Goal: Task Accomplishment & Management: Complete application form

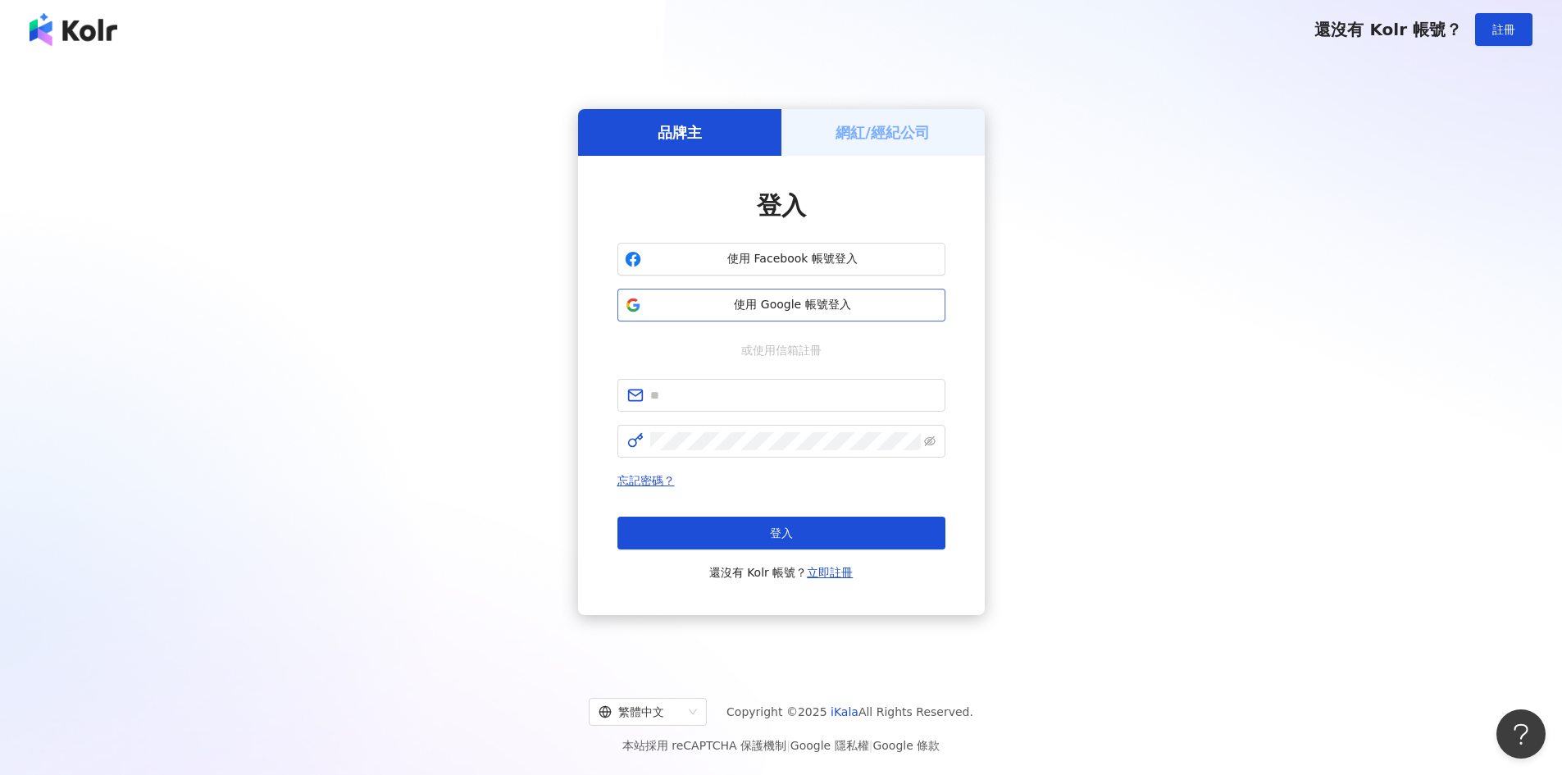
click at [794, 306] on span "使用 Google 帳號登入" at bounding box center [793, 305] width 290 height 16
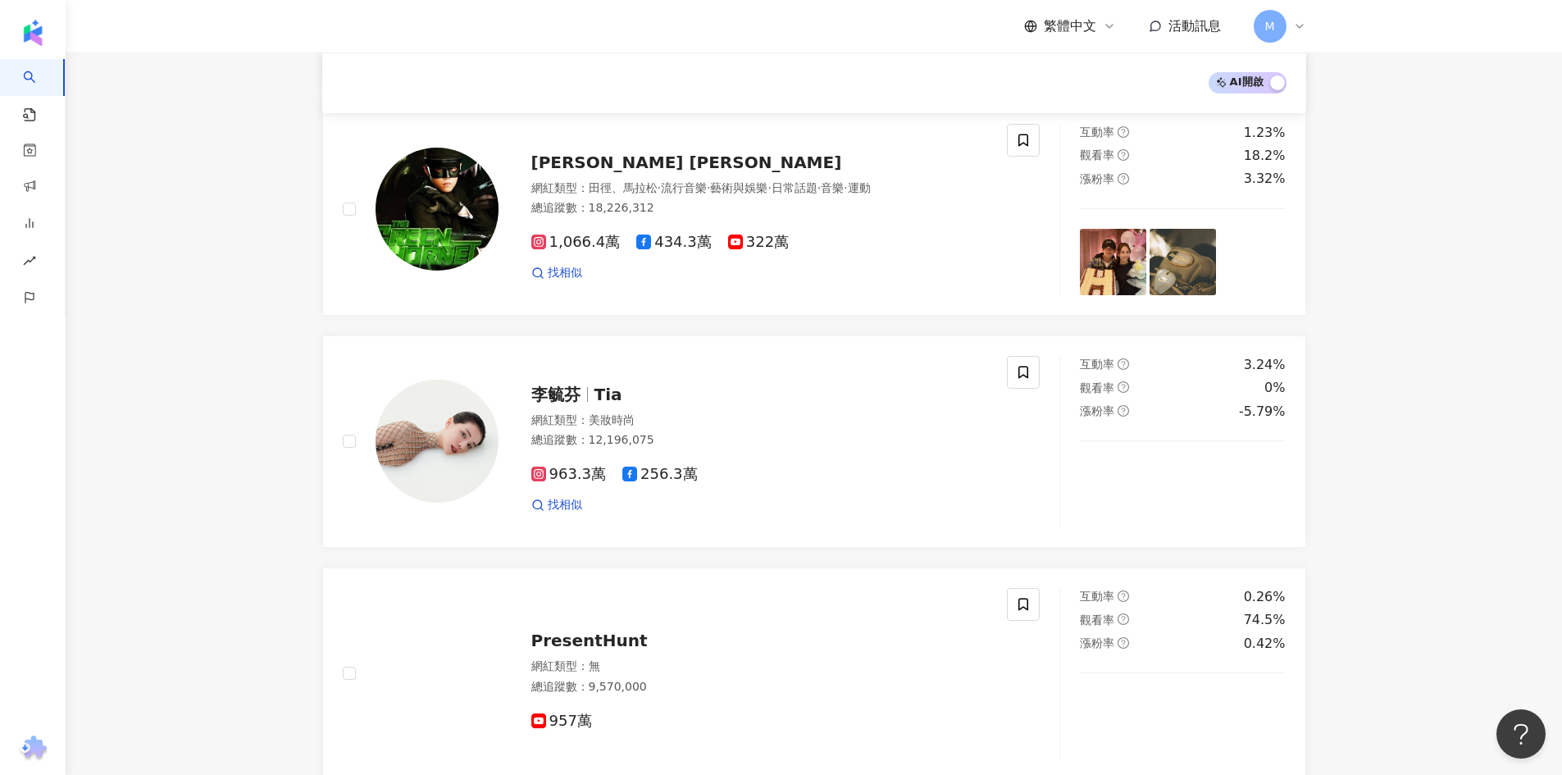
scroll to position [410, 0]
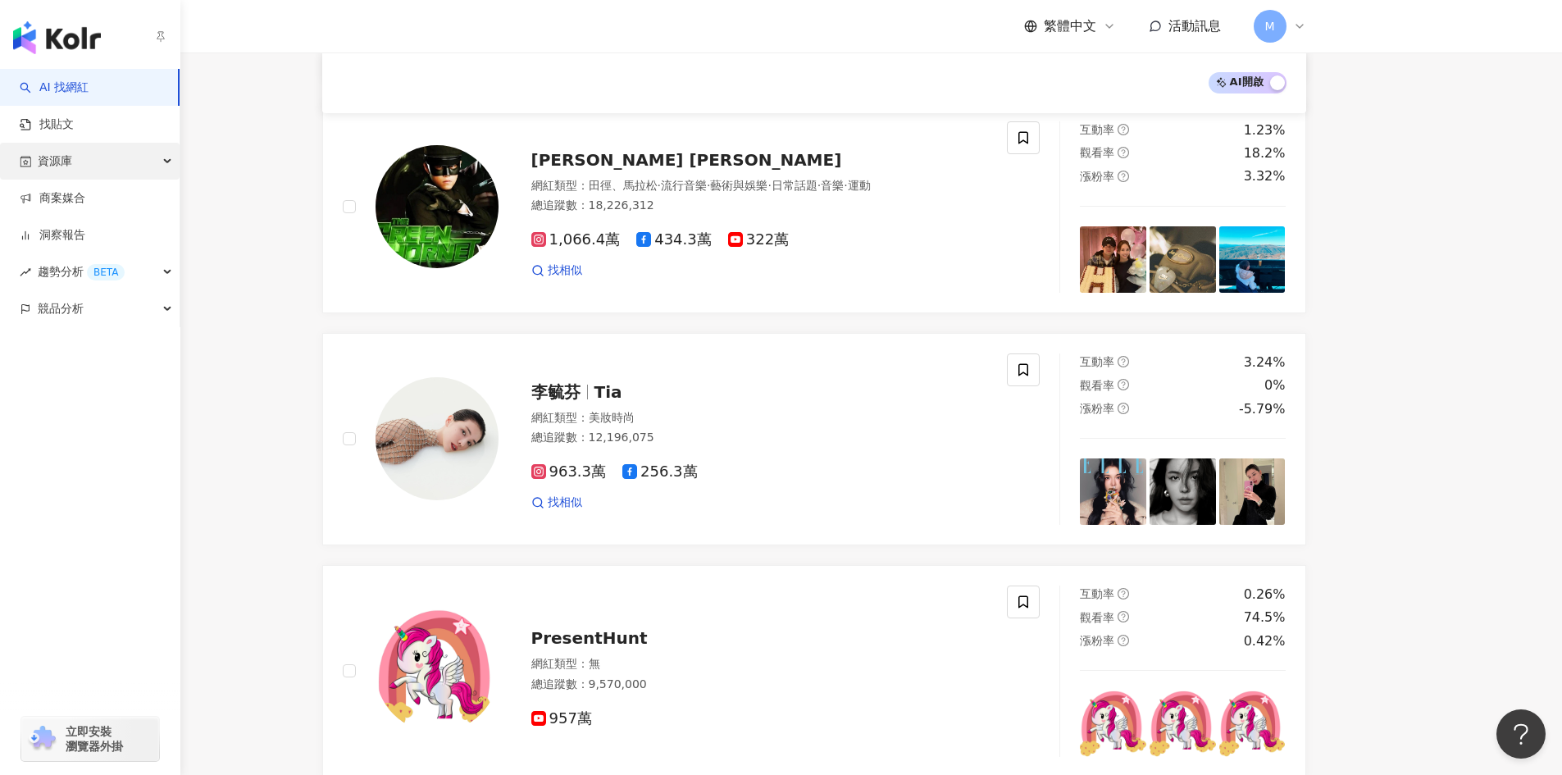
click at [152, 166] on div "資源庫" at bounding box center [90, 161] width 180 height 37
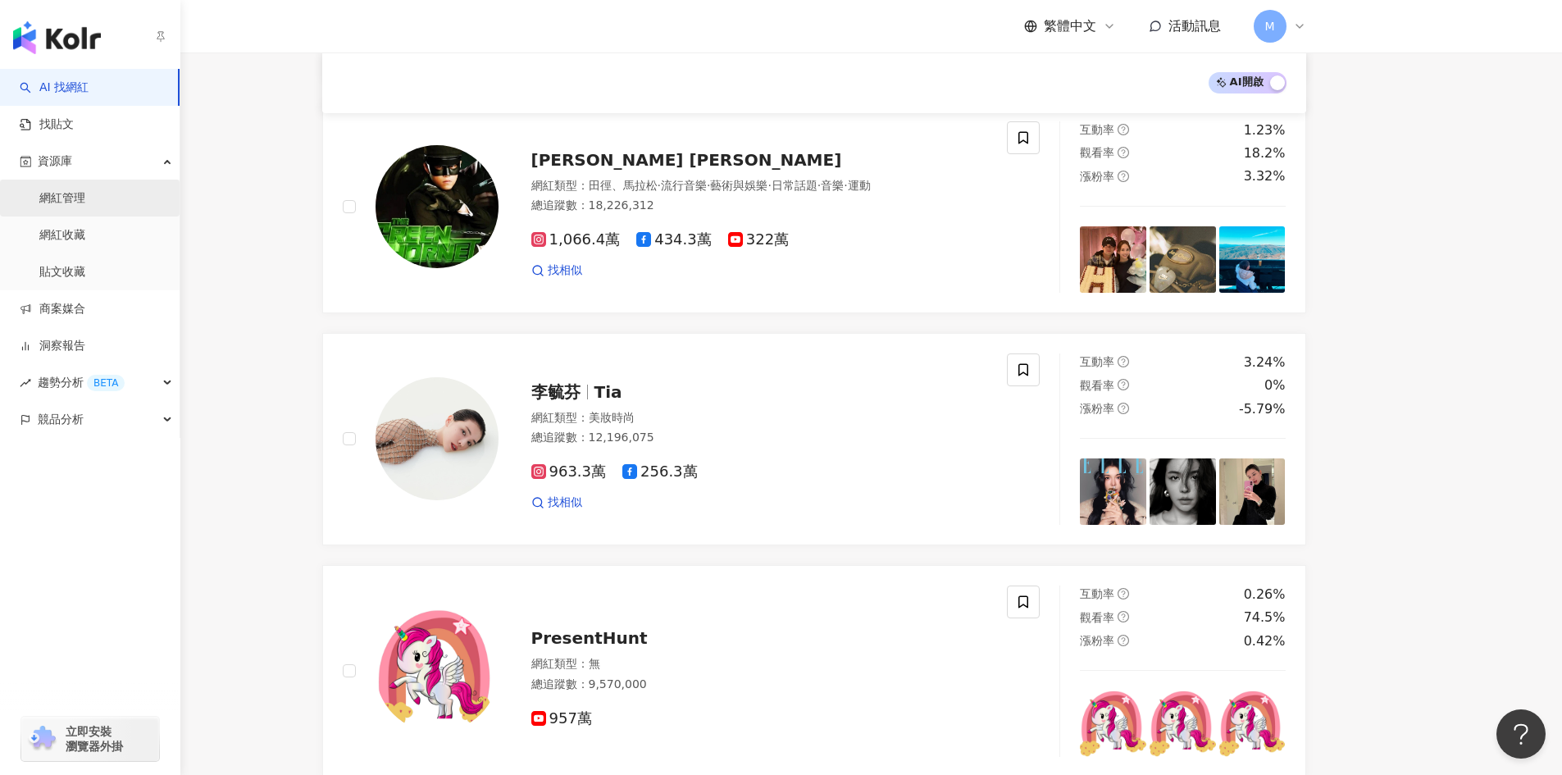
click at [85, 207] on link "網紅管理" at bounding box center [62, 198] width 46 height 16
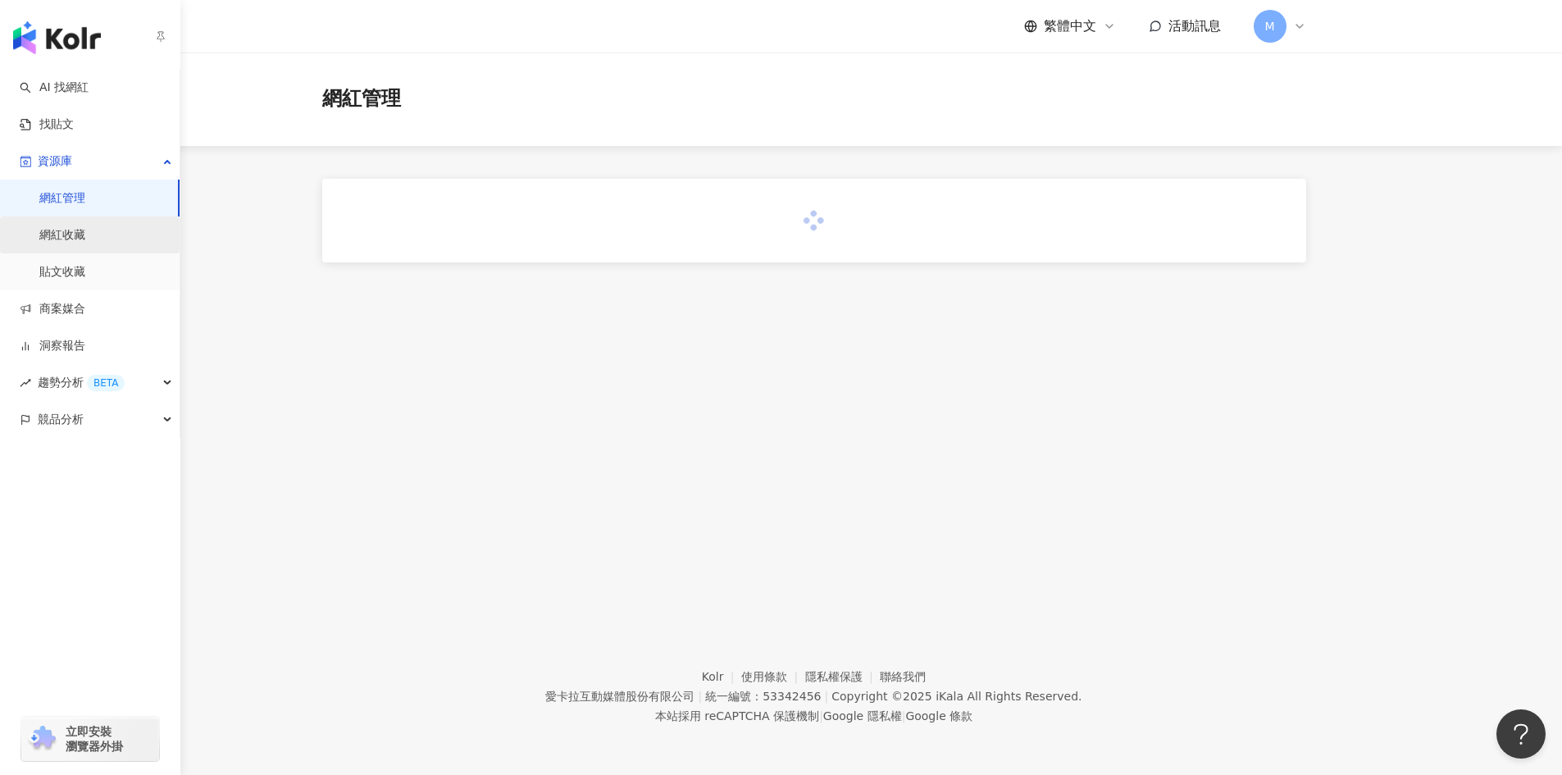
click at [85, 238] on link "網紅收藏" at bounding box center [62, 235] width 46 height 16
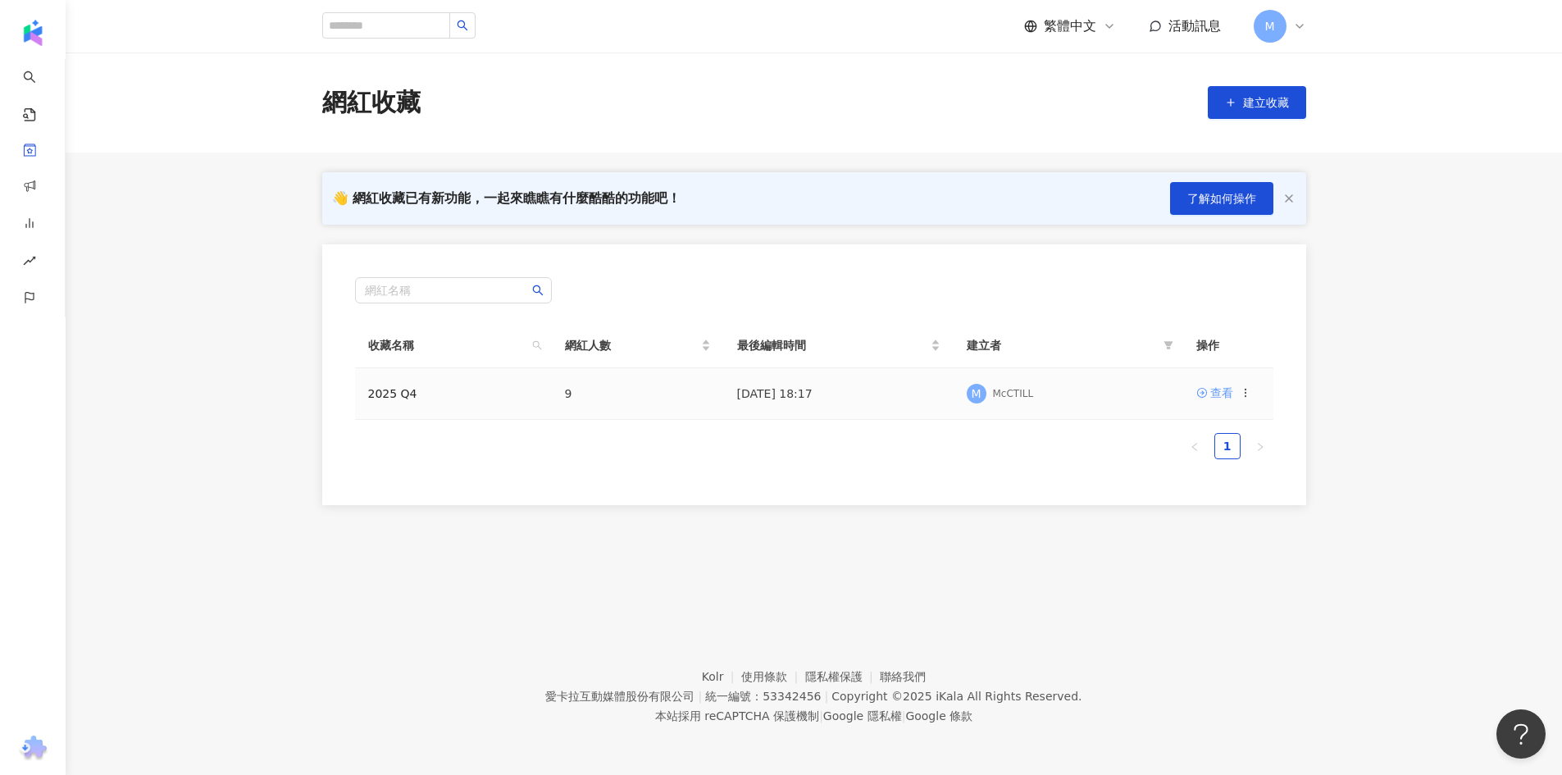
click at [1217, 394] on div "查看" at bounding box center [1222, 393] width 23 height 18
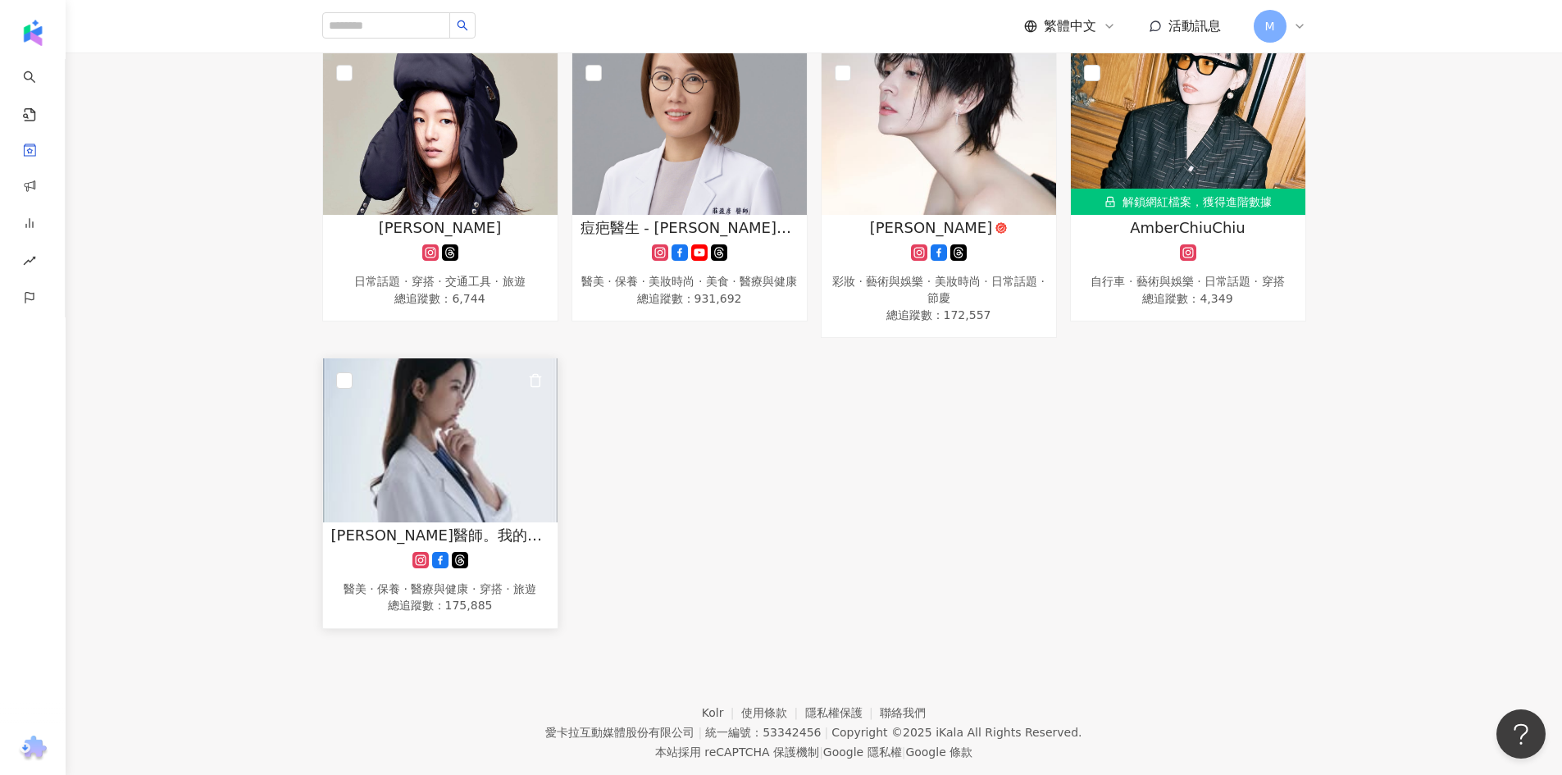
scroll to position [562, 0]
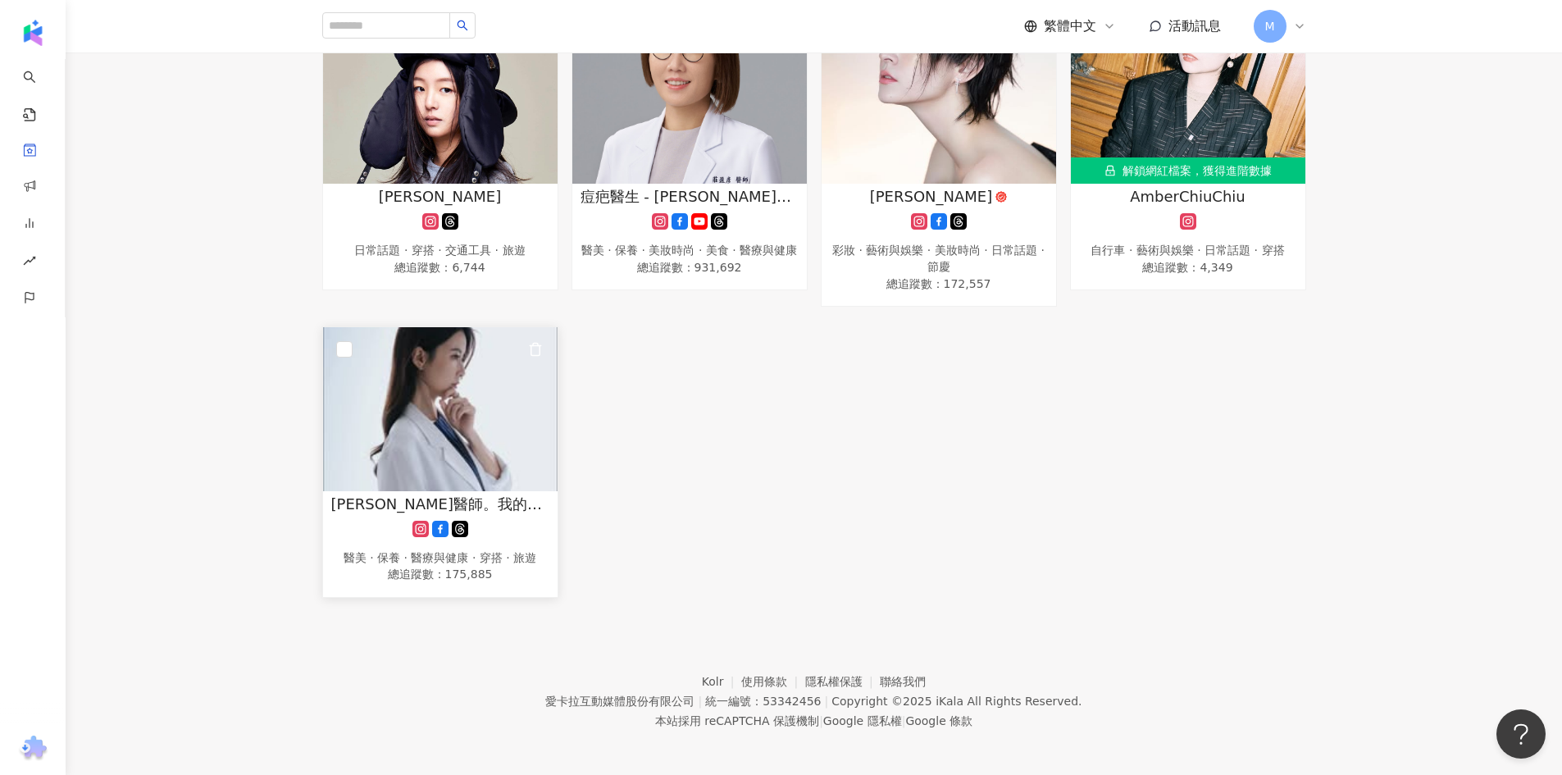
click at [436, 417] on img at bounding box center [440, 409] width 235 height 164
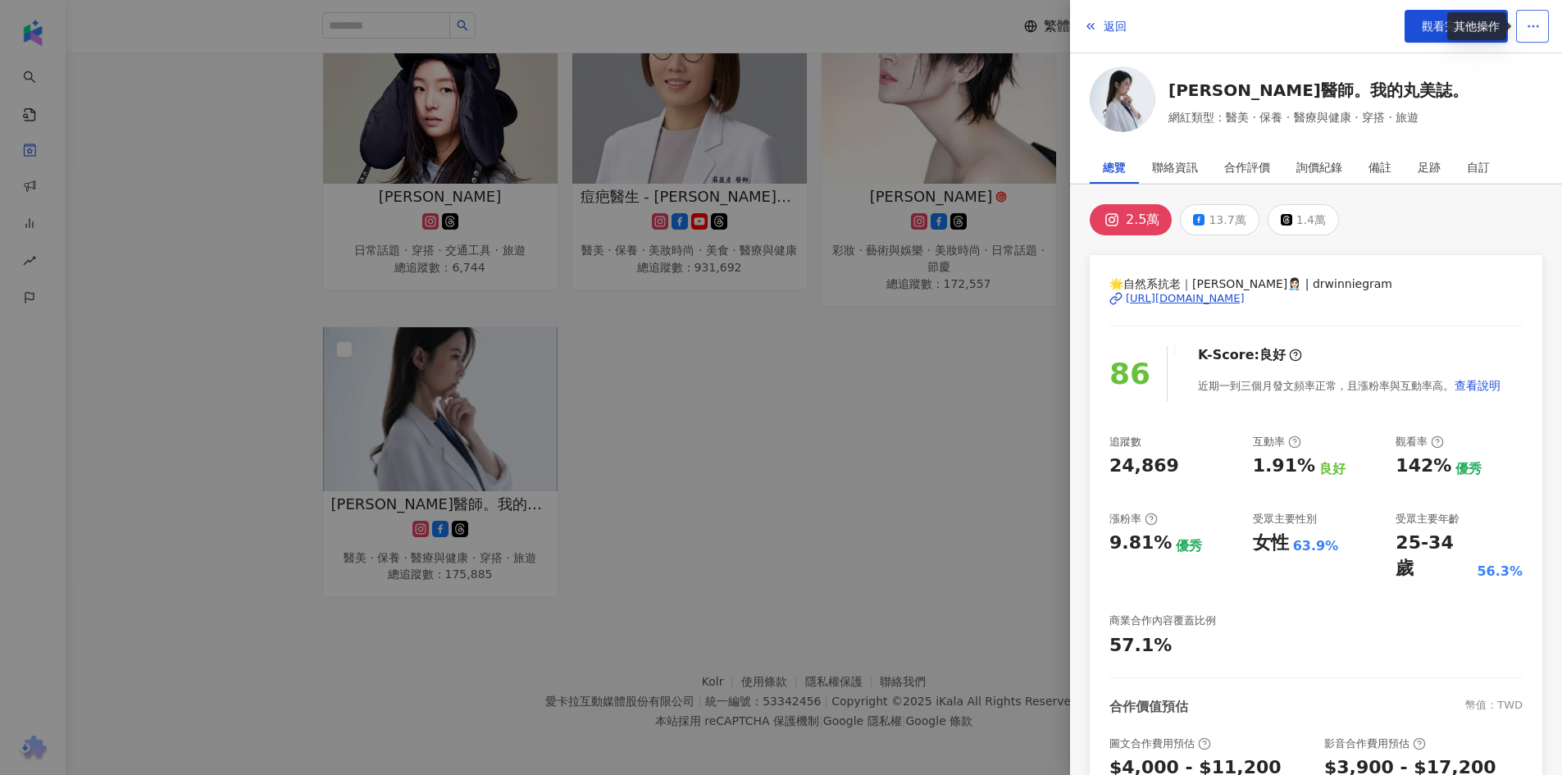
click at [1534, 31] on icon "button" at bounding box center [1533, 26] width 15 height 15
click at [1348, 51] on div "返回 觀看完整分析" at bounding box center [1316, 26] width 492 height 53
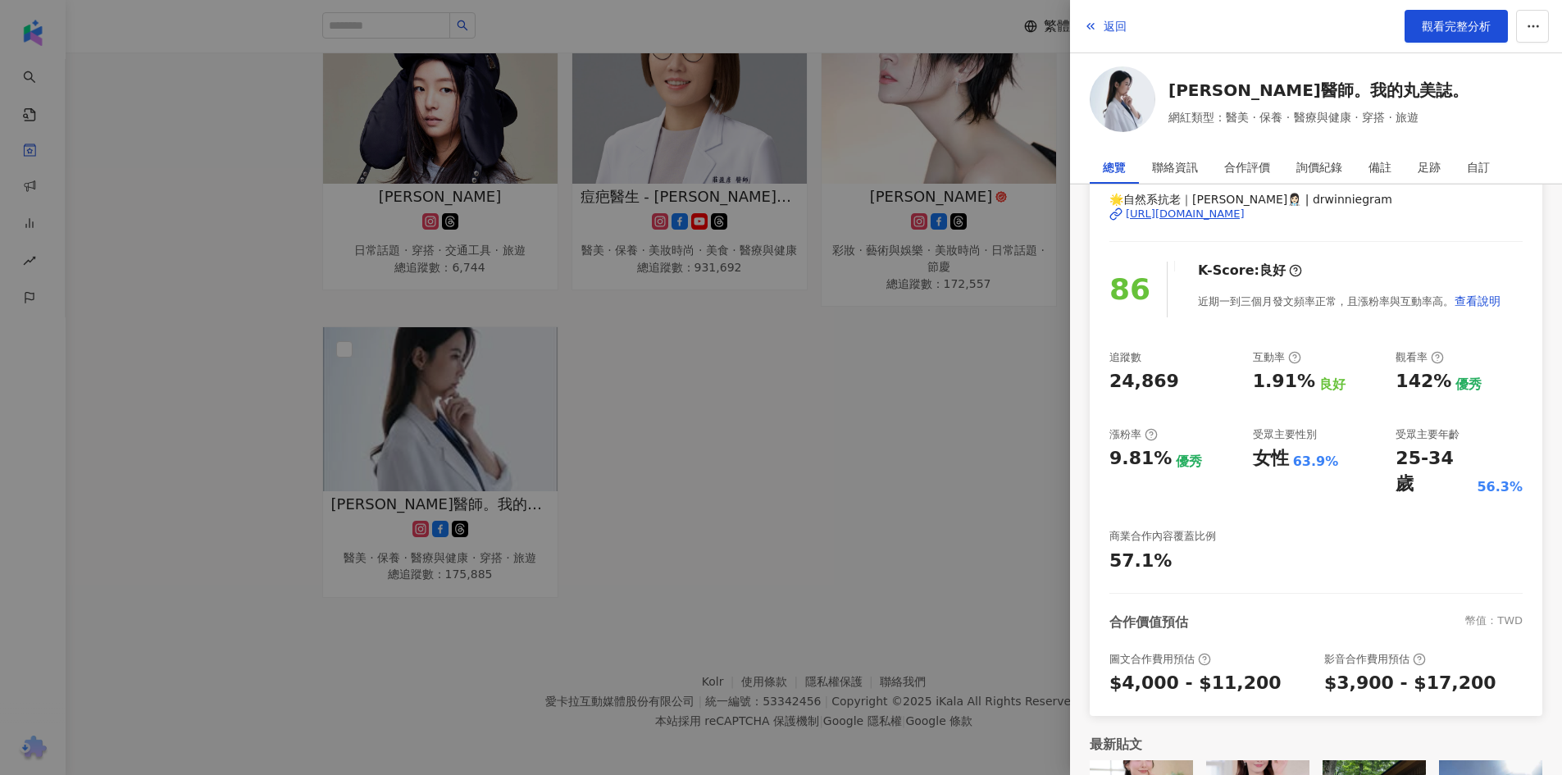
scroll to position [0, 0]
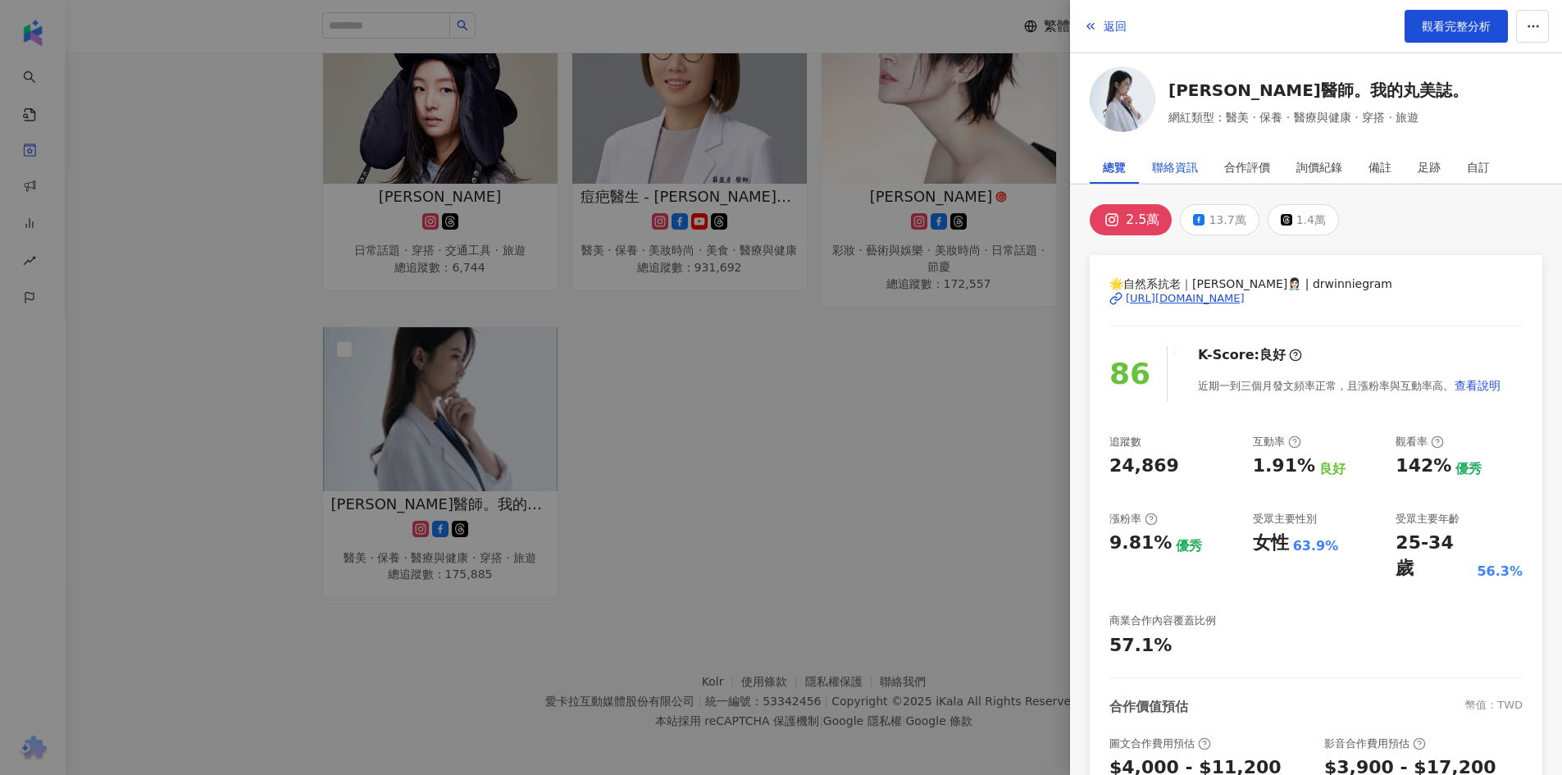
click at [1188, 172] on div "聯絡資訊" at bounding box center [1175, 167] width 46 height 33
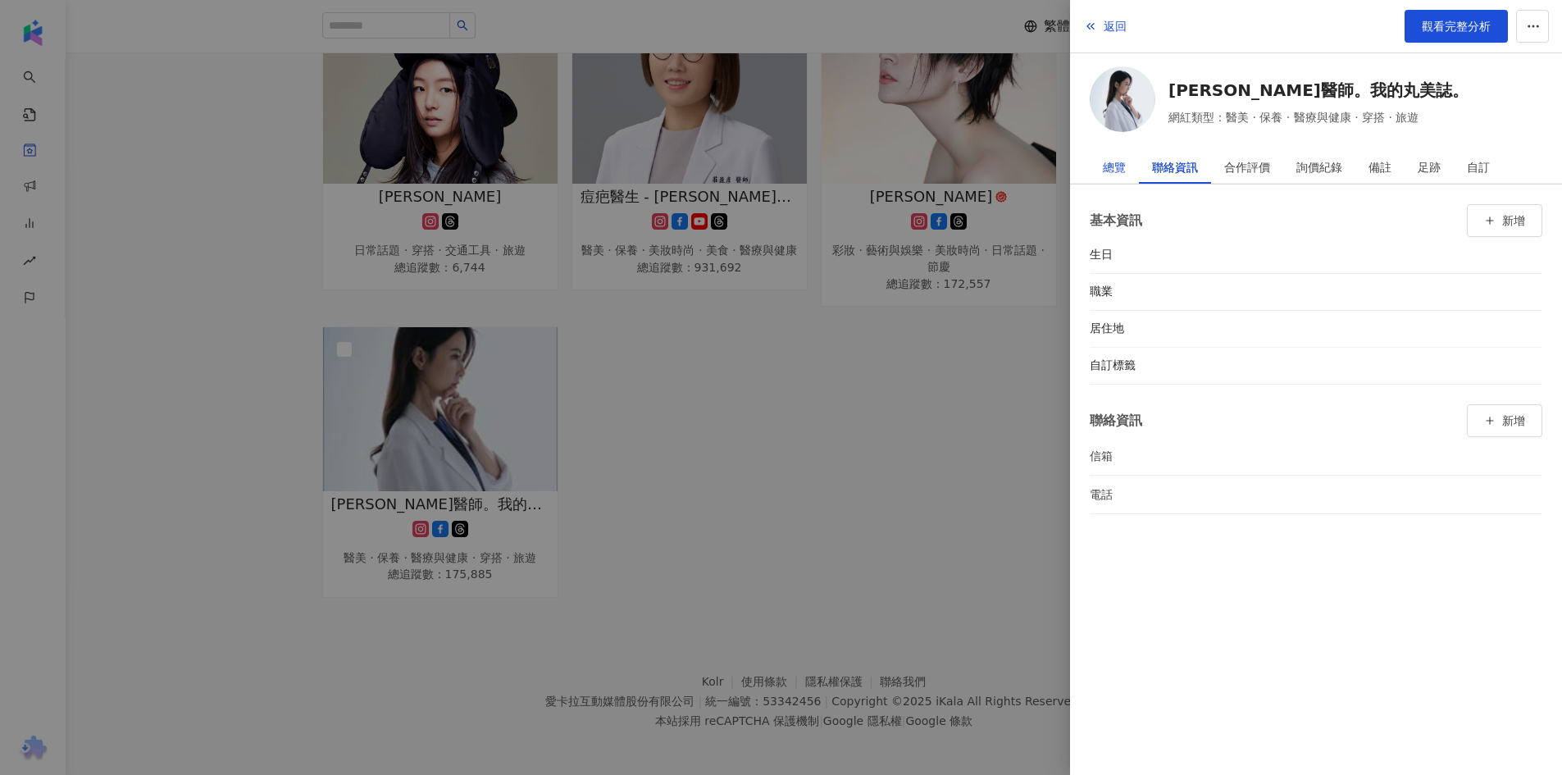
click at [1116, 160] on div "總覽" at bounding box center [1114, 167] width 23 height 33
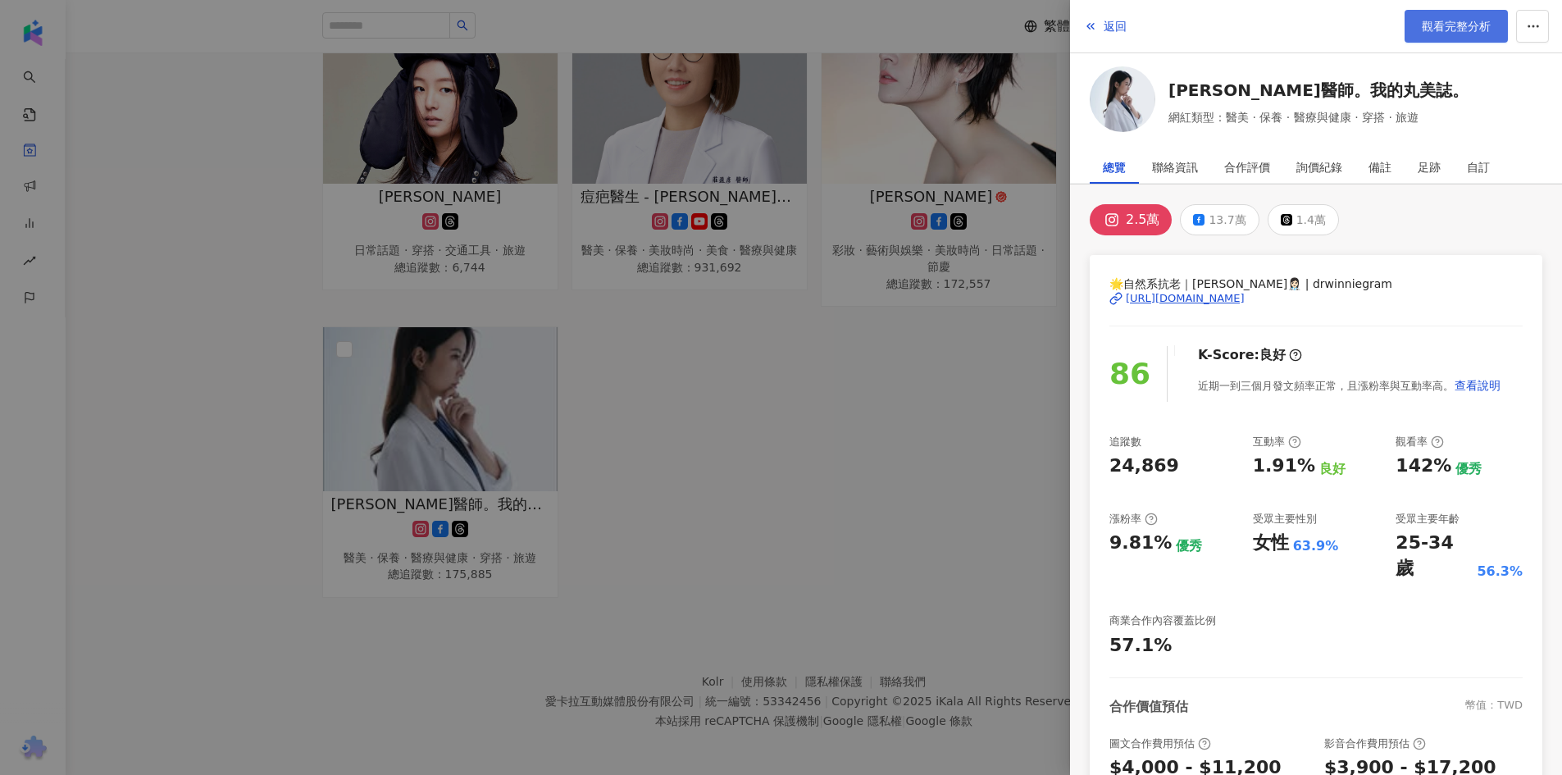
click at [1462, 27] on span "觀看完整分析" at bounding box center [1456, 26] width 69 height 13
click at [595, 431] on div at bounding box center [781, 387] width 1562 height 775
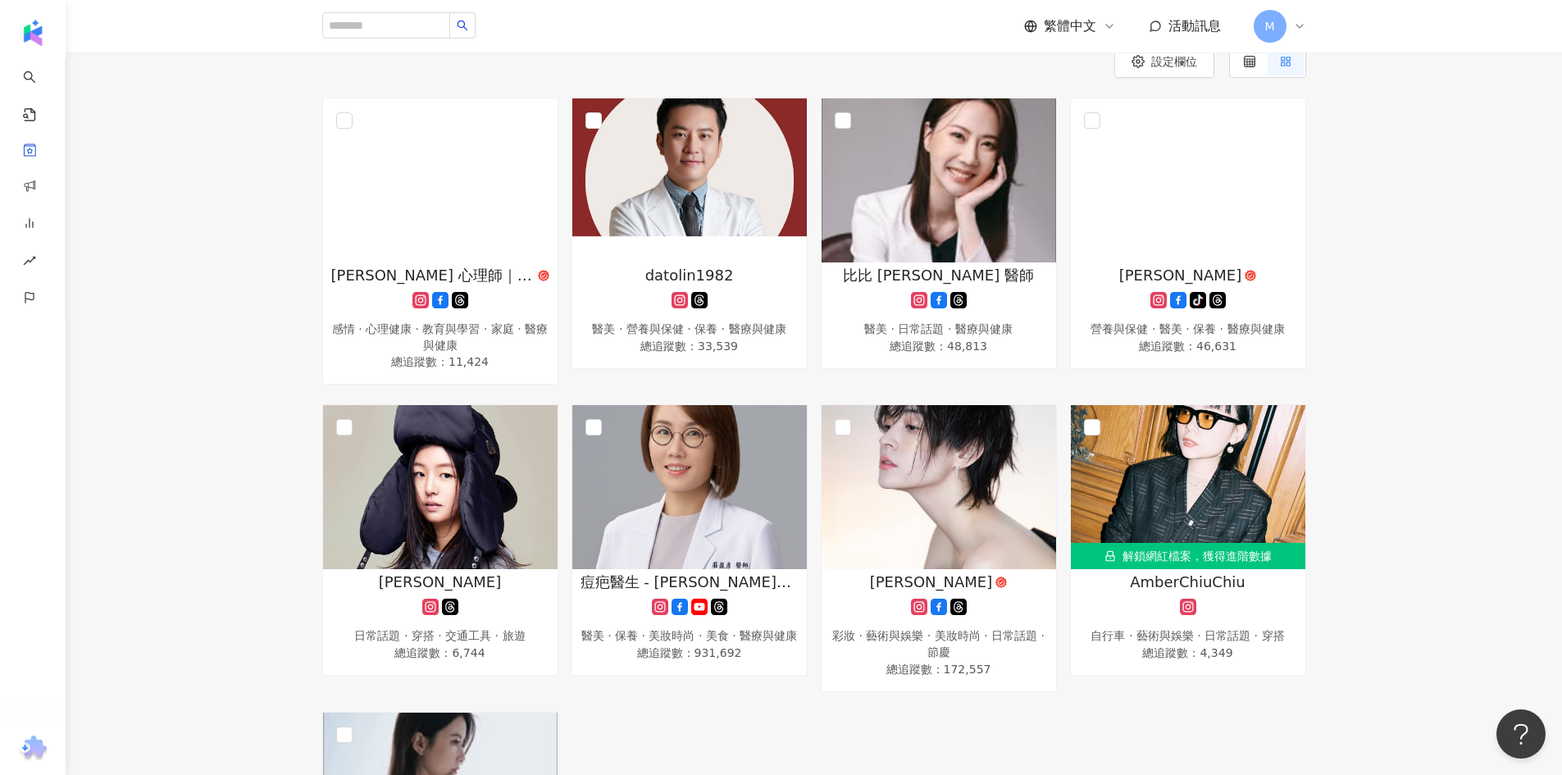
scroll to position [152, 0]
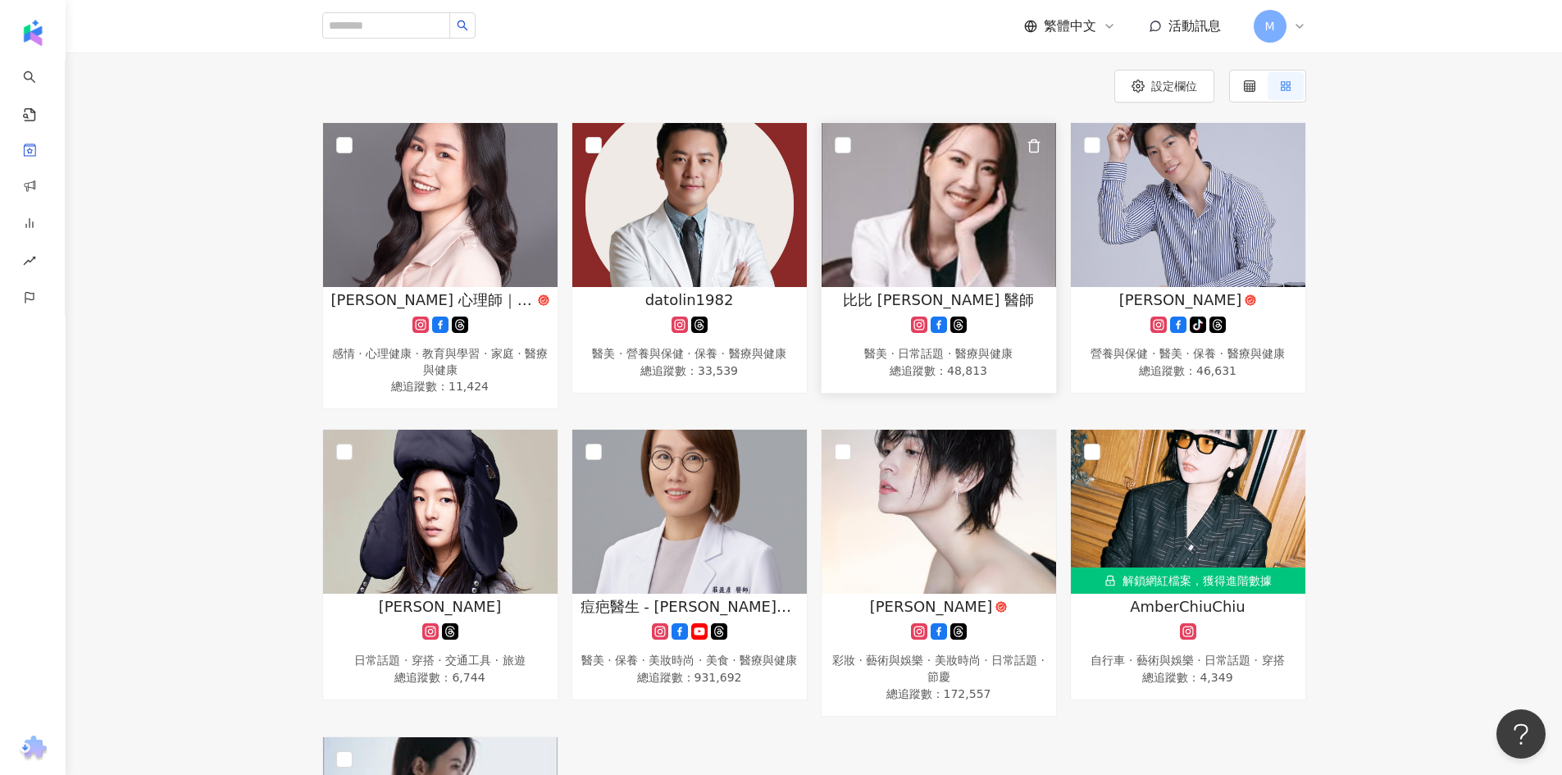
click at [968, 245] on img at bounding box center [939, 205] width 235 height 164
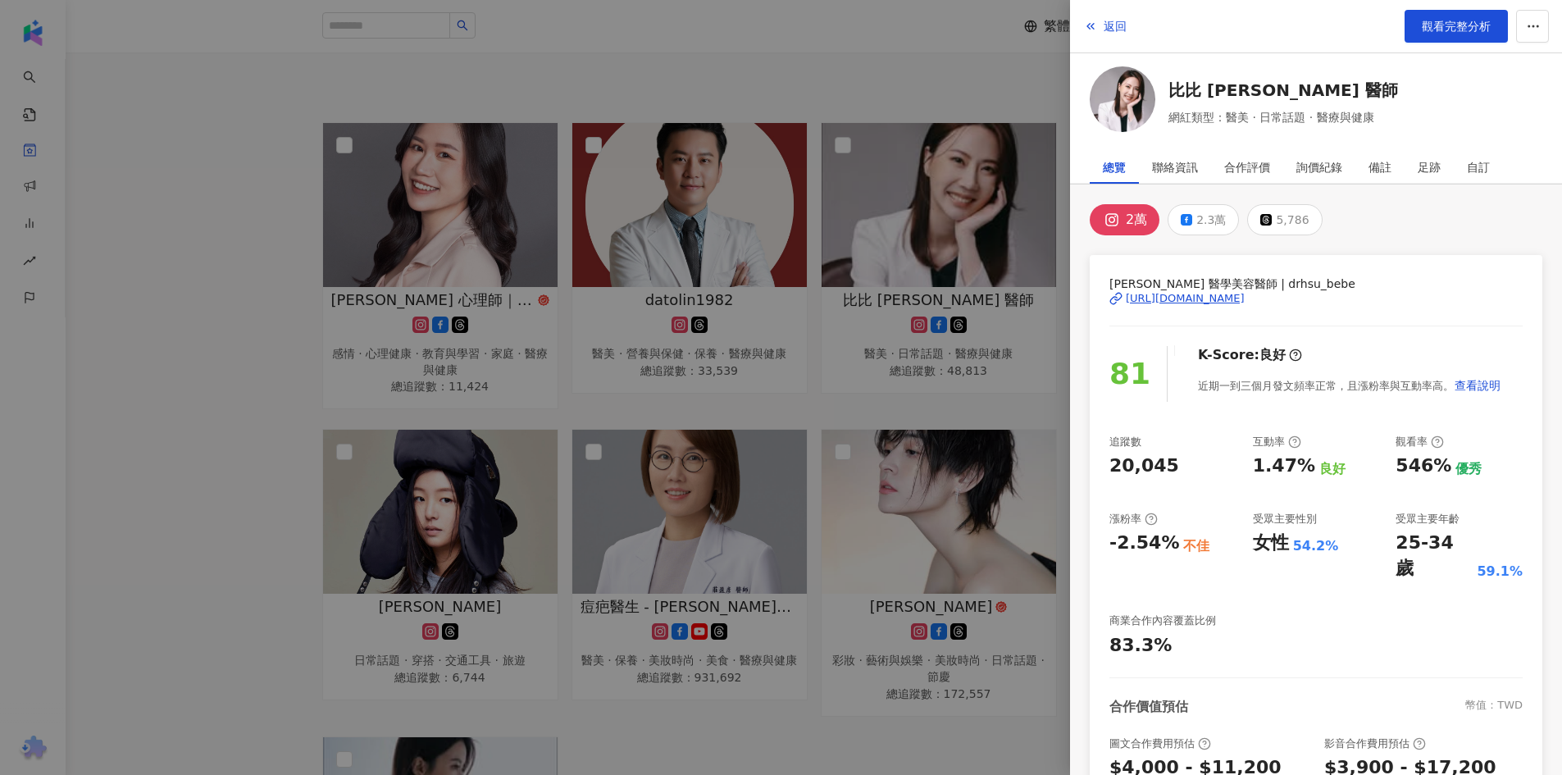
click at [1245, 300] on div "https://www.instagram.com/drhsu_bebe/" at bounding box center [1185, 298] width 119 height 15
drag, startPoint x: 1164, startPoint y: 94, endPoint x: 1288, endPoint y: 90, distance: 123.9
click at [1288, 90] on div "比比 許源津 醫師 網紅類型：醫美 · 日常話題 · 醫療與健康" at bounding box center [1316, 101] width 453 height 71
copy link "比比 許源津 醫師"
click at [791, 90] on div at bounding box center [781, 387] width 1562 height 775
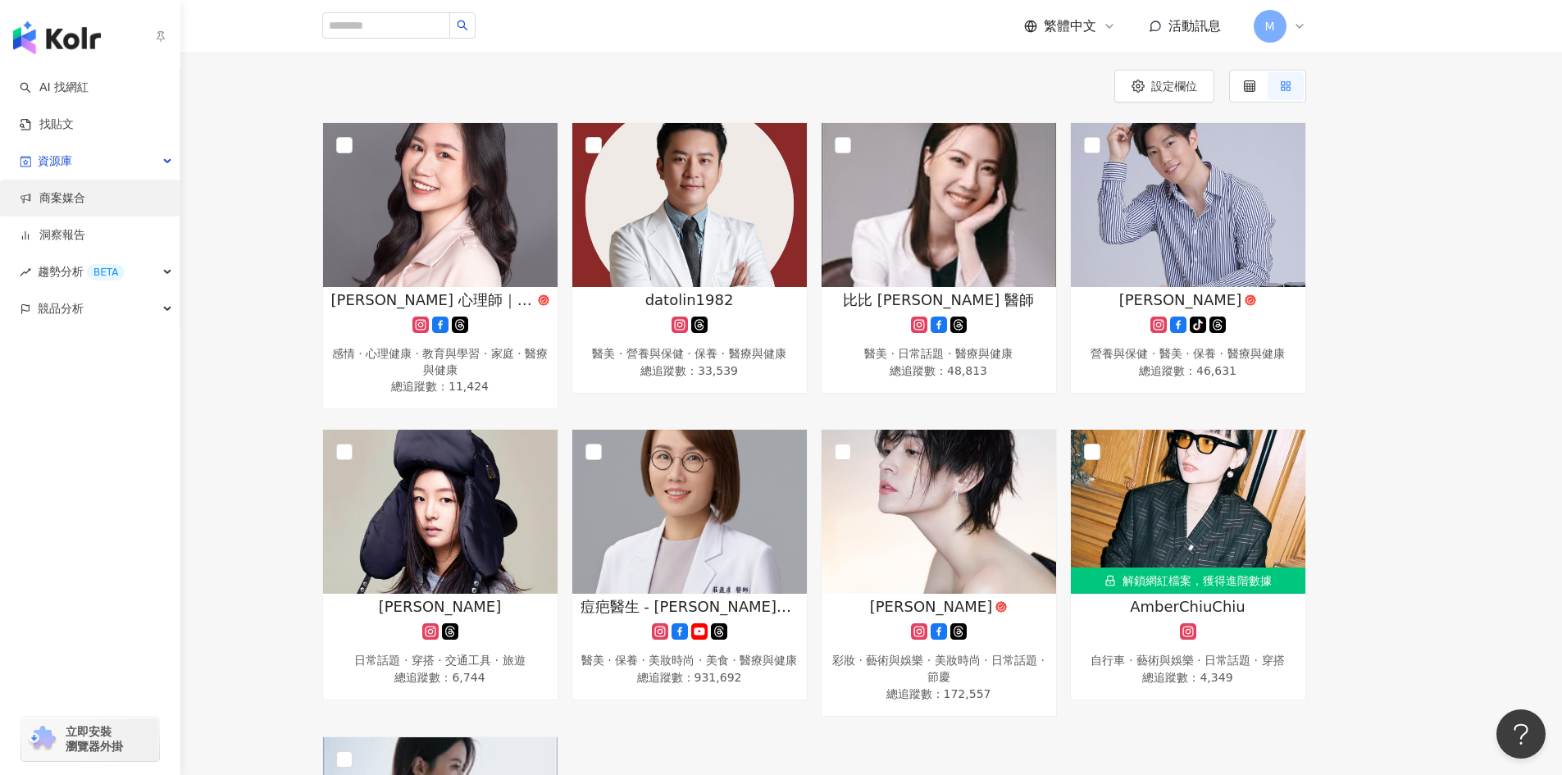
click at [85, 205] on link "商案媒合" at bounding box center [53, 198] width 66 height 16
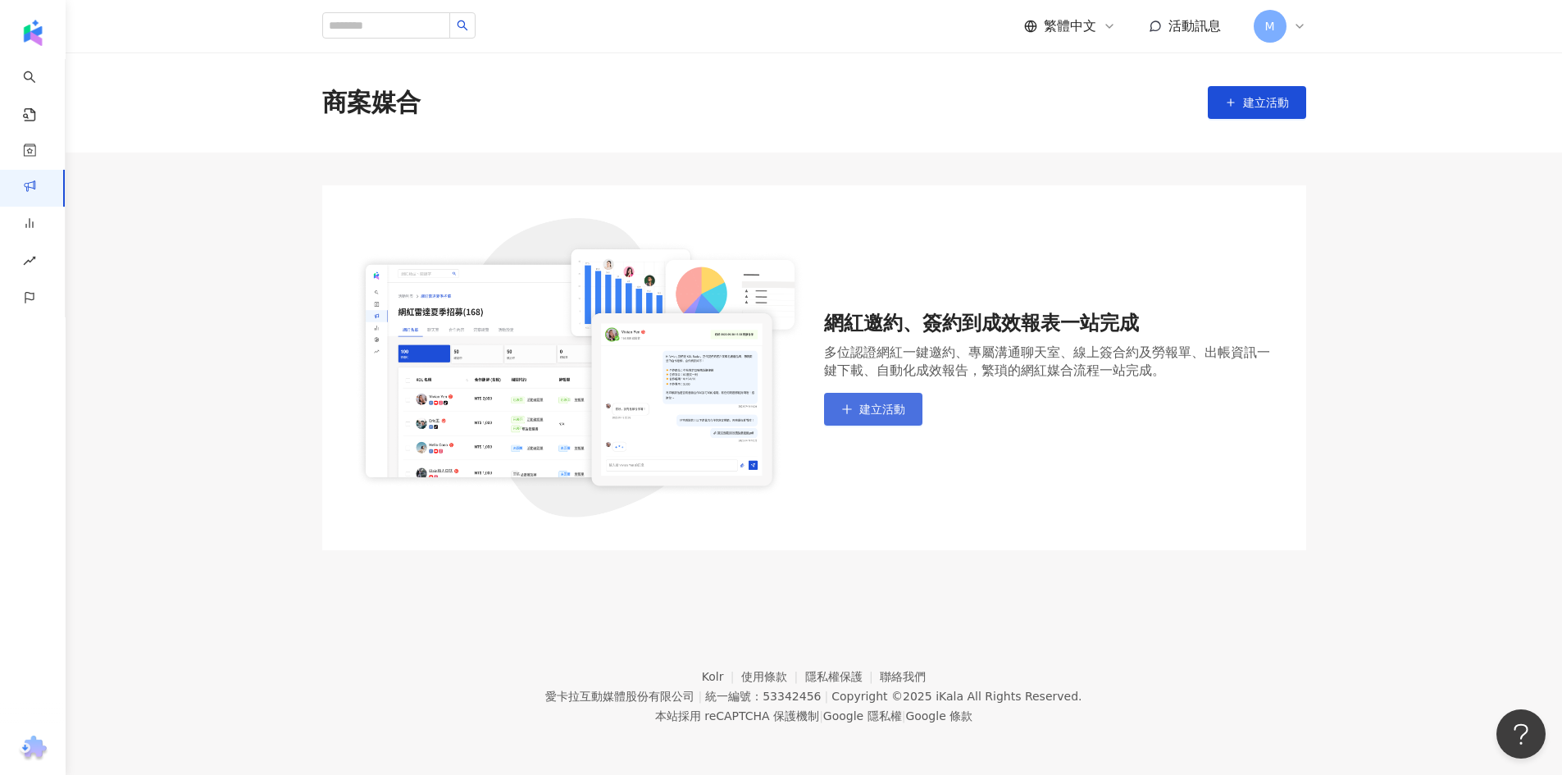
click at [910, 404] on button "建立活動" at bounding box center [873, 409] width 98 height 33
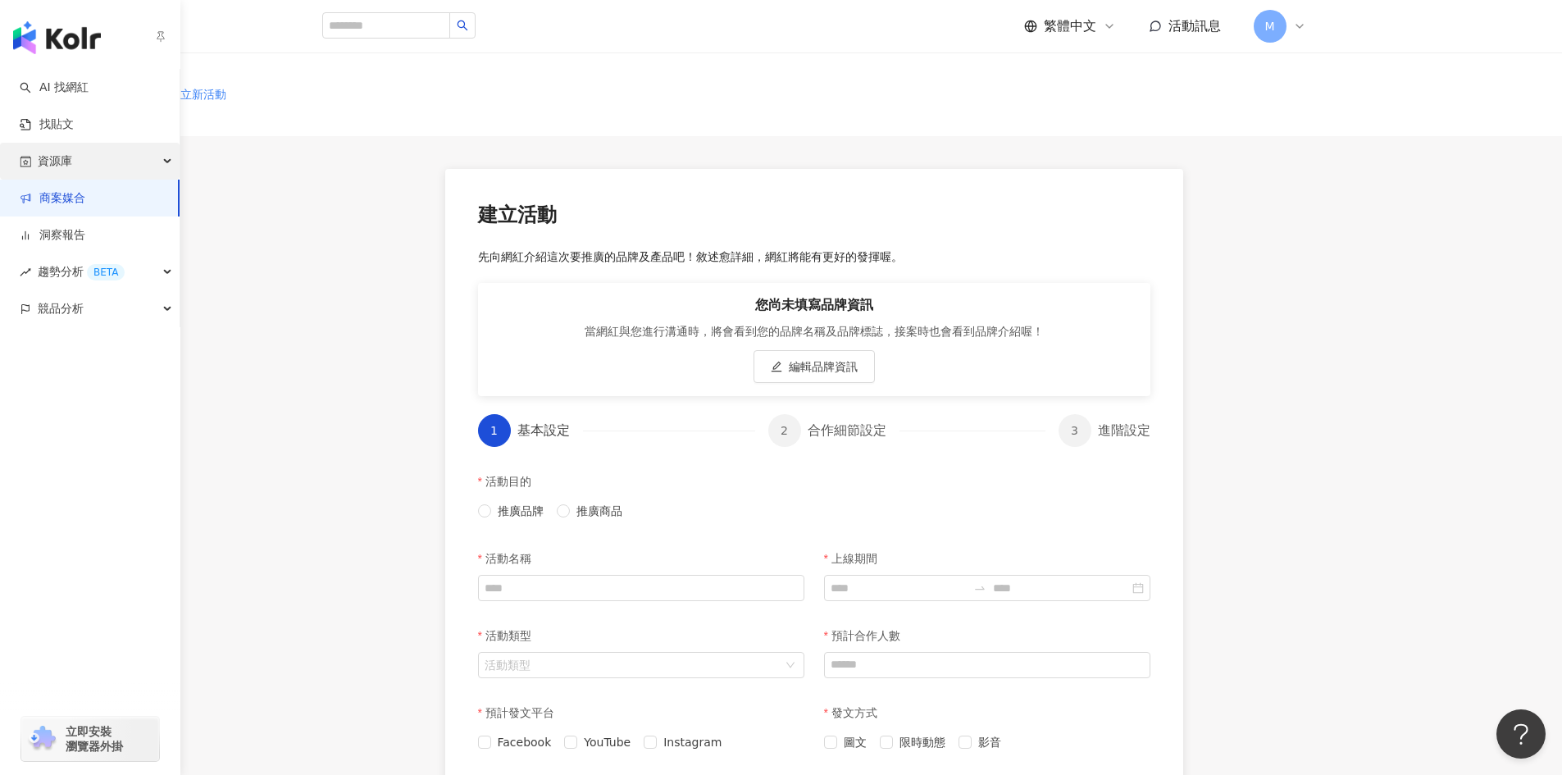
click at [154, 162] on div "資源庫" at bounding box center [90, 161] width 180 height 37
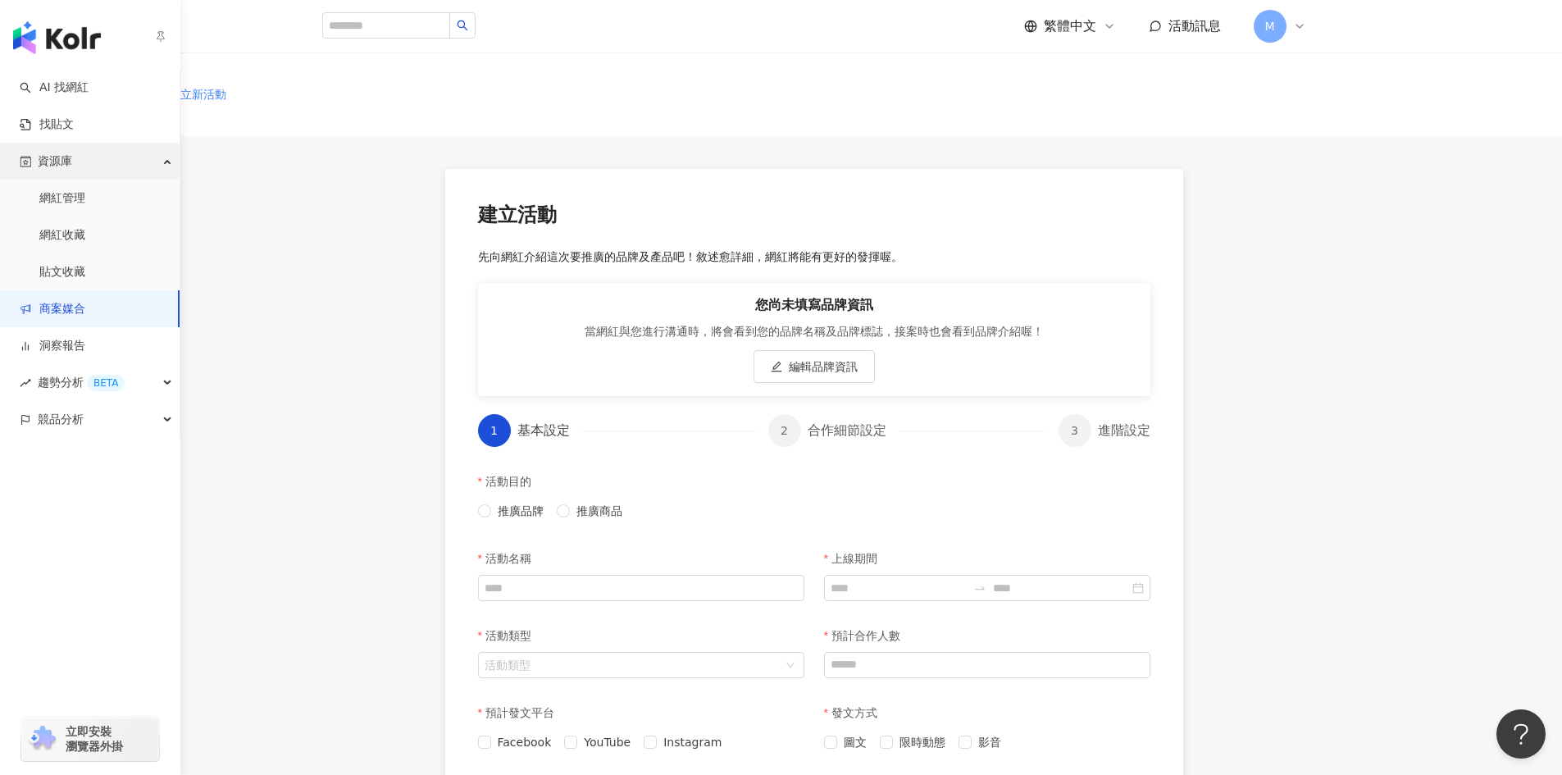
click at [154, 162] on div "資源庫" at bounding box center [90, 161] width 180 height 37
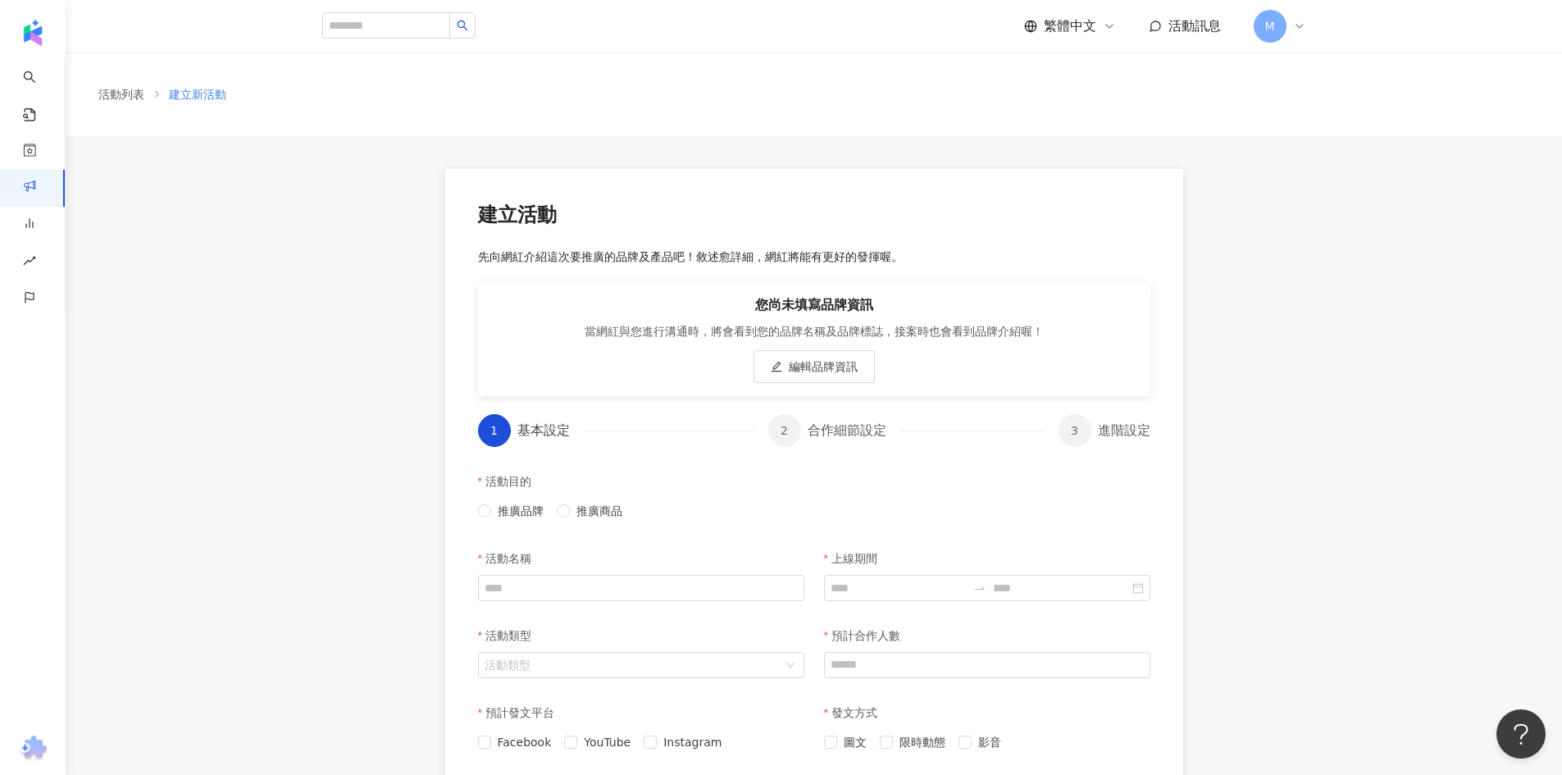
click at [1297, 27] on icon at bounding box center [1299, 26] width 13 height 13
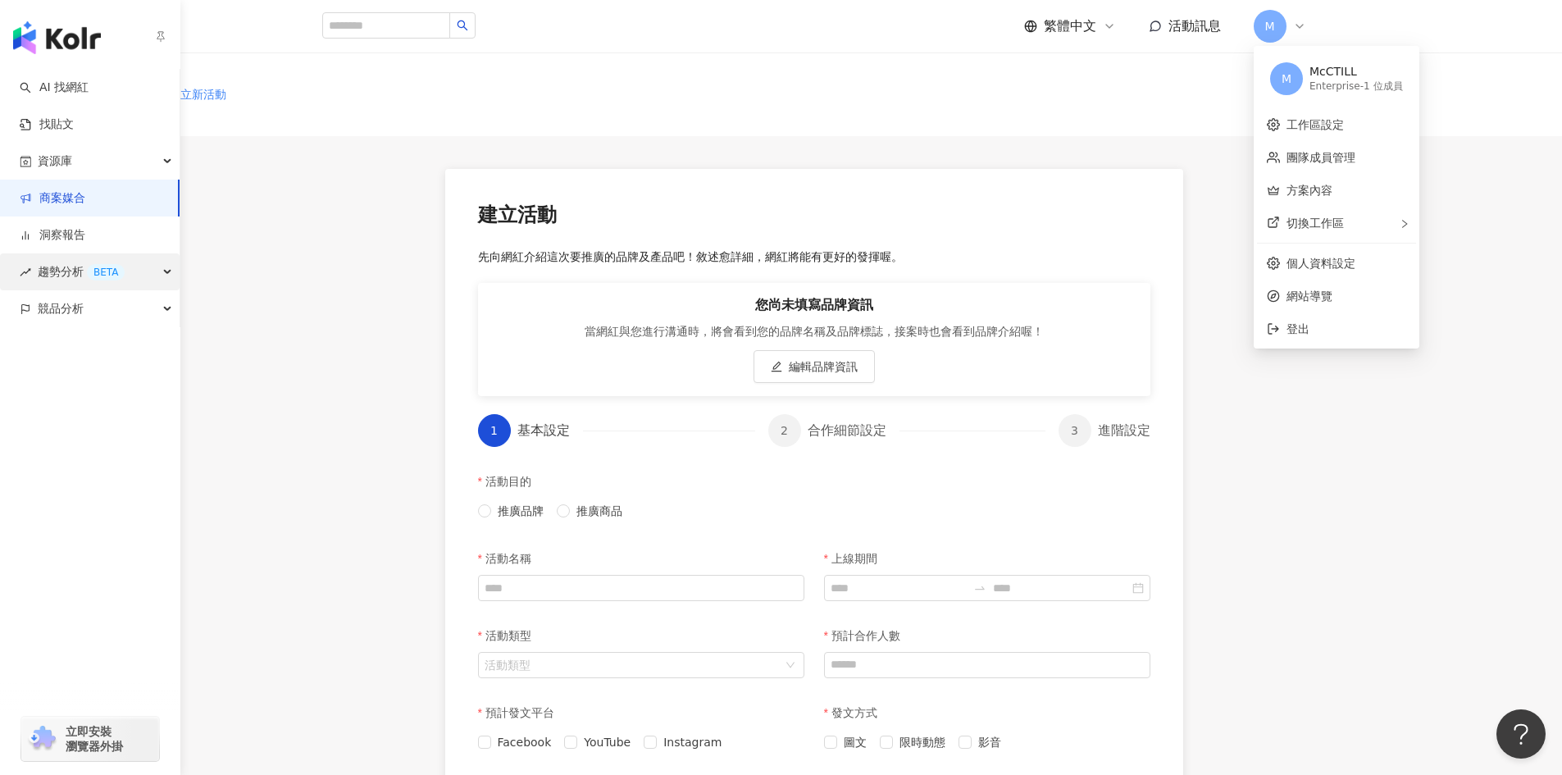
click at [171, 279] on div "趨勢分析 BETA" at bounding box center [90, 271] width 180 height 37
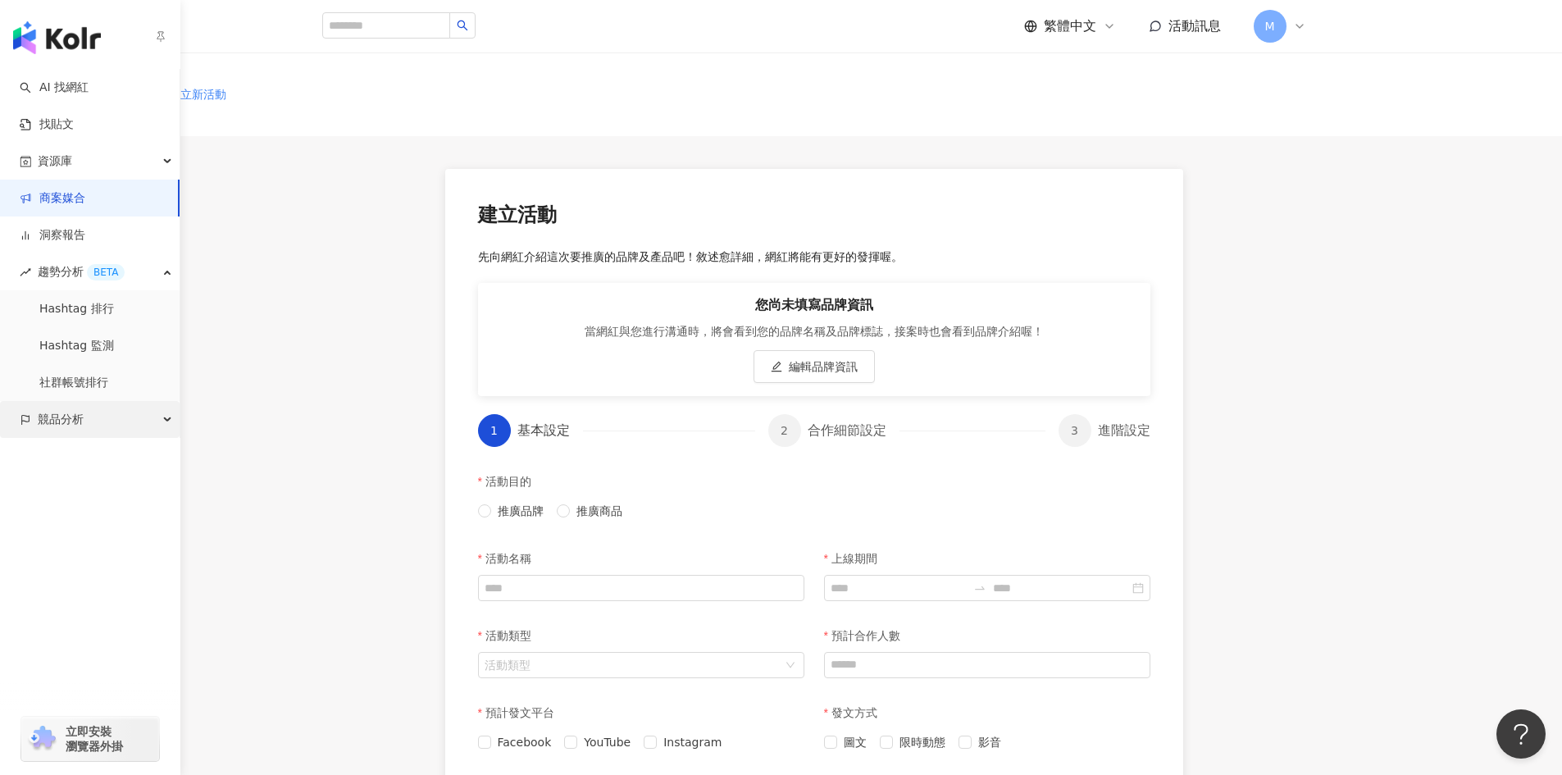
click at [164, 409] on div "競品分析" at bounding box center [90, 419] width 180 height 37
click at [85, 235] on link "洞察報告" at bounding box center [53, 235] width 66 height 16
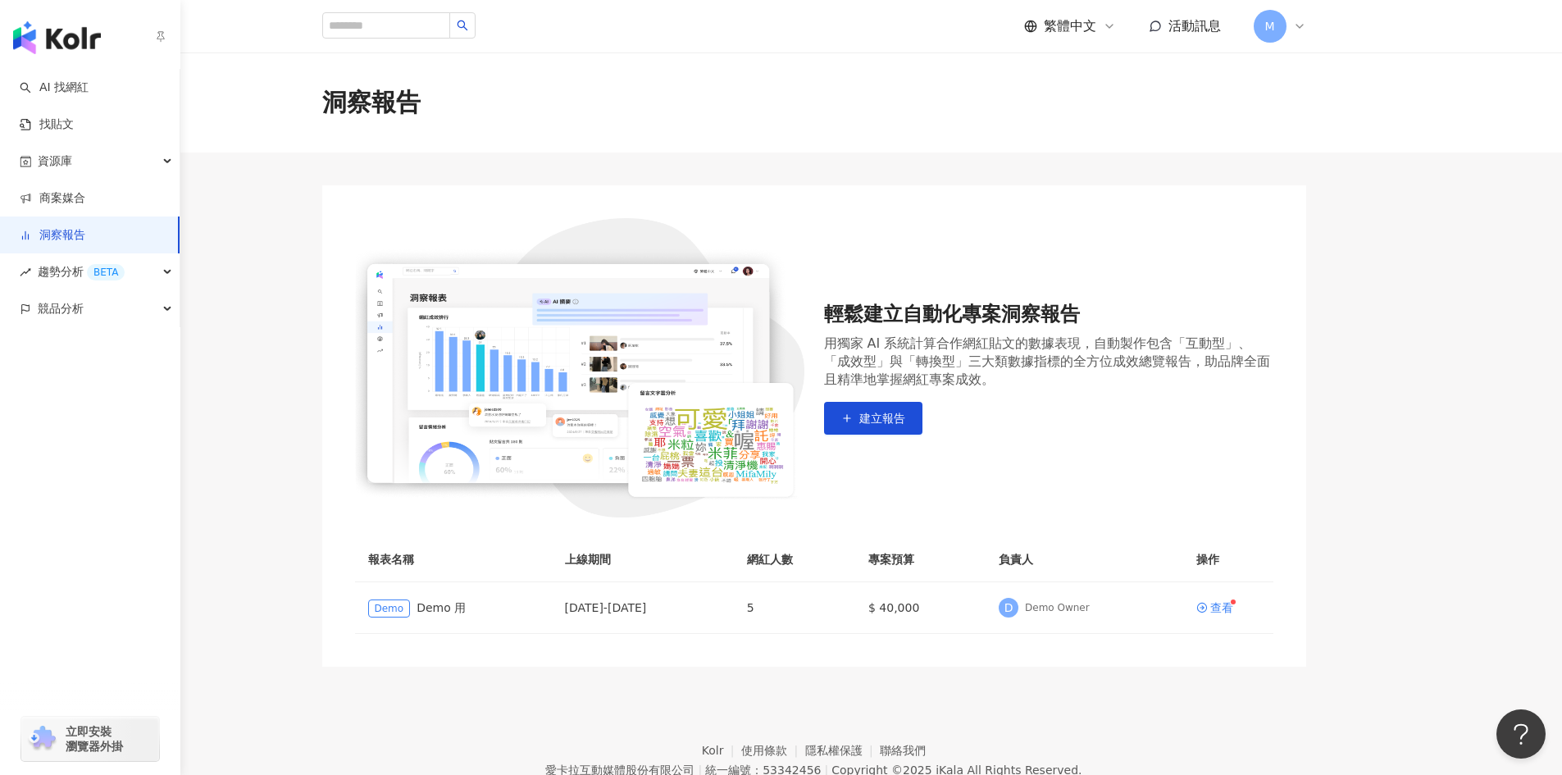
click at [127, 735] on div "立即安裝 瀏覽器外掛" at bounding box center [90, 739] width 138 height 44
click at [111, 172] on div "資源庫" at bounding box center [90, 161] width 180 height 37
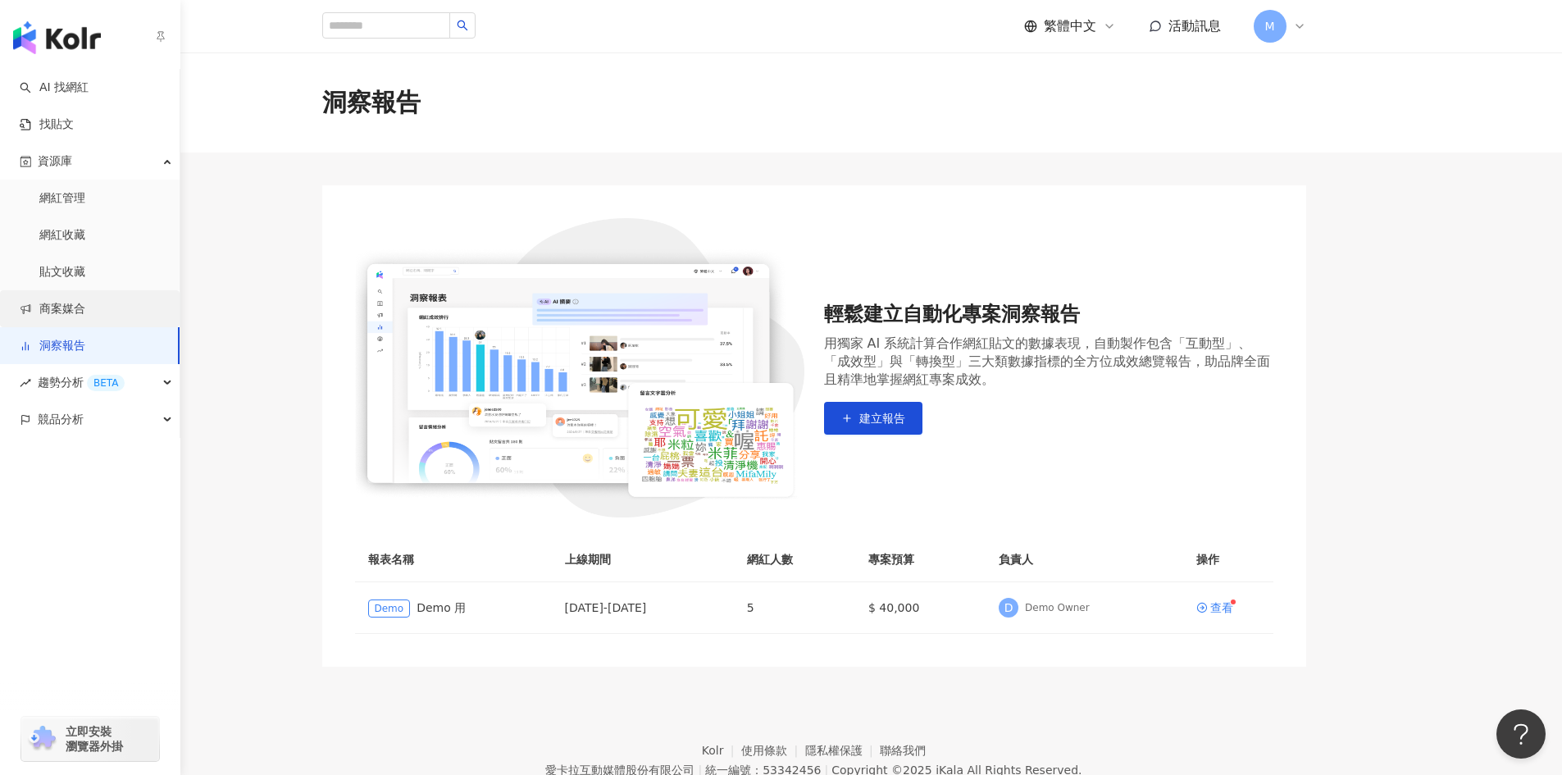
click at [85, 312] on link "商案媒合" at bounding box center [53, 309] width 66 height 16
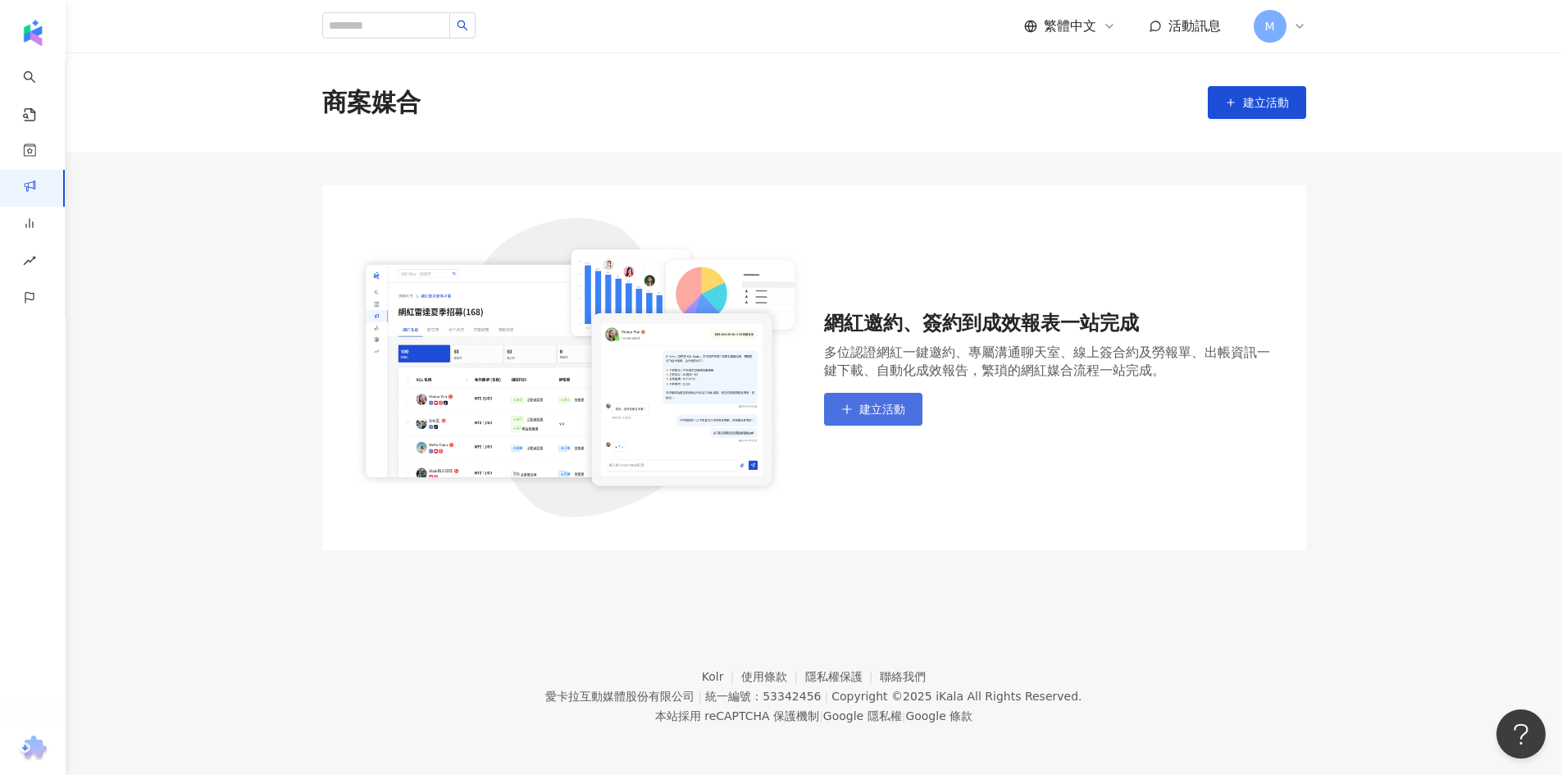
click at [892, 416] on span "建立活動" at bounding box center [883, 409] width 46 height 13
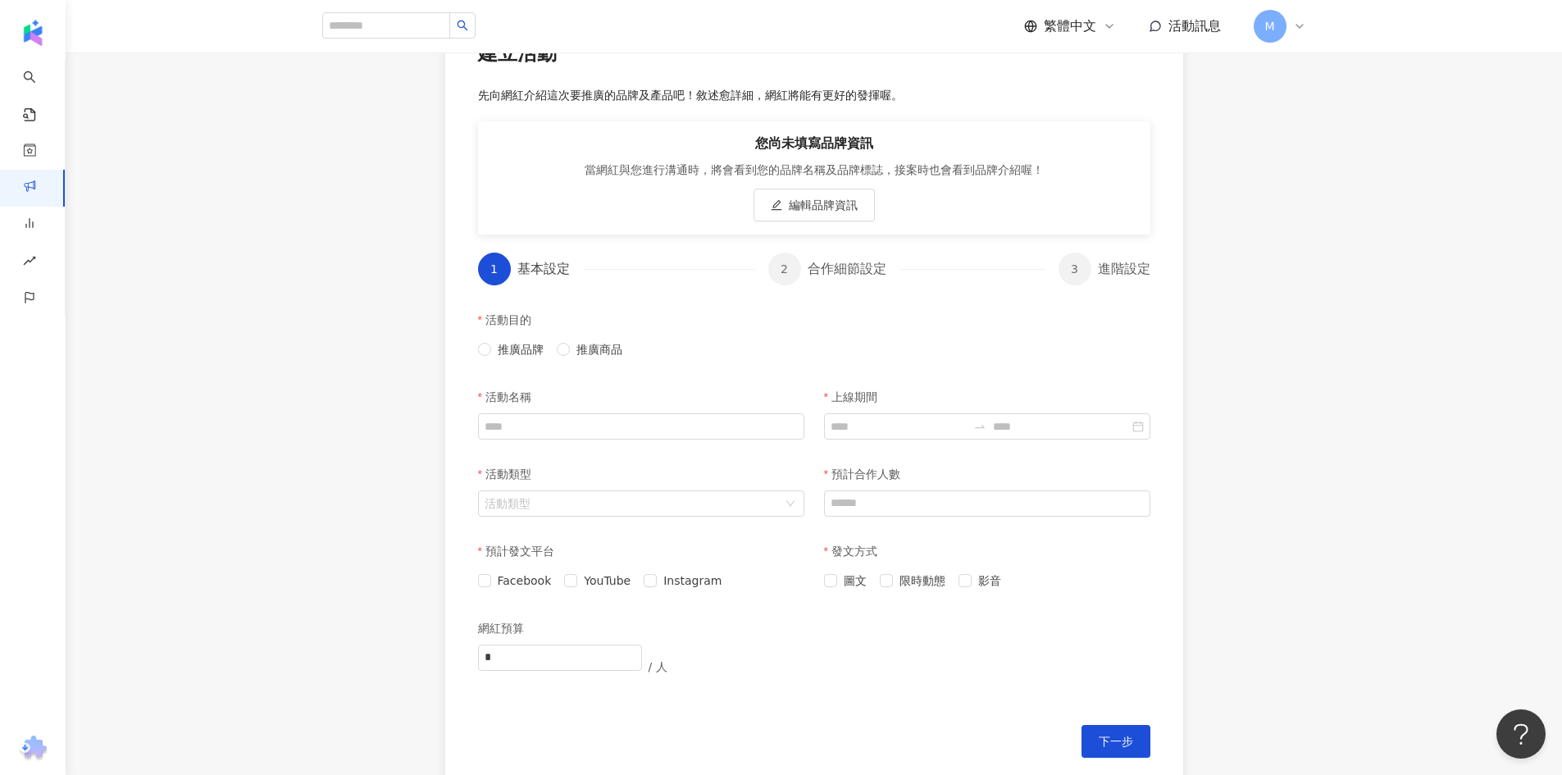
scroll to position [146, 0]
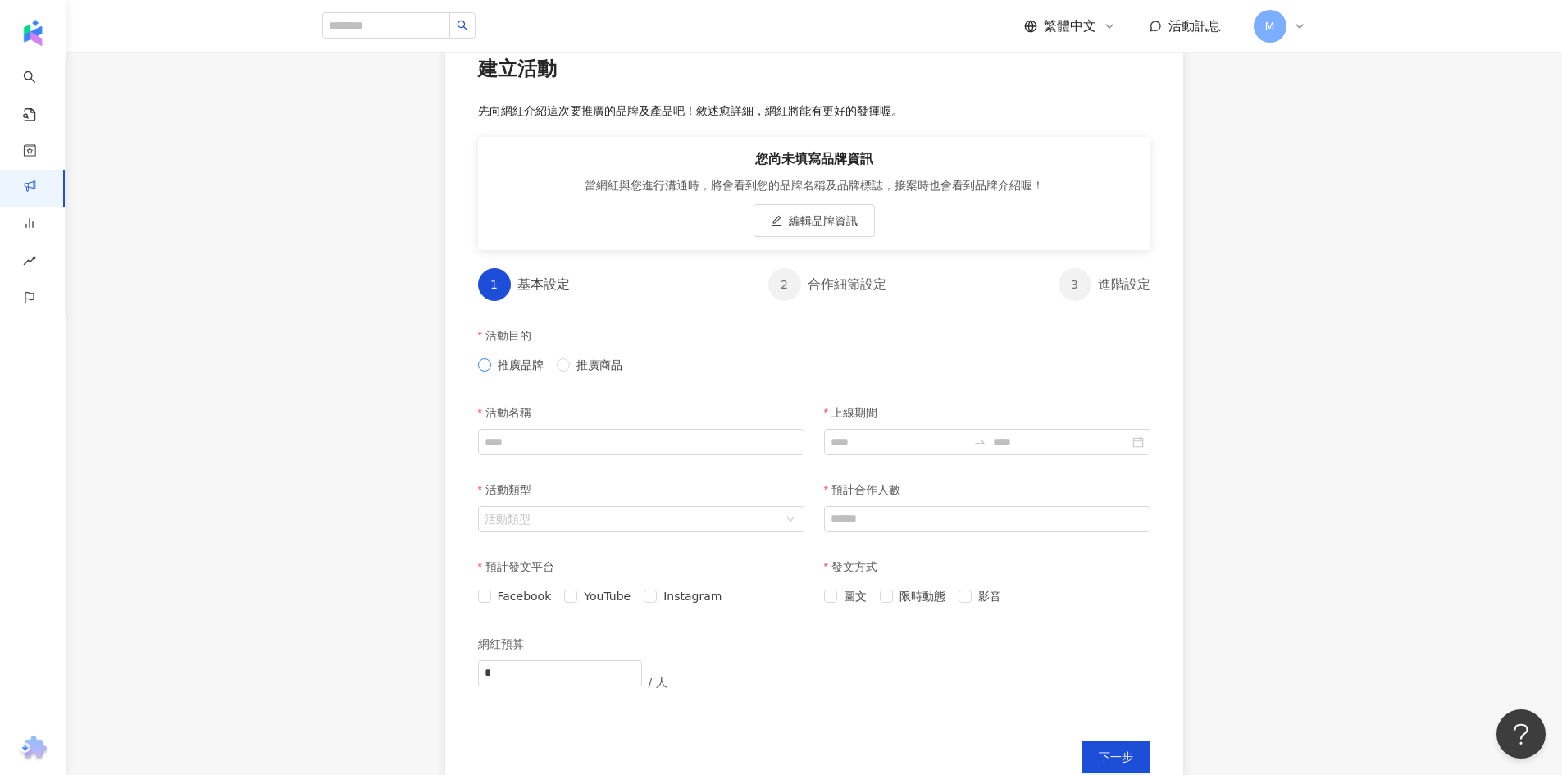
click at [510, 369] on span "推廣品牌" at bounding box center [520, 365] width 59 height 18
click at [558, 436] on input "活動名稱" at bounding box center [641, 442] width 326 height 26
type input "**"
click at [910, 435] on input "上線期間" at bounding box center [899, 442] width 136 height 18
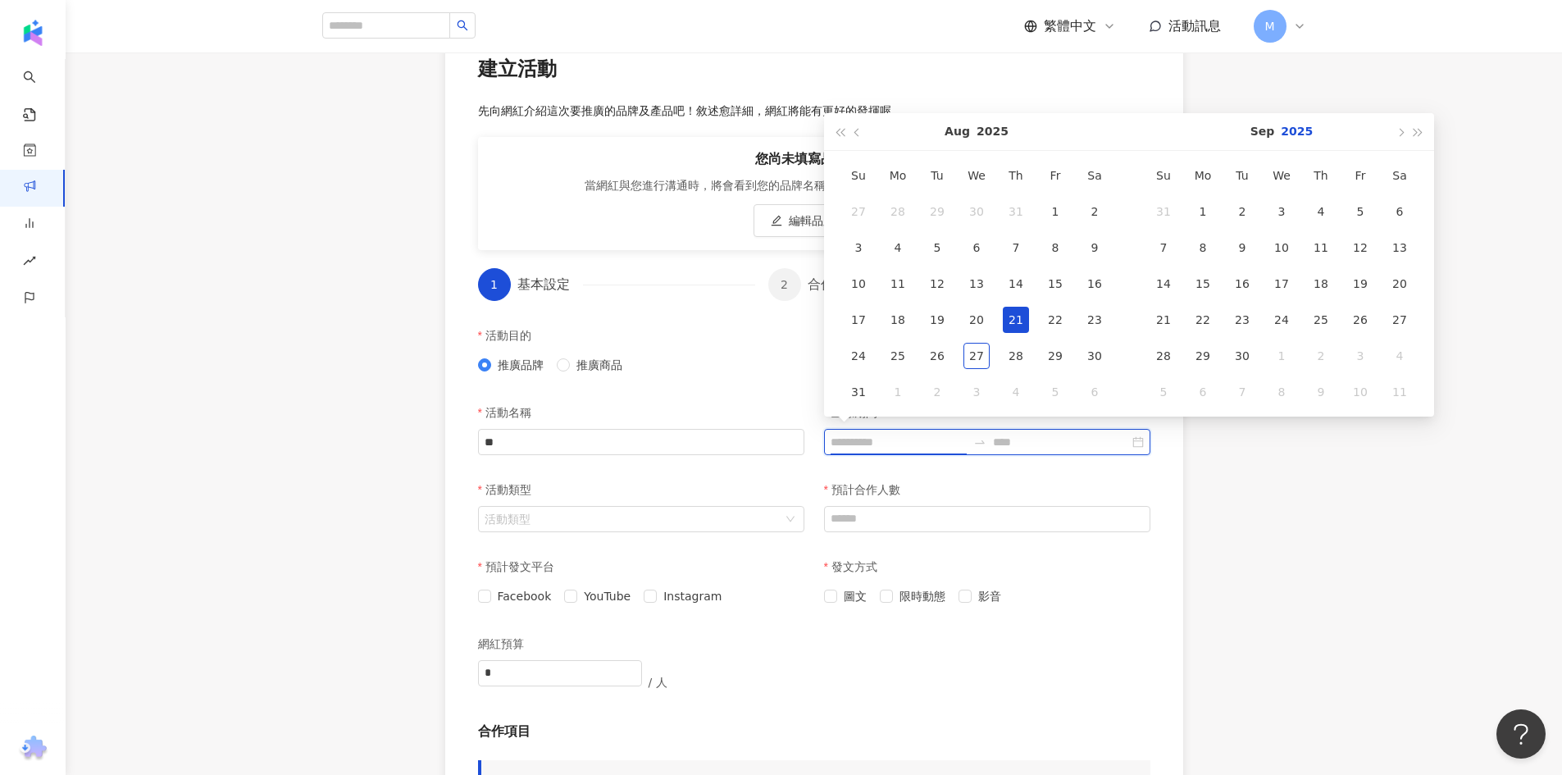
type input "**********"
click at [1402, 136] on button "button" at bounding box center [1400, 131] width 18 height 37
type input "**********"
click at [1286, 212] on div "1" at bounding box center [1282, 211] width 26 height 26
click at [1397, 133] on span "button" at bounding box center [1400, 132] width 8 height 8
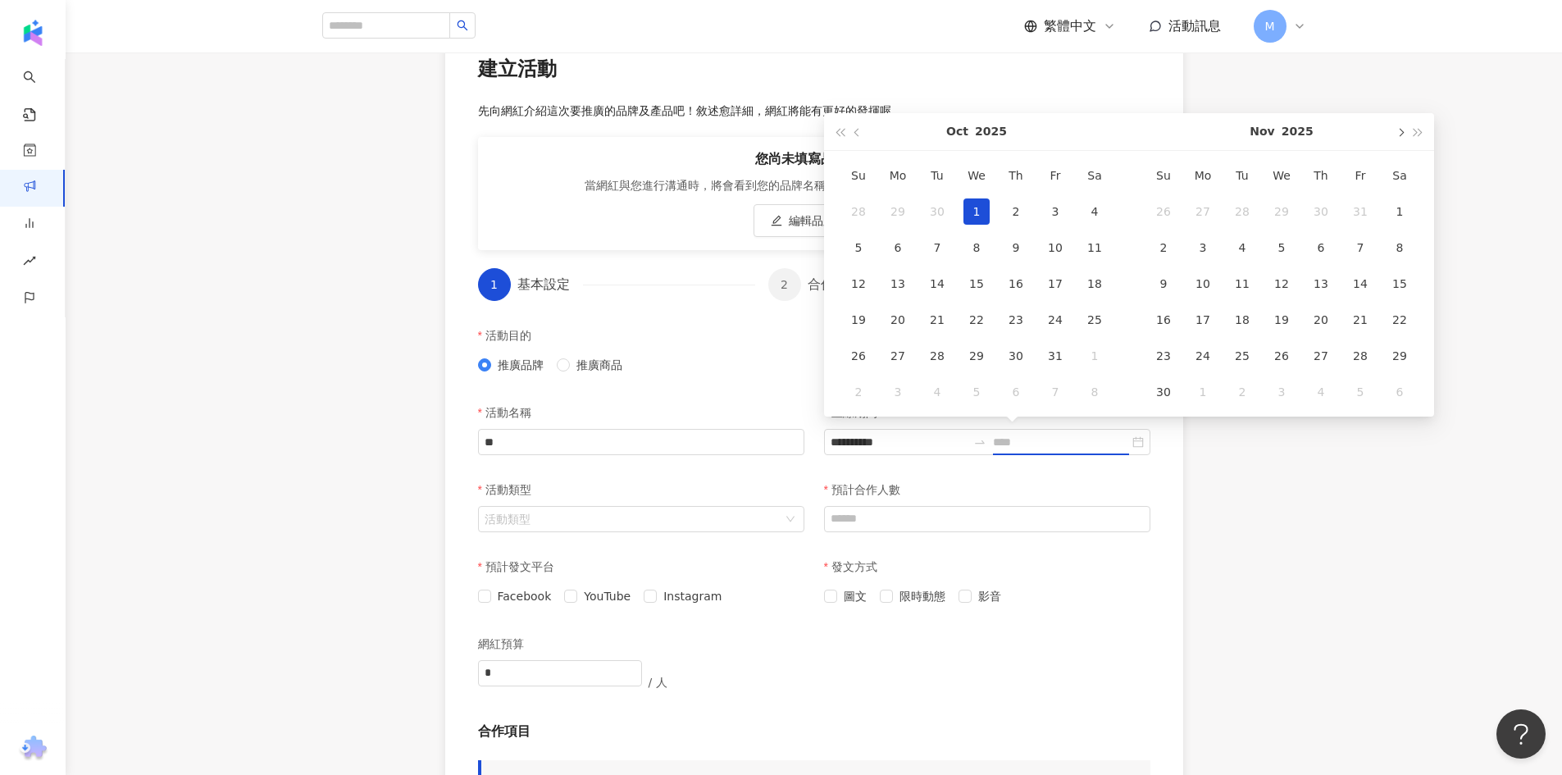
click at [1397, 133] on span "button" at bounding box center [1400, 132] width 8 height 8
click at [1398, 134] on span "button" at bounding box center [1400, 132] width 8 height 8
type input "**********"
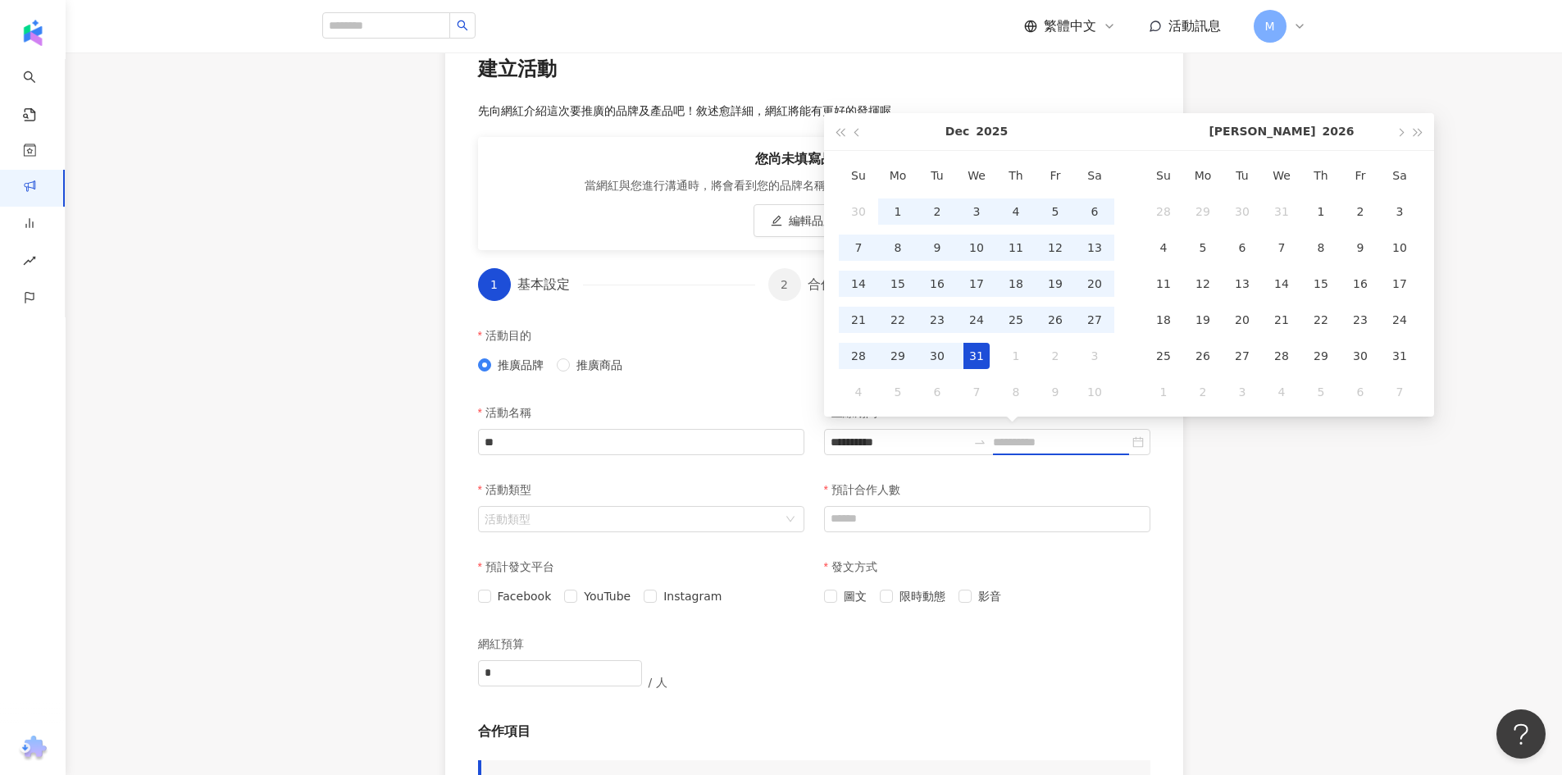
click at [980, 361] on div "31" at bounding box center [977, 356] width 26 height 26
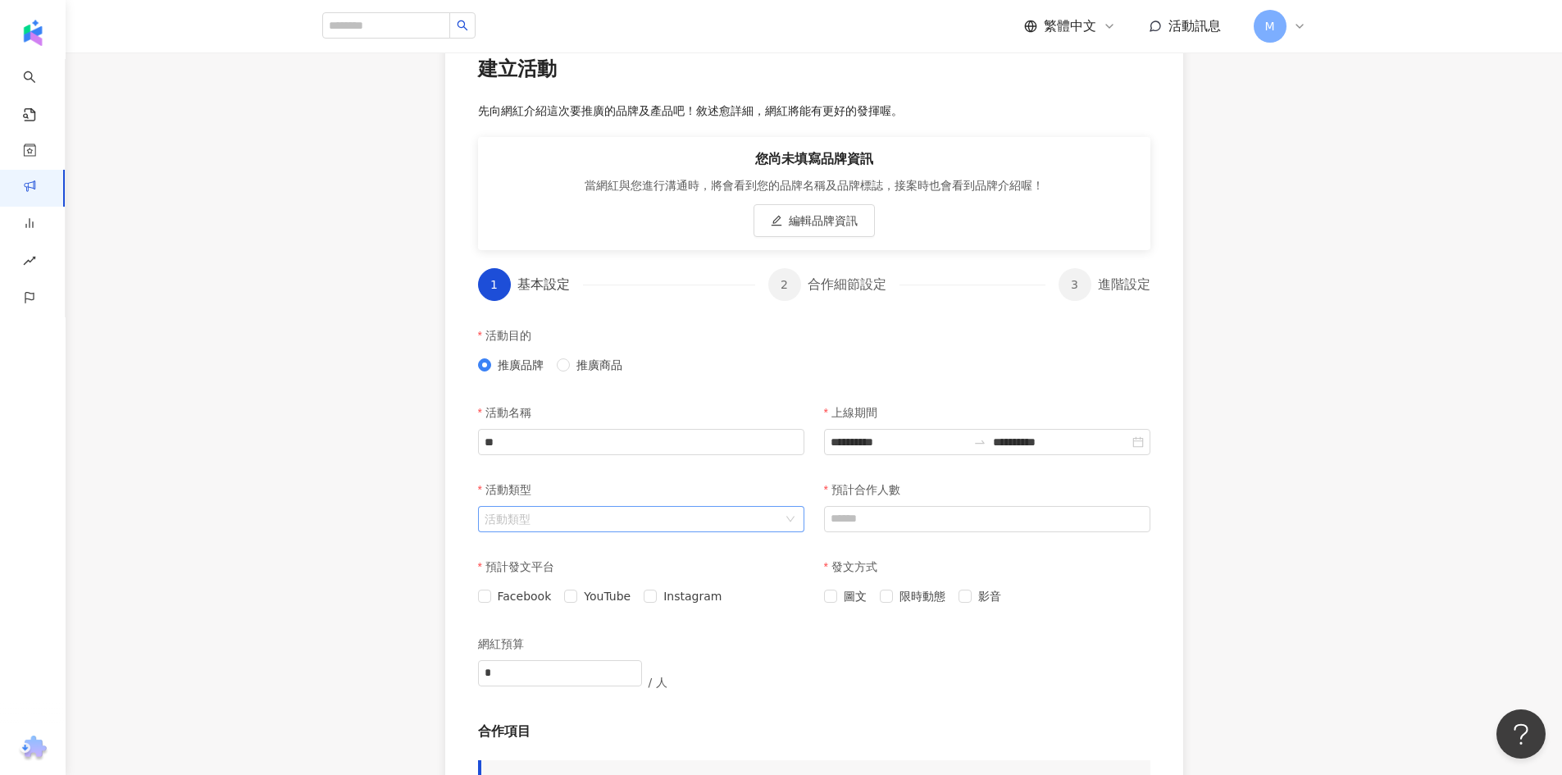
click at [636, 510] on input "活動類型" at bounding box center [633, 519] width 296 height 25
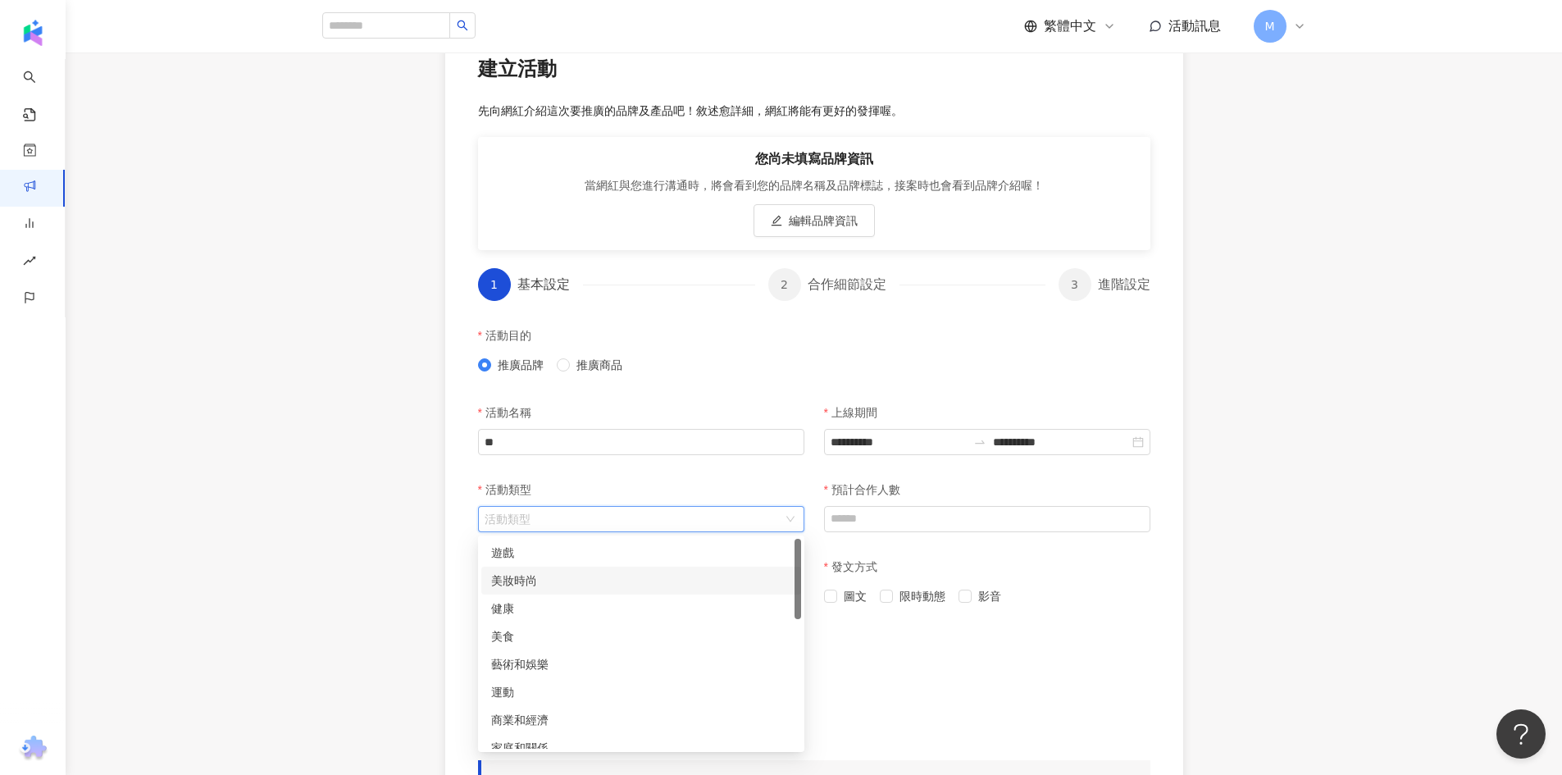
click at [641, 579] on div "美妝時尚" at bounding box center [641, 581] width 300 height 18
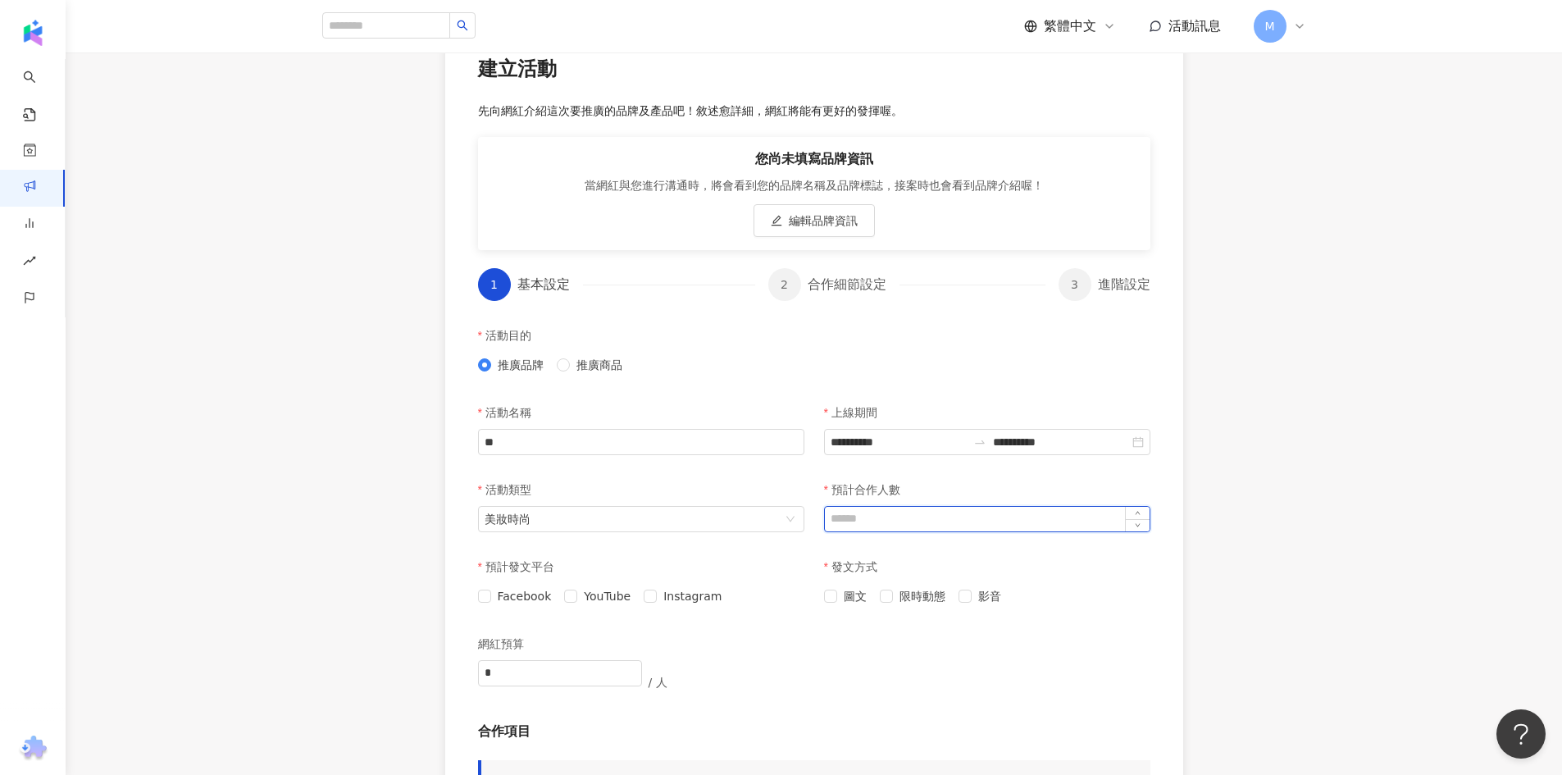
click at [897, 514] on input "預計合作人數" at bounding box center [987, 519] width 325 height 25
type input "*"
click at [490, 592] on span at bounding box center [484, 596] width 13 height 13
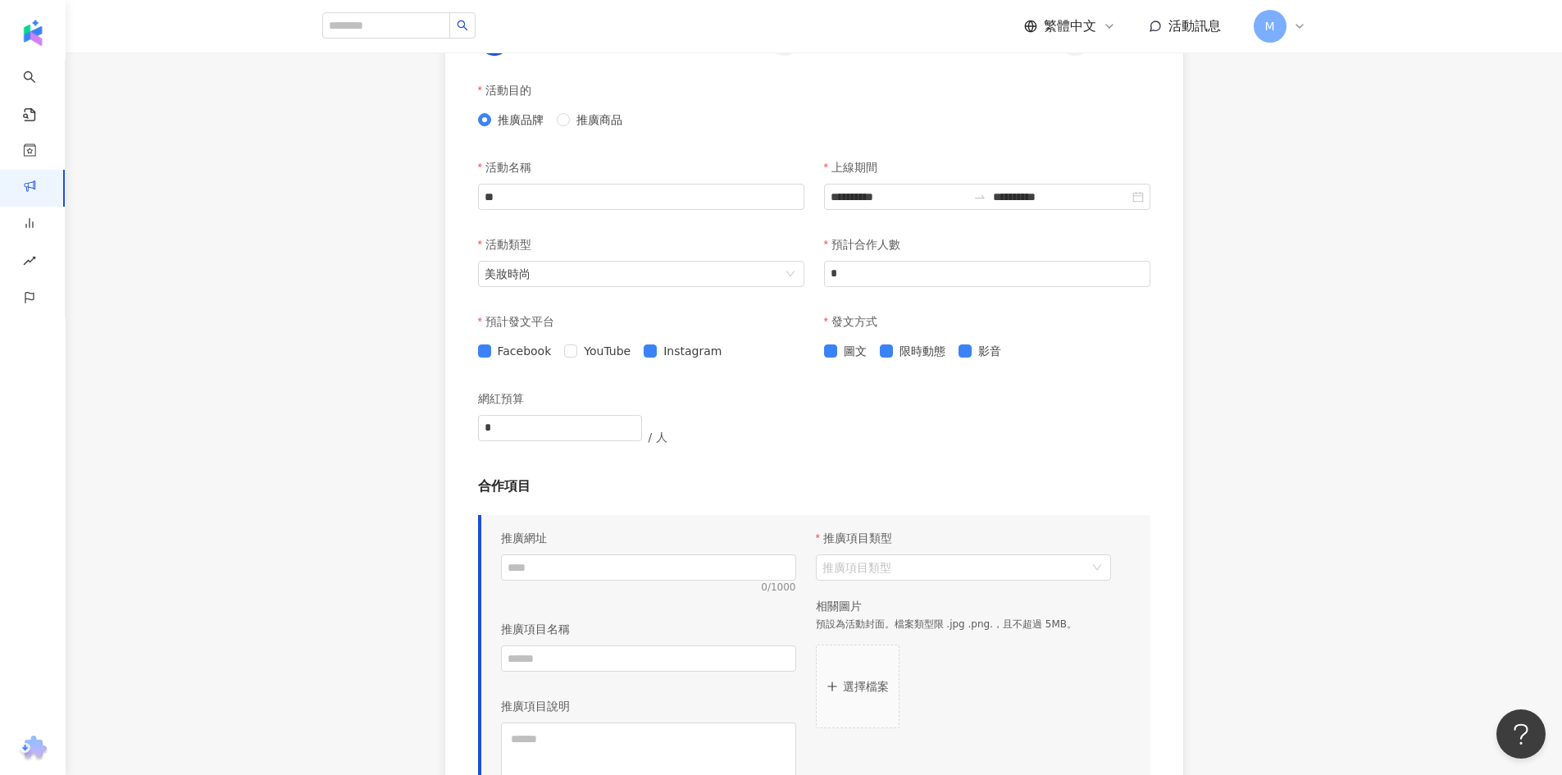
scroll to position [392, 0]
click at [595, 431] on input "*" at bounding box center [560, 427] width 162 height 25
type input "********"
click at [849, 462] on div "網紅預算 ******** / 人" at bounding box center [814, 428] width 673 height 95
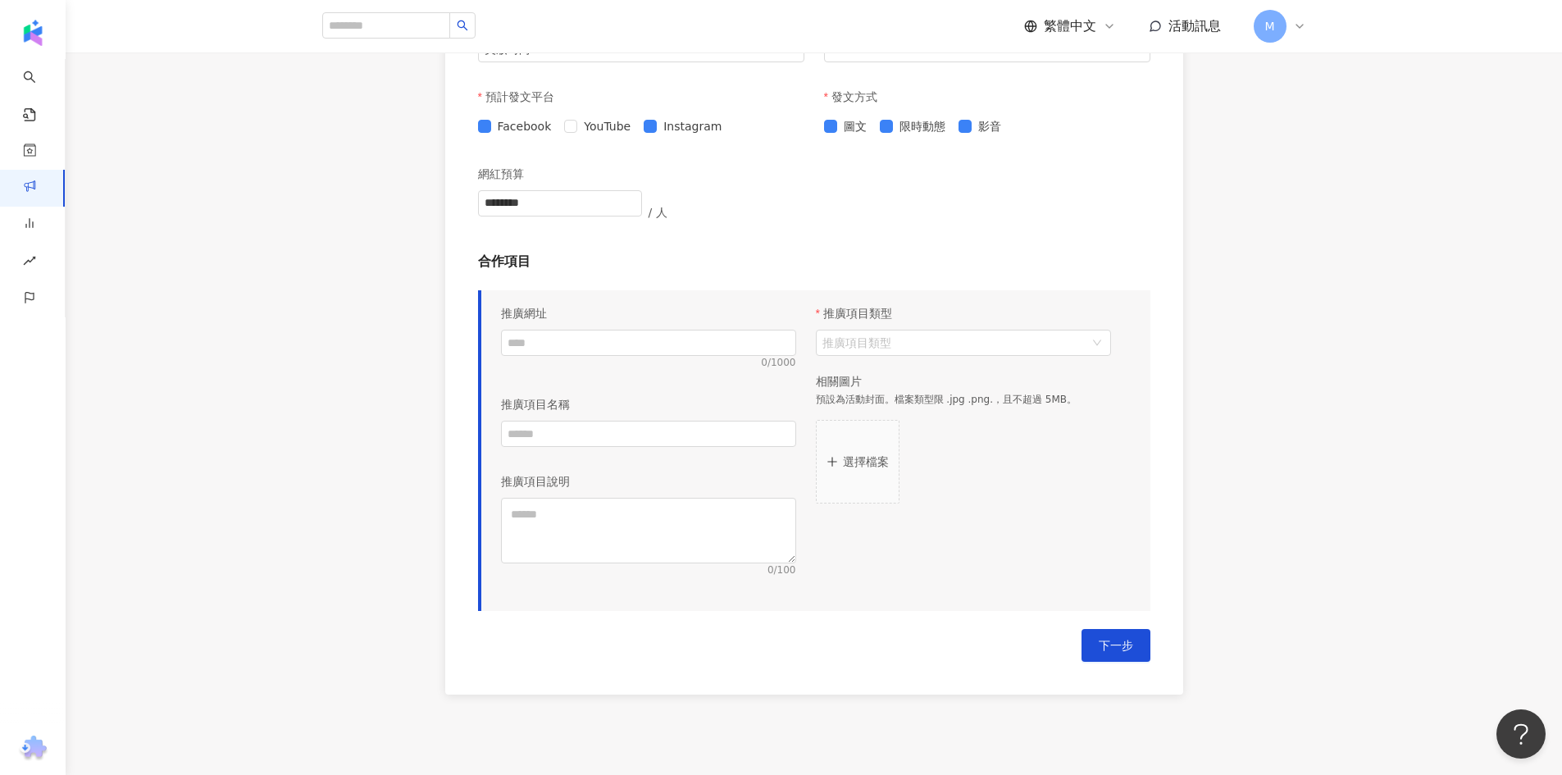
scroll to position [638, 0]
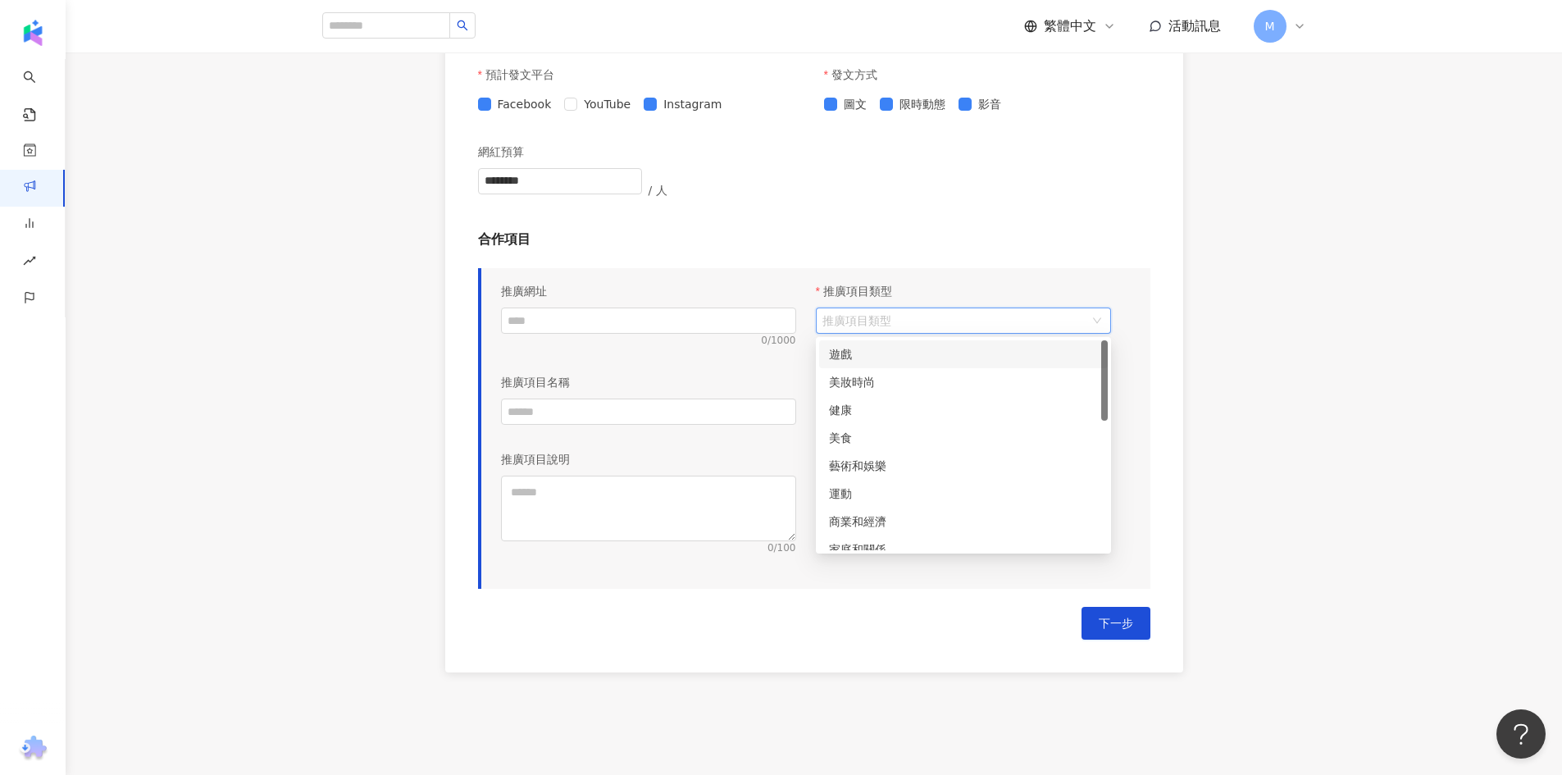
click at [904, 326] on input "推廣項目類型" at bounding box center [955, 320] width 265 height 25
click at [880, 384] on div "美妝時尚" at bounding box center [963, 382] width 269 height 18
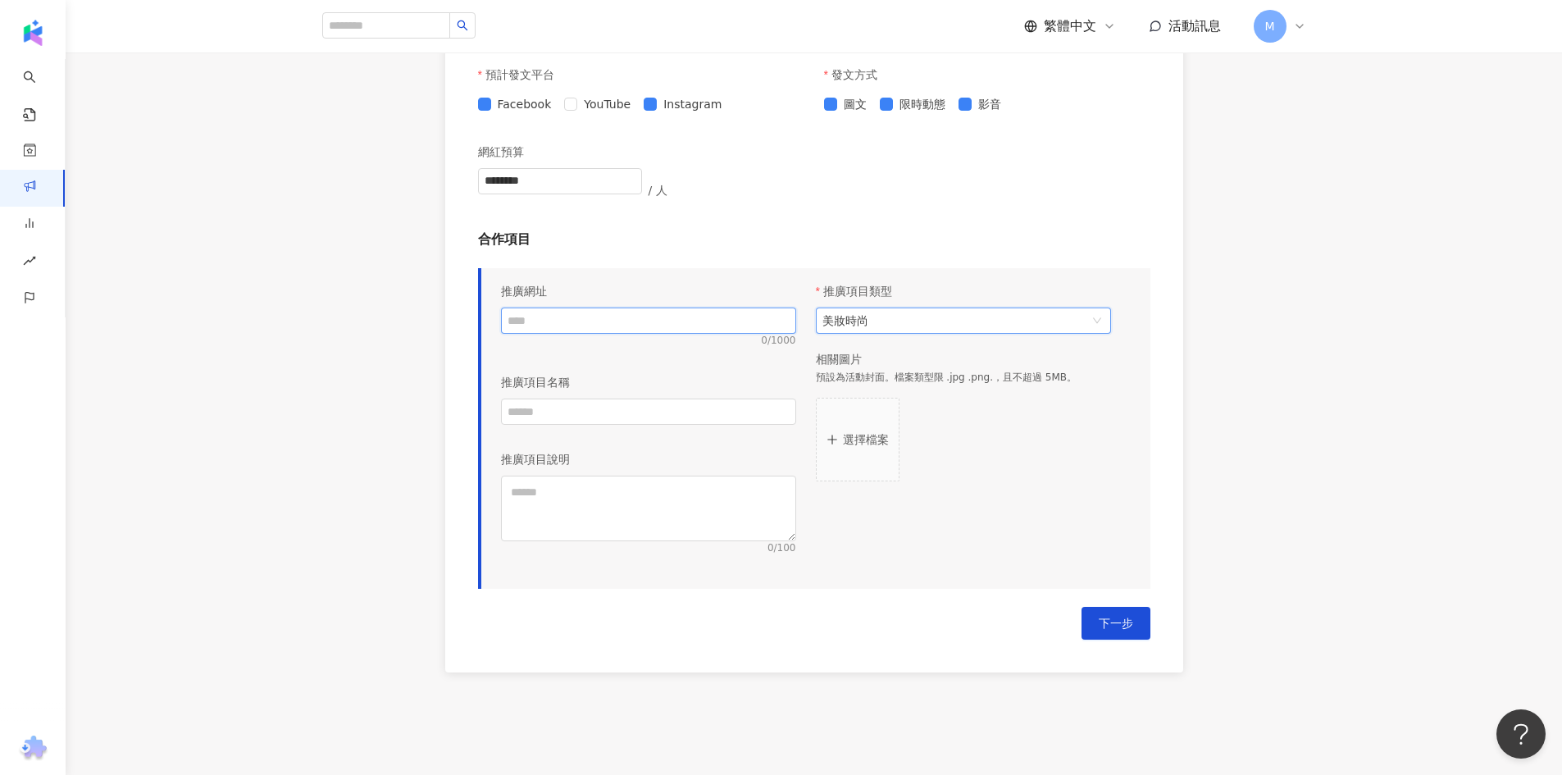
click at [635, 317] on input "text" at bounding box center [648, 321] width 295 height 26
paste input "**********"
type input "**********"
click at [1142, 623] on button "下一步" at bounding box center [1116, 623] width 69 height 33
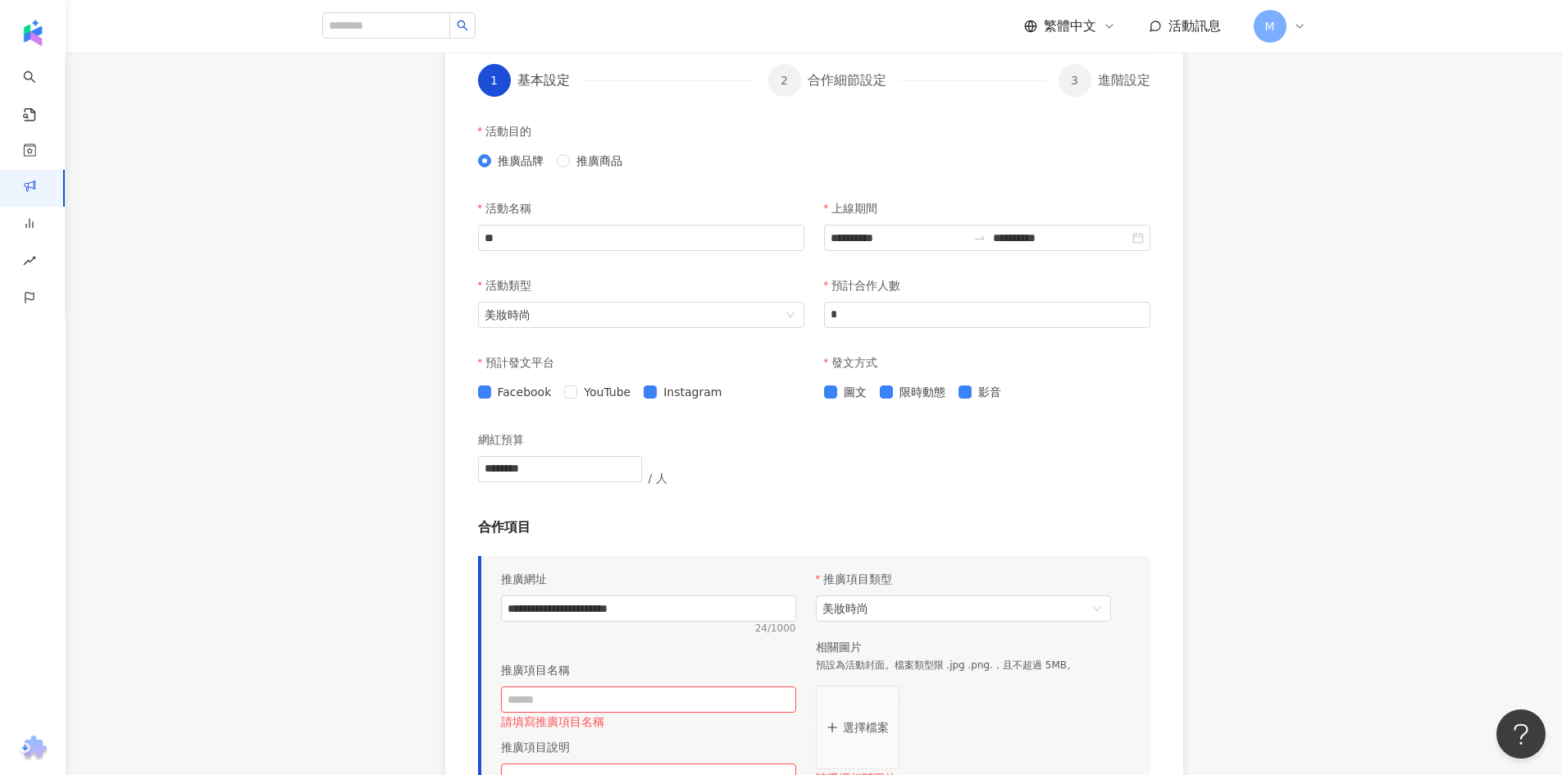
scroll to position [310, 0]
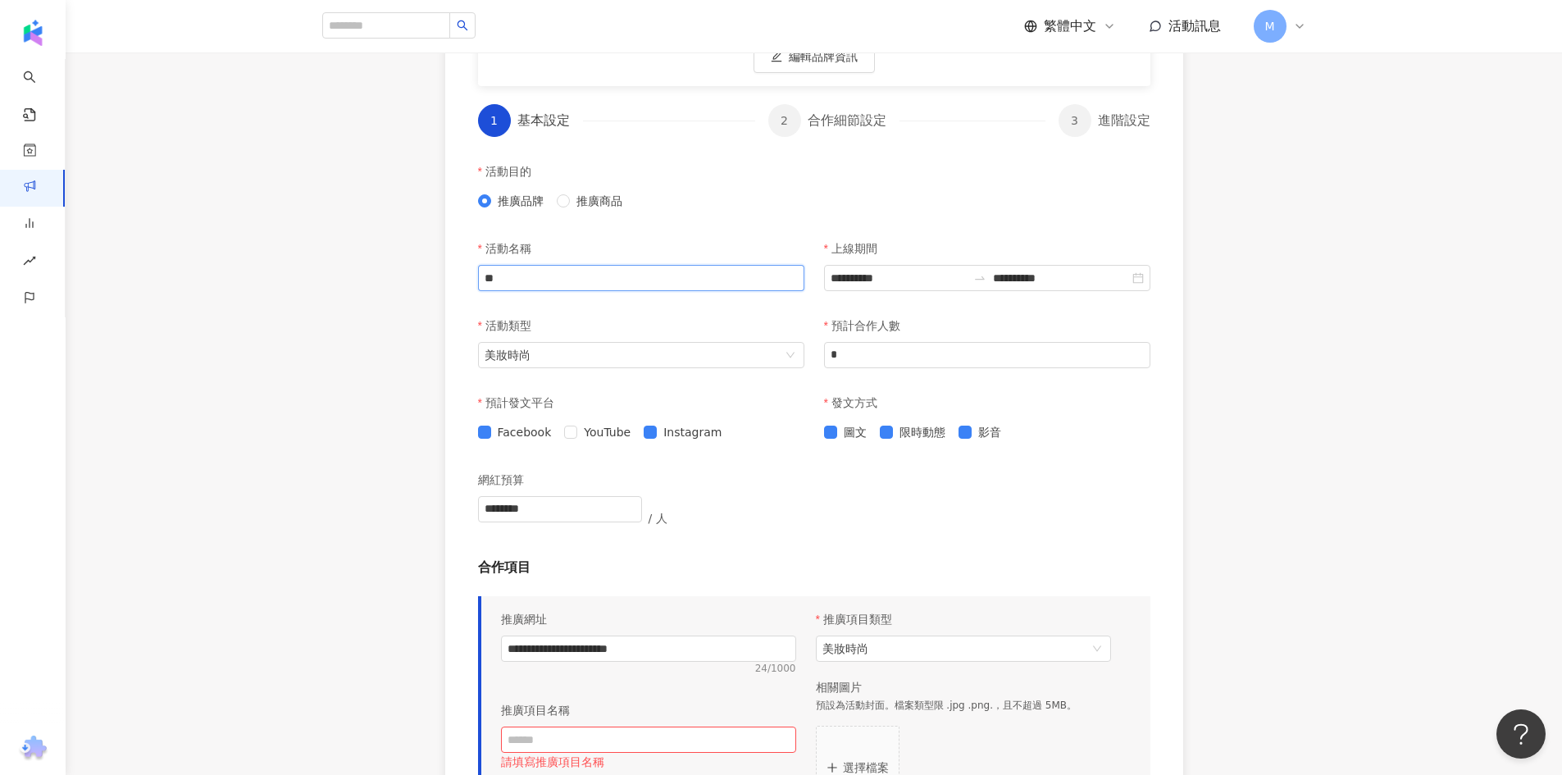
click at [645, 280] on input "**" at bounding box center [641, 278] width 326 height 26
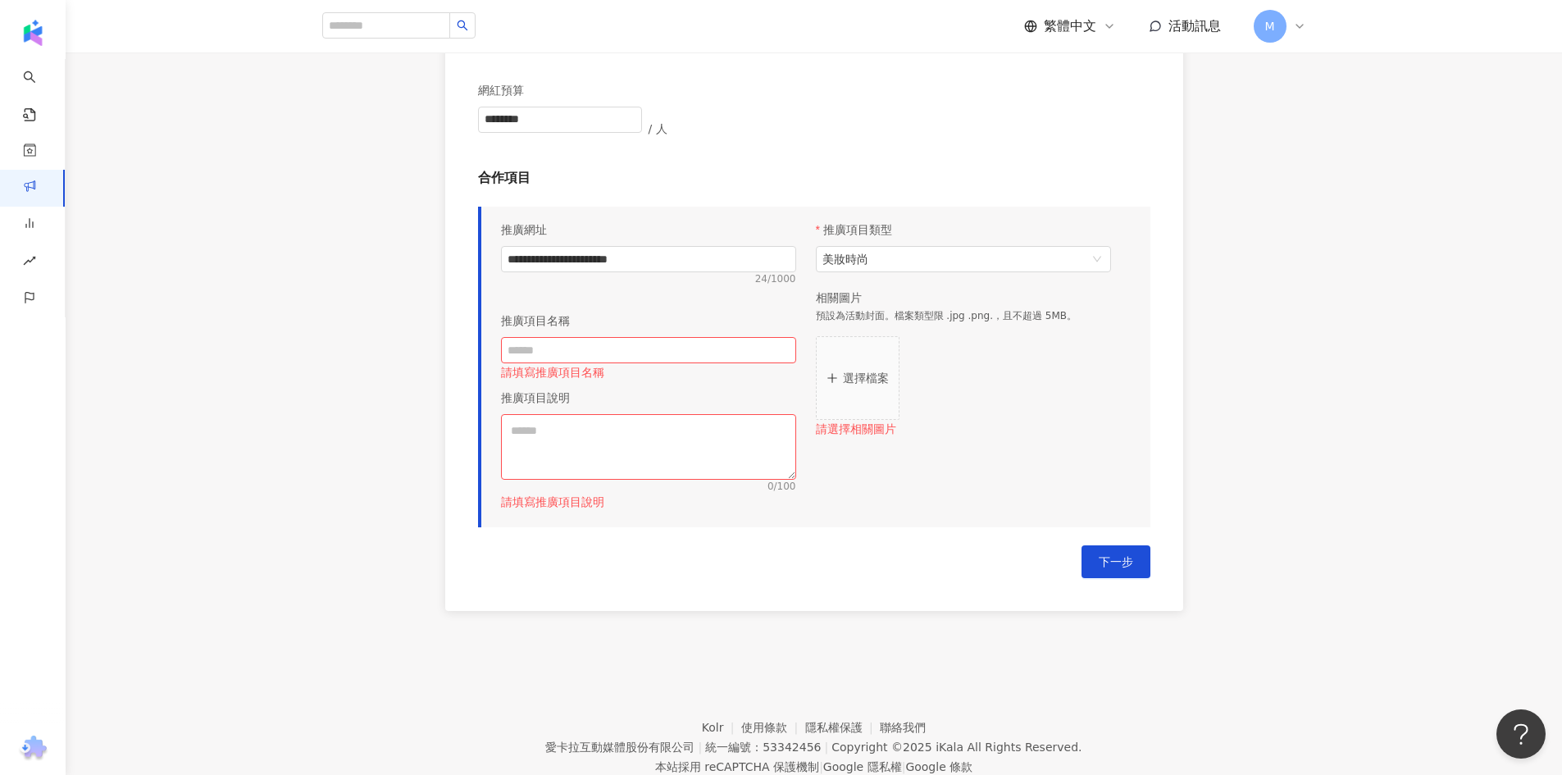
scroll to position [720, 0]
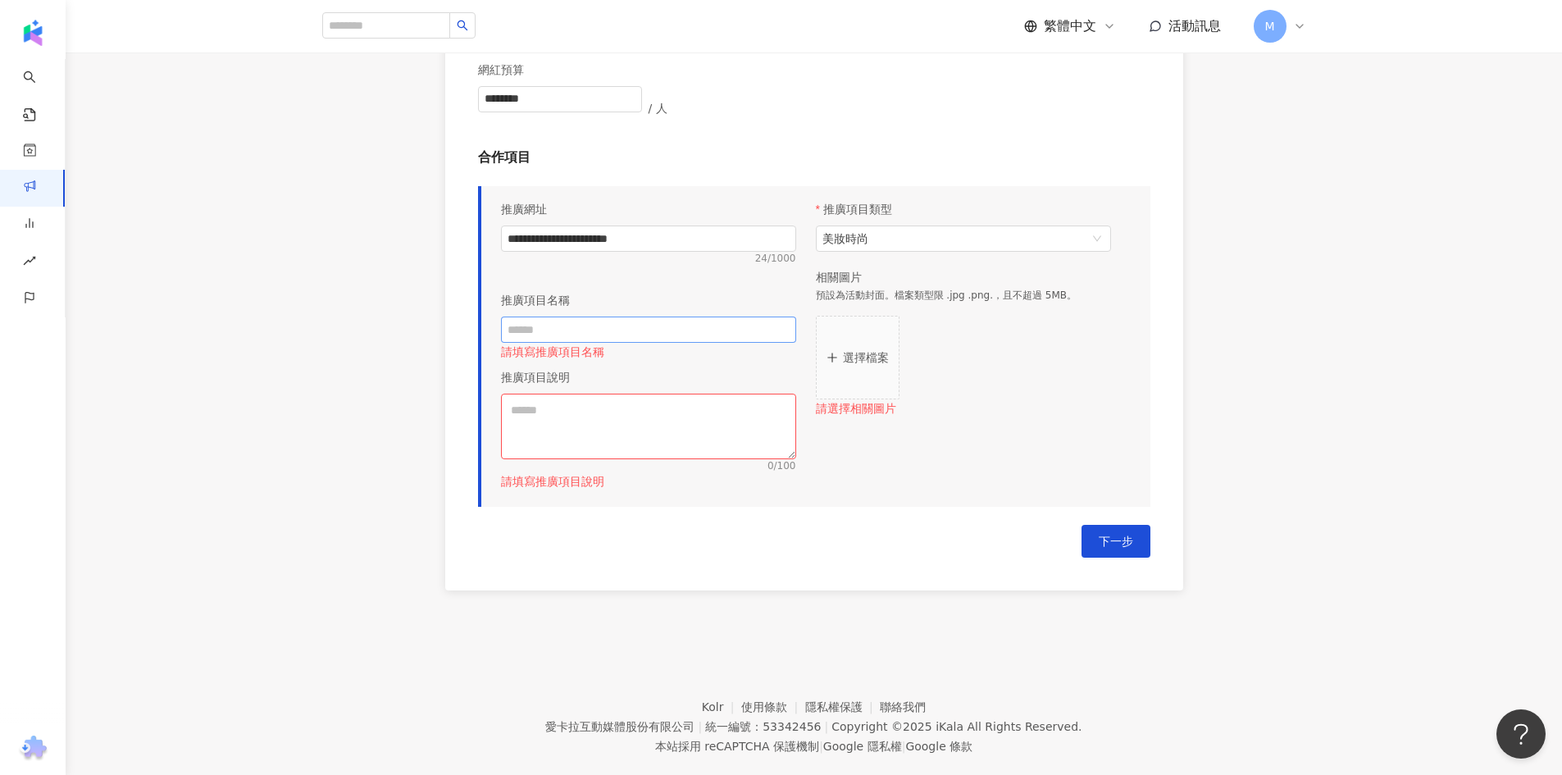
type input "******"
click at [659, 331] on input "text" at bounding box center [648, 330] width 295 height 26
type input "*******"
click at [755, 417] on textarea at bounding box center [648, 427] width 295 height 66
type textarea "*"
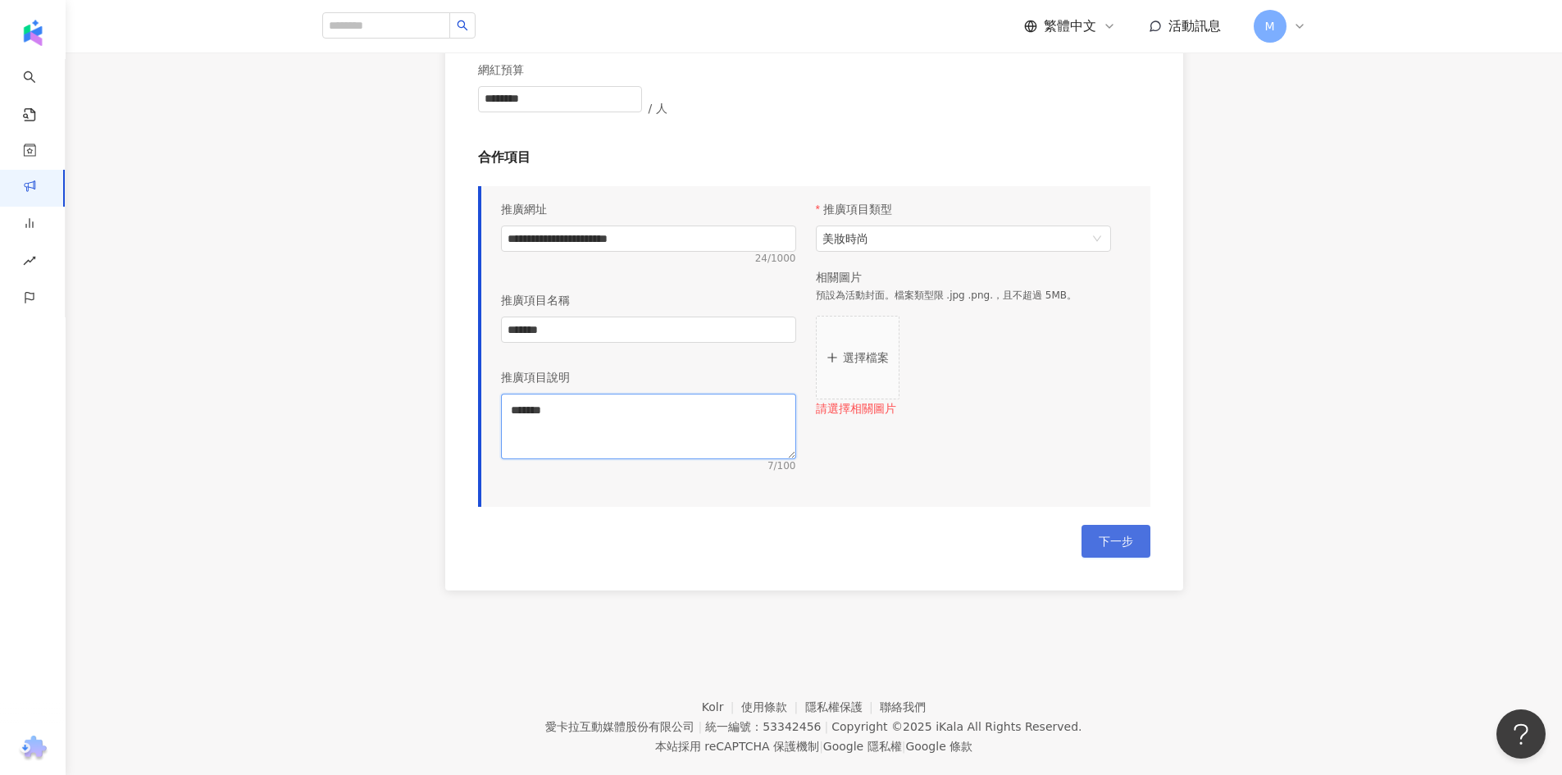
type textarea "*******"
click at [1135, 543] on button "下一步" at bounding box center [1116, 541] width 69 height 33
click at [875, 369] on button "選擇檔案" at bounding box center [858, 358] width 84 height 84
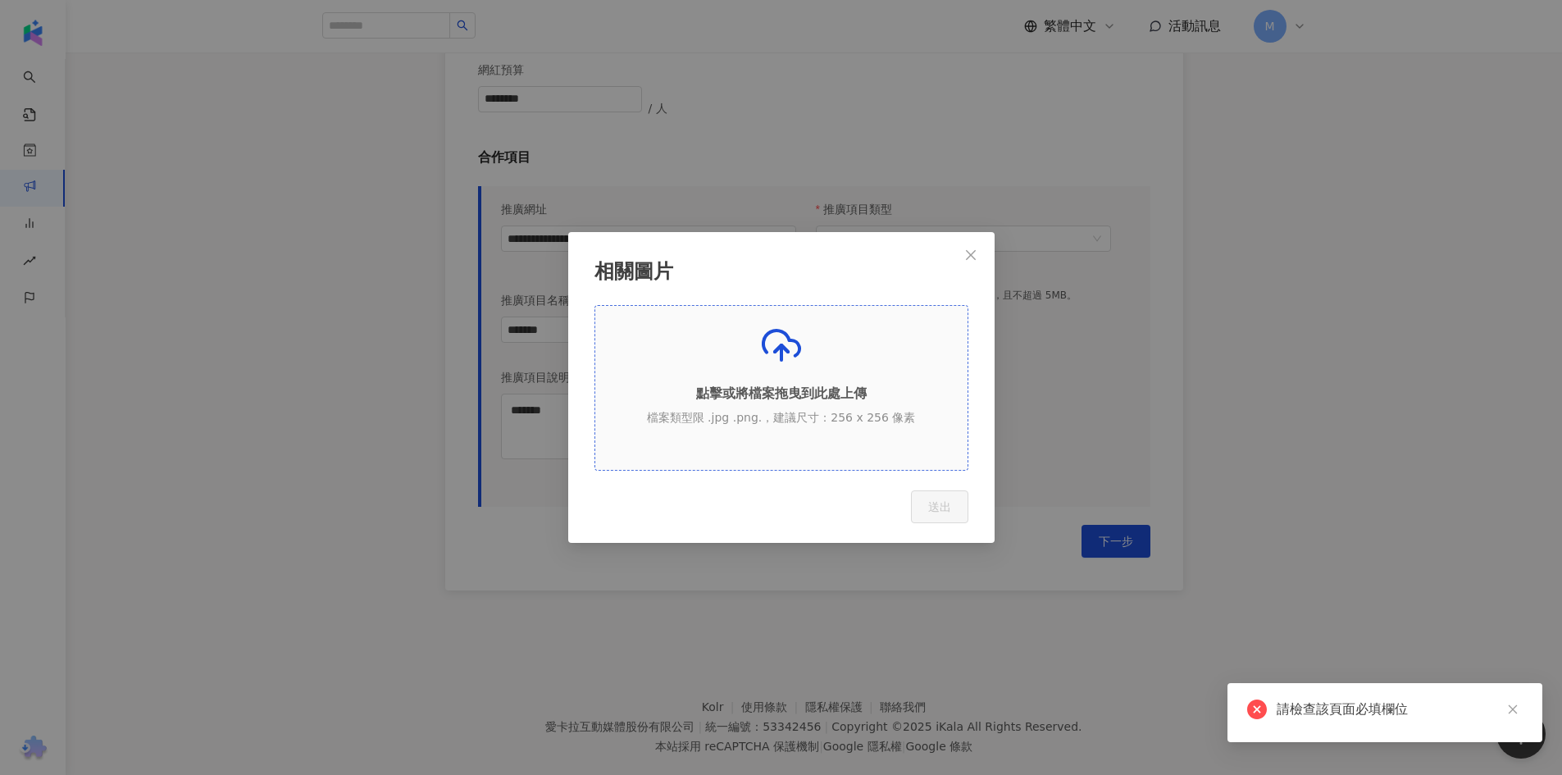
click at [807, 349] on div "點擊或將檔案拖曳到此處上傳 檔案類型限 .jpg .png.，建議尺寸：256 x 256 像素" at bounding box center [781, 382] width 372 height 112
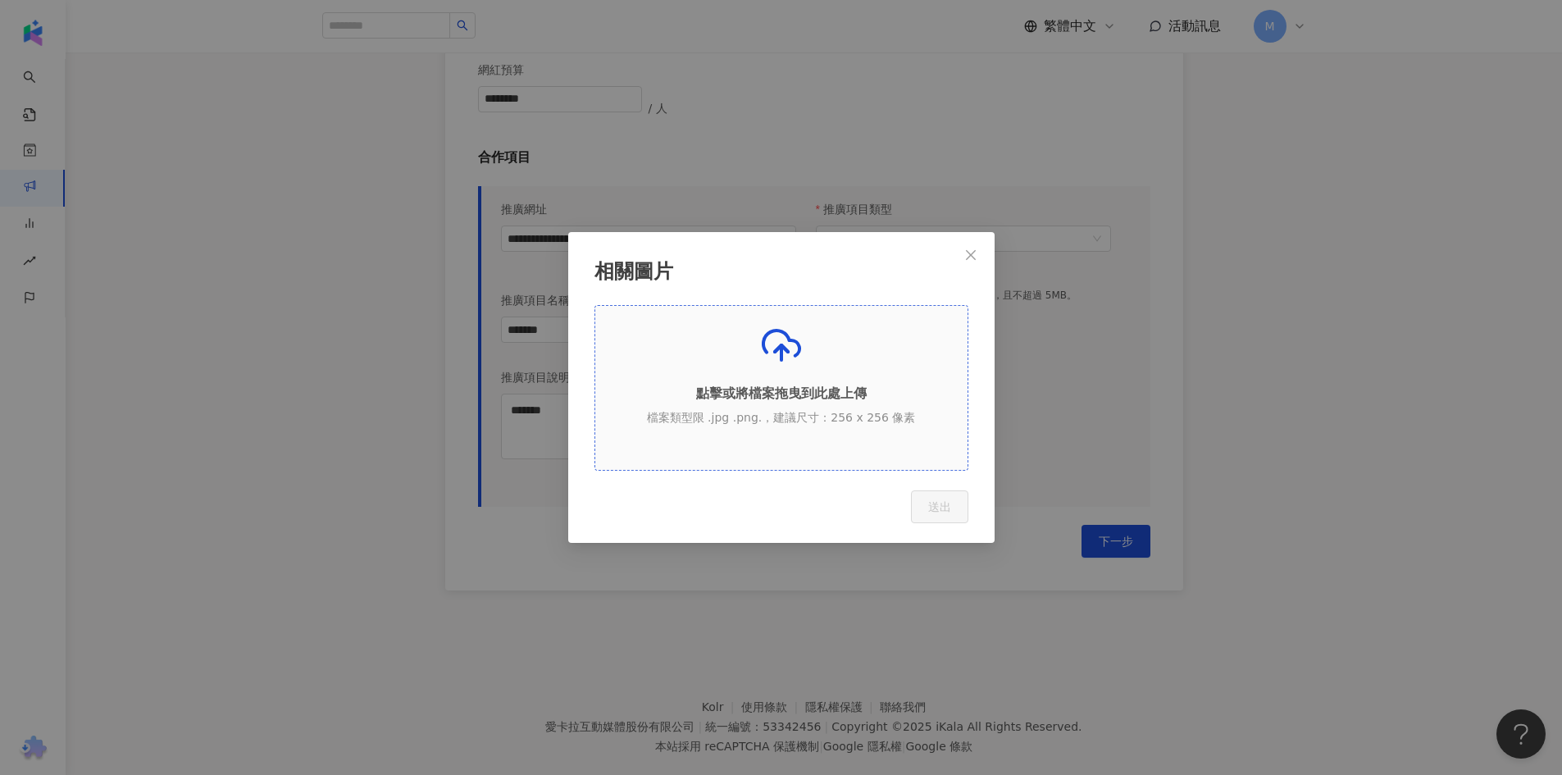
click at [751, 340] on div "點擊或將檔案拖曳到此處上傳 檔案類型限 .jpg .png.，建議尺寸：256 x 256 像素" at bounding box center [781, 382] width 372 height 112
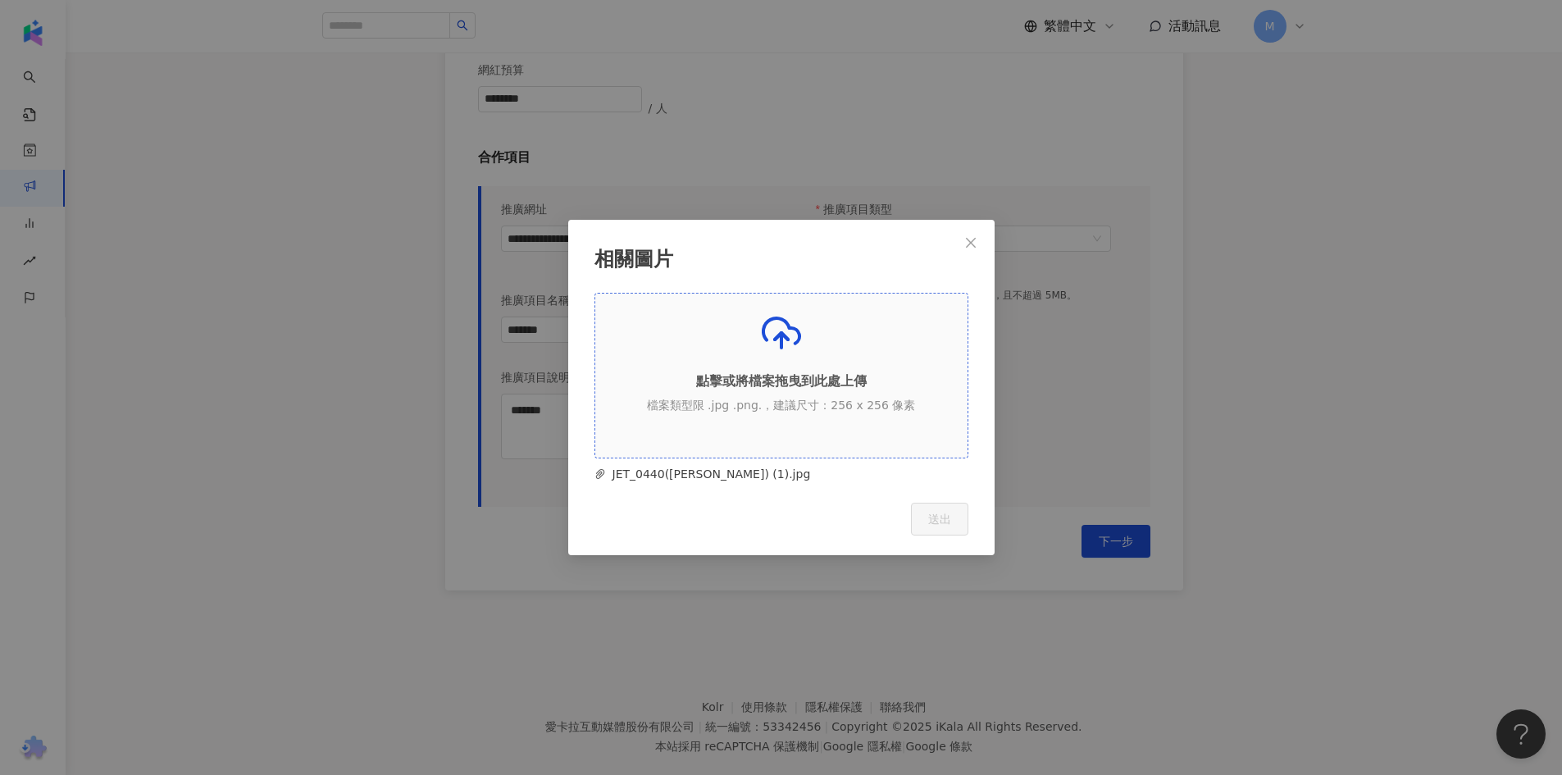
click at [754, 335] on div "點擊或將檔案拖曳到此處上傳 檔案類型限 .jpg .png.，建議尺寸：256 x 256 像素" at bounding box center [781, 369] width 372 height 112
click at [939, 515] on span "送出" at bounding box center [939, 519] width 23 height 13
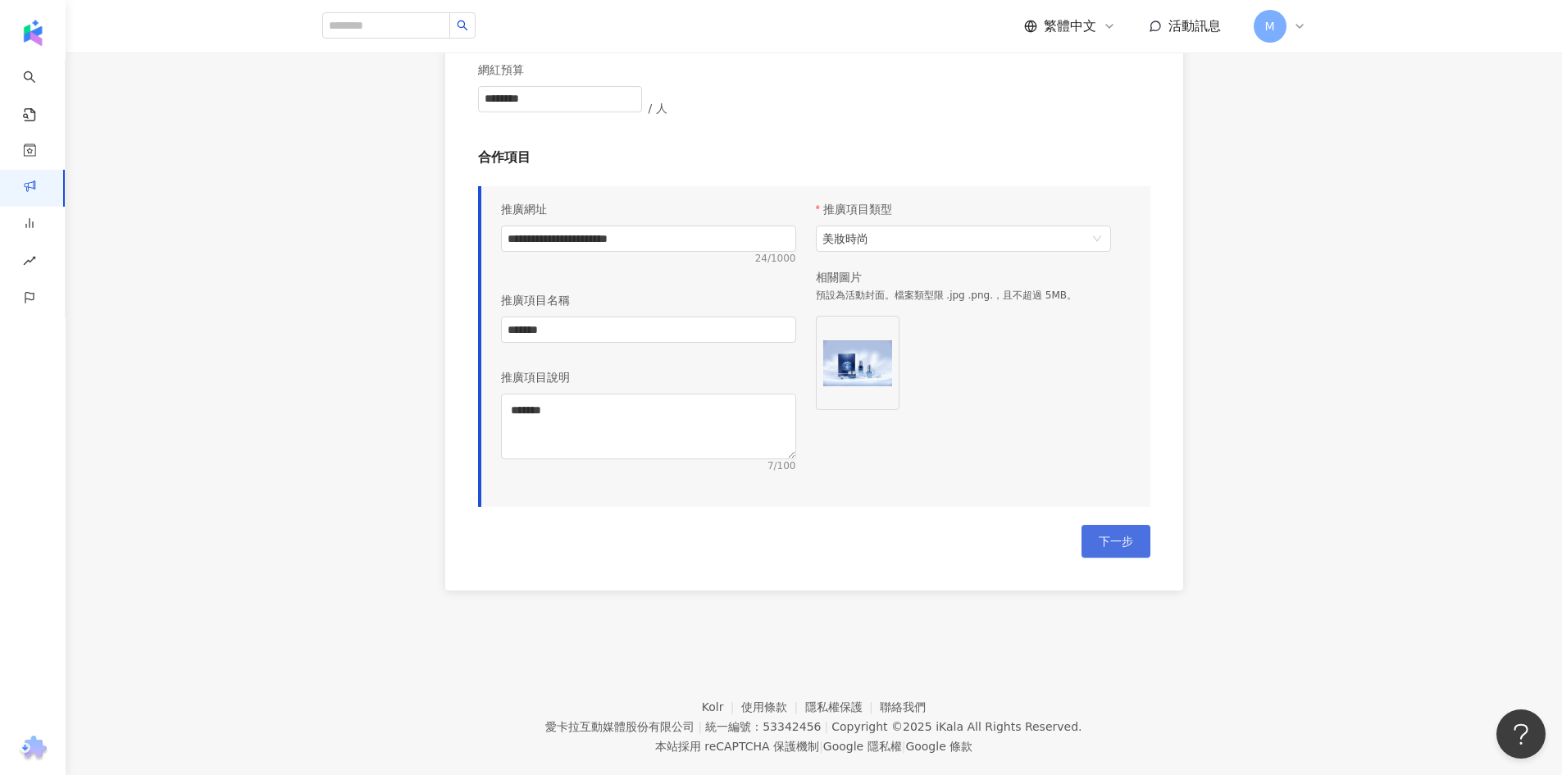
click at [1103, 546] on span "下一步" at bounding box center [1116, 541] width 34 height 13
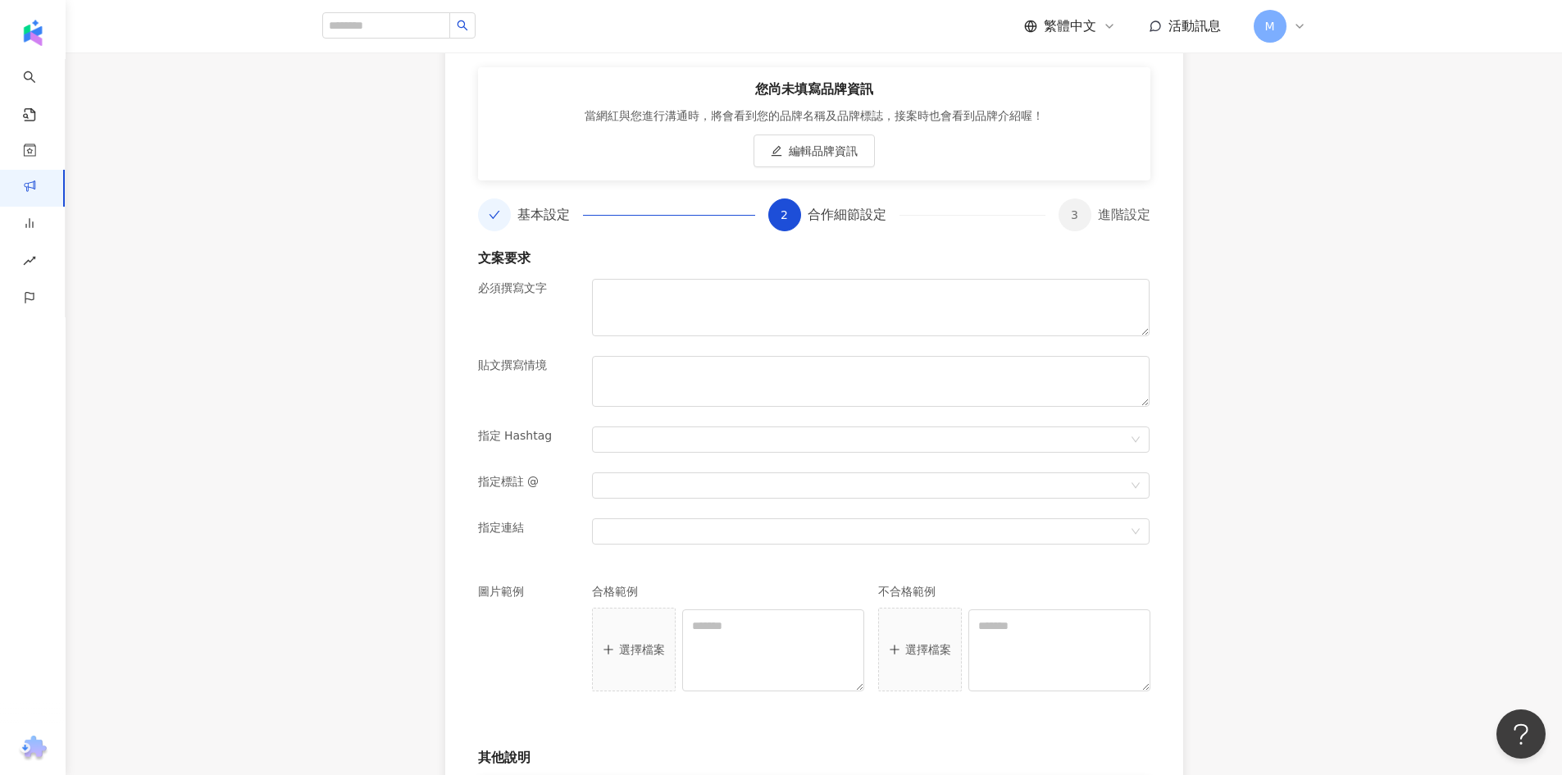
scroll to position [652, 0]
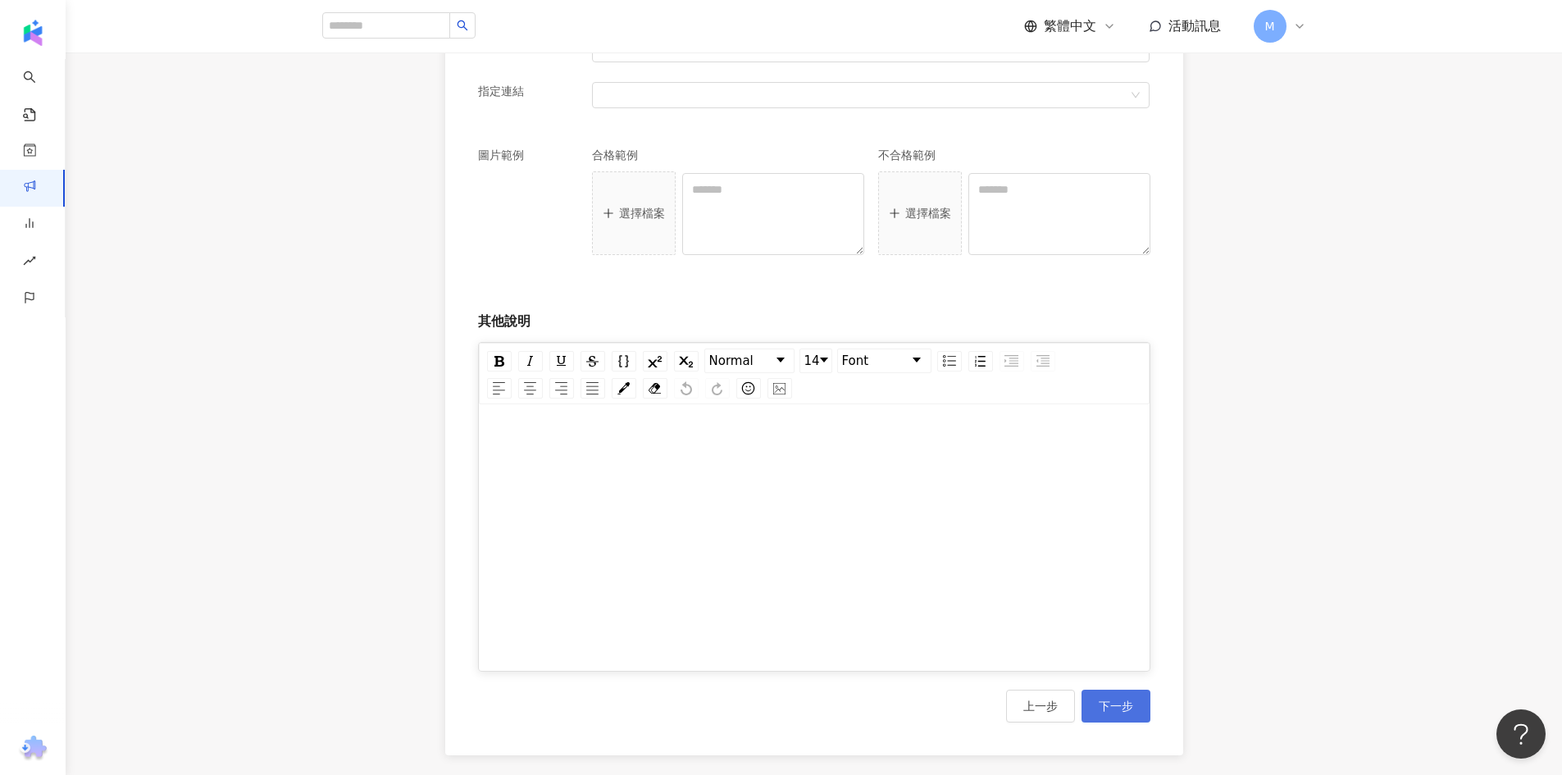
click at [1121, 700] on span "下一步" at bounding box center [1116, 706] width 34 height 13
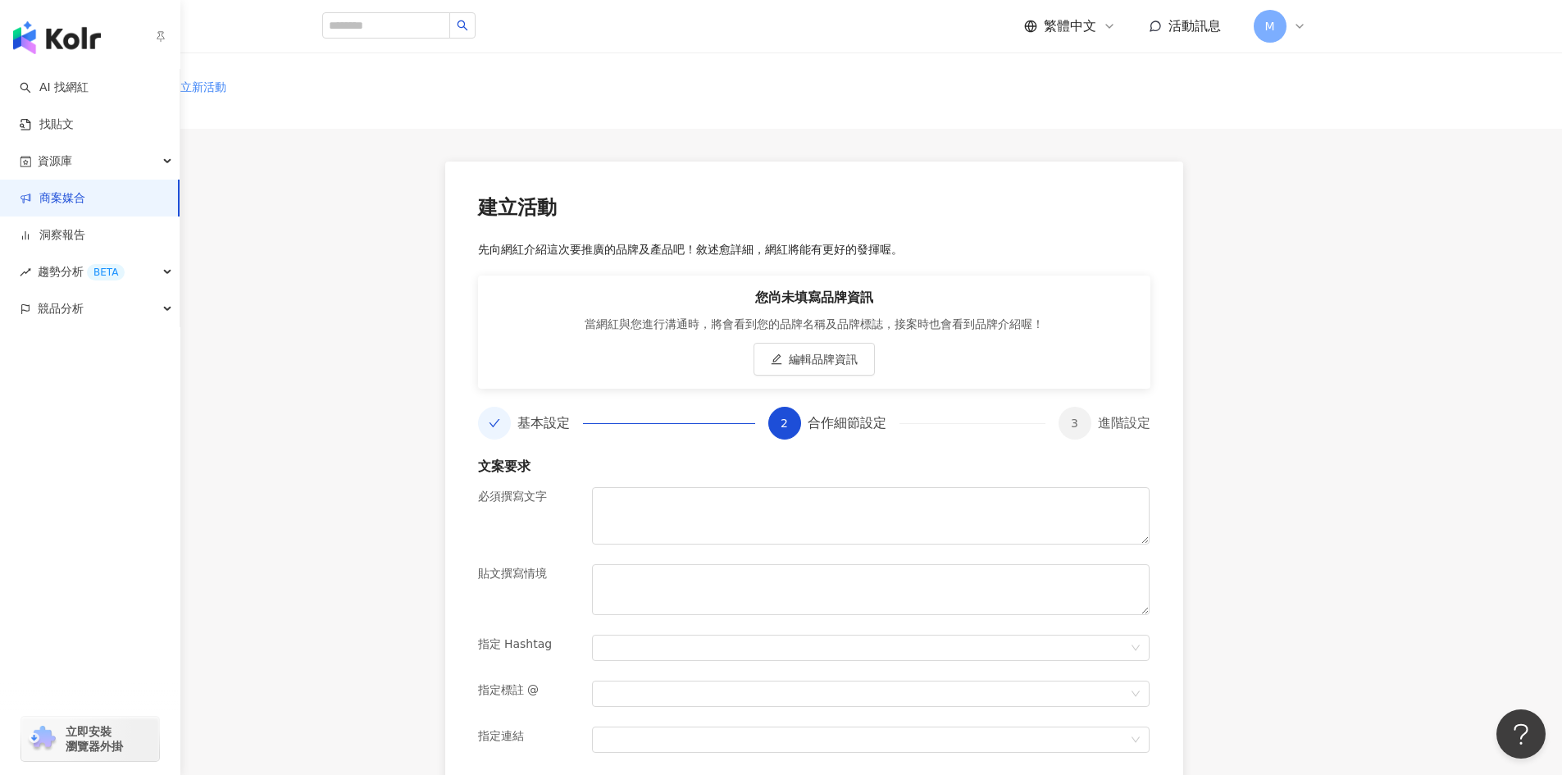
scroll to position [0, 0]
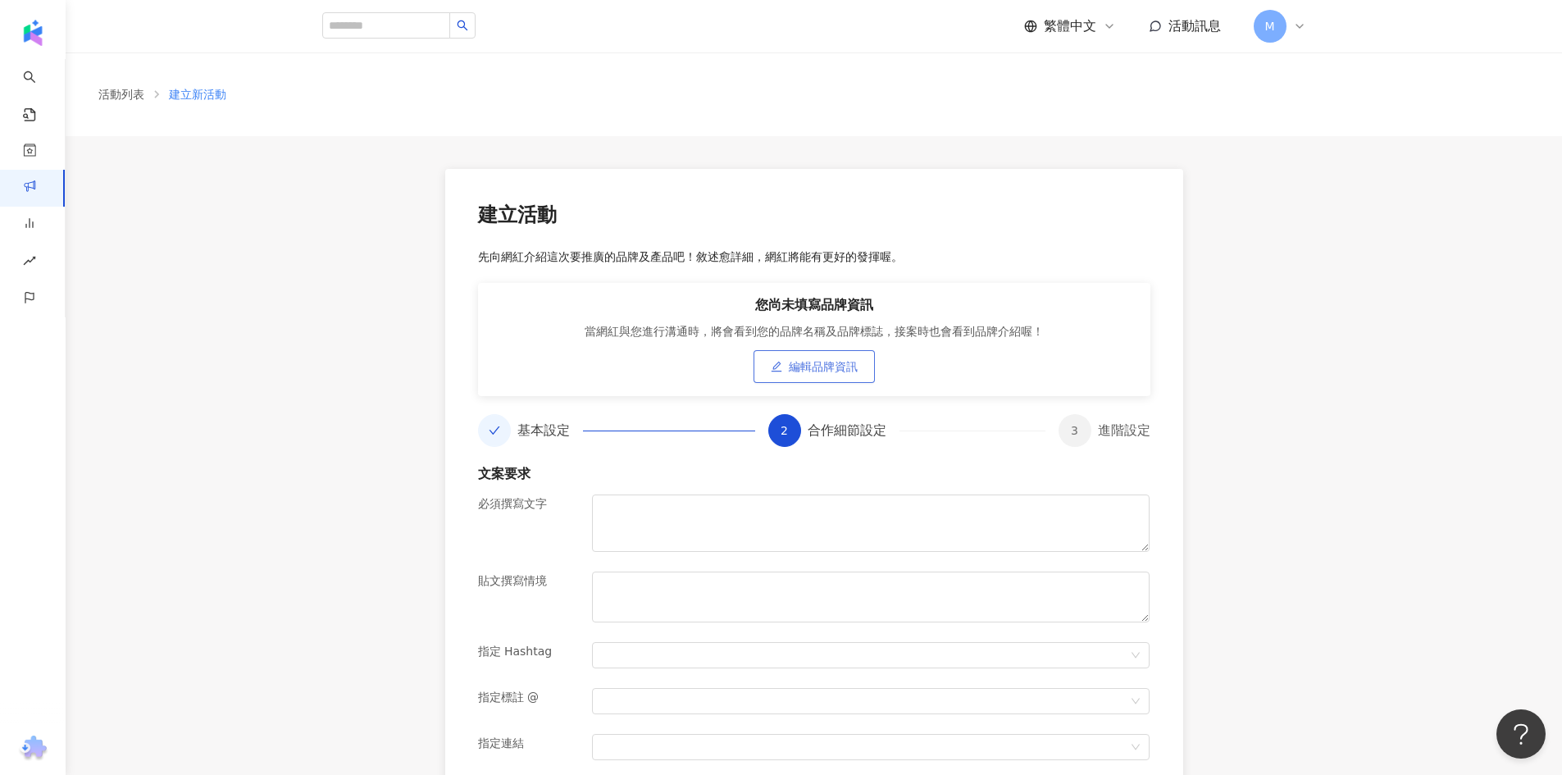
click at [796, 373] on span "編輯品牌資訊" at bounding box center [823, 366] width 69 height 13
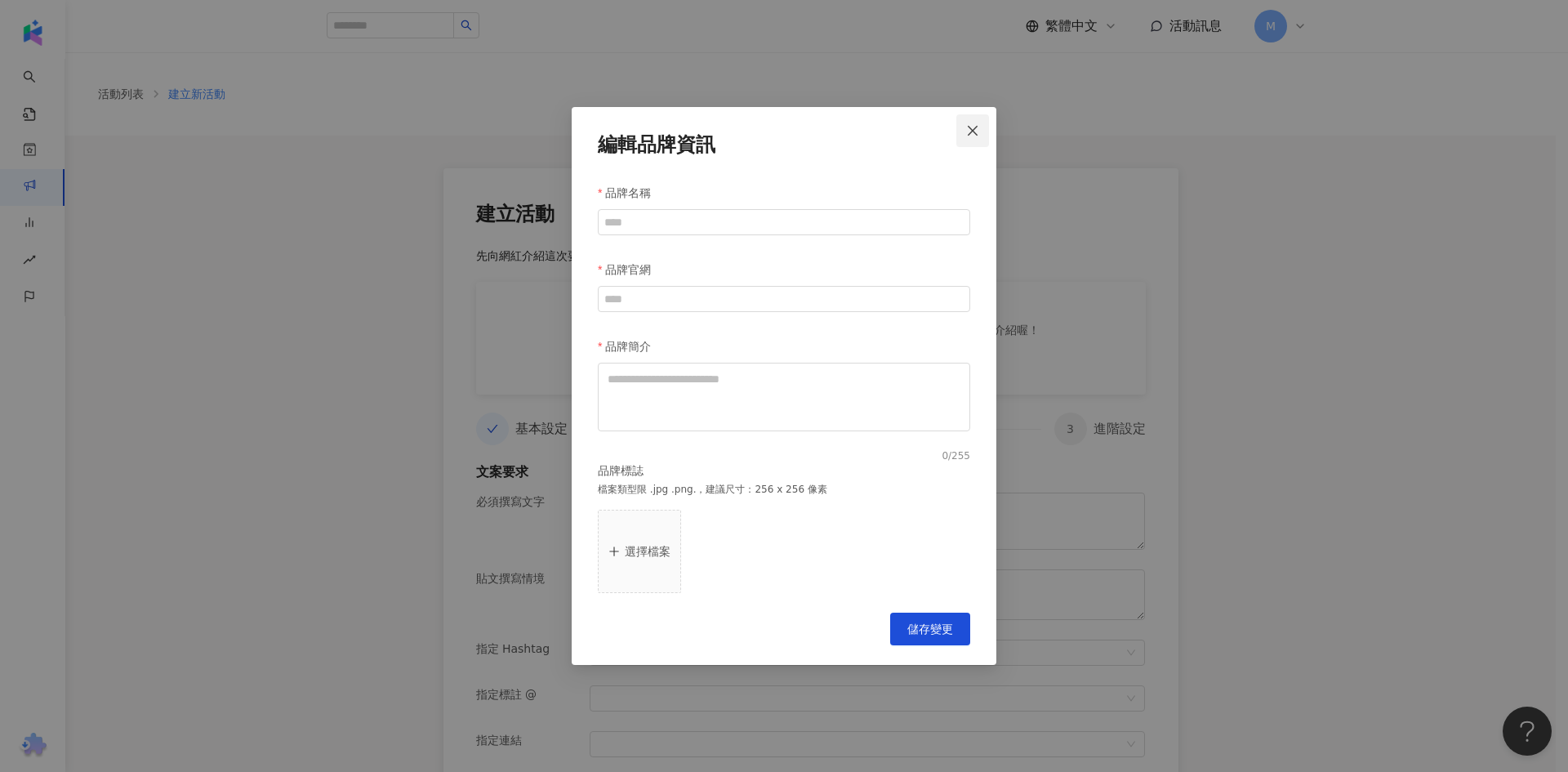
click at [965, 134] on span "Close" at bounding box center [972, 130] width 33 height 13
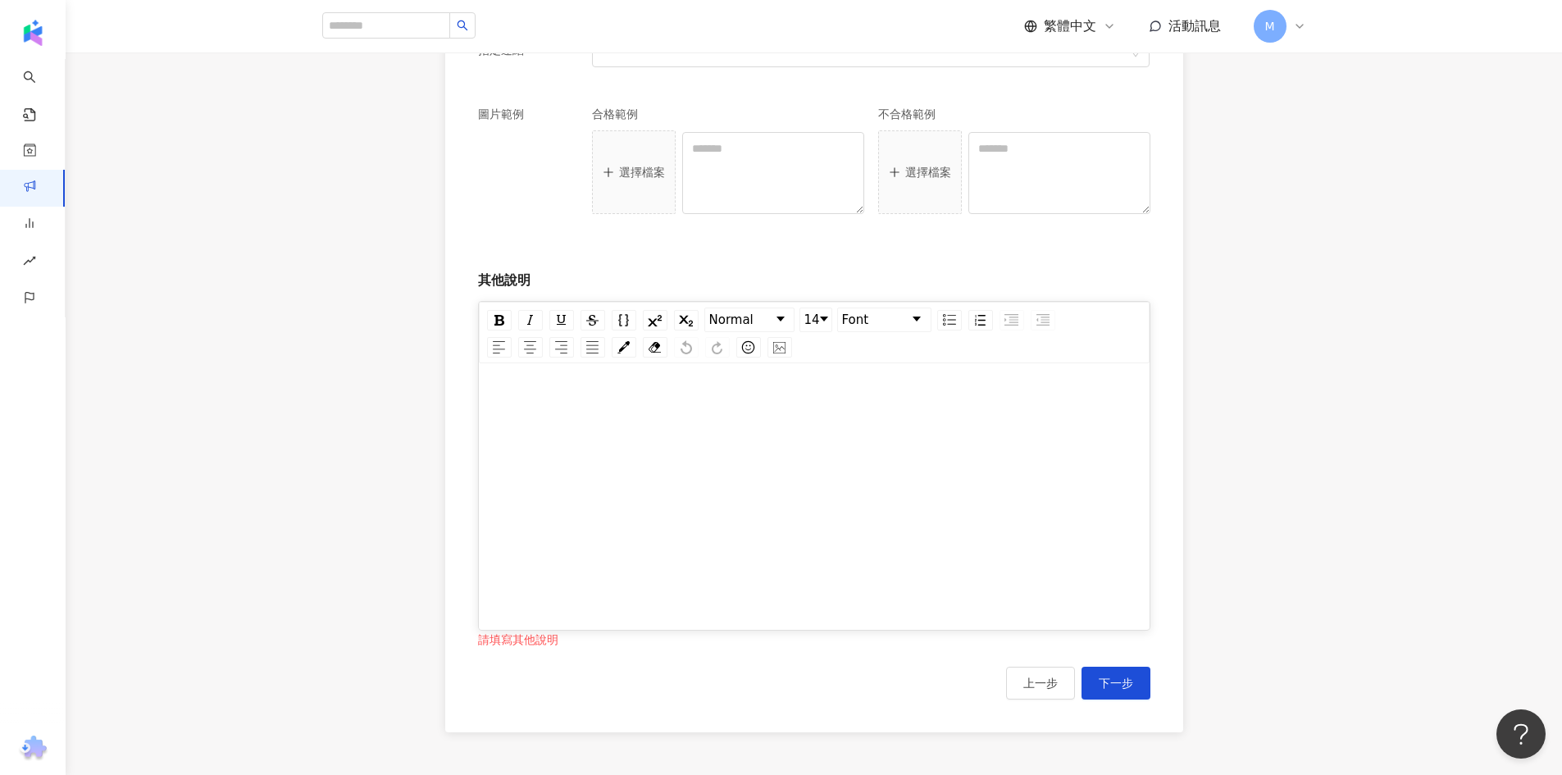
scroll to position [738, 0]
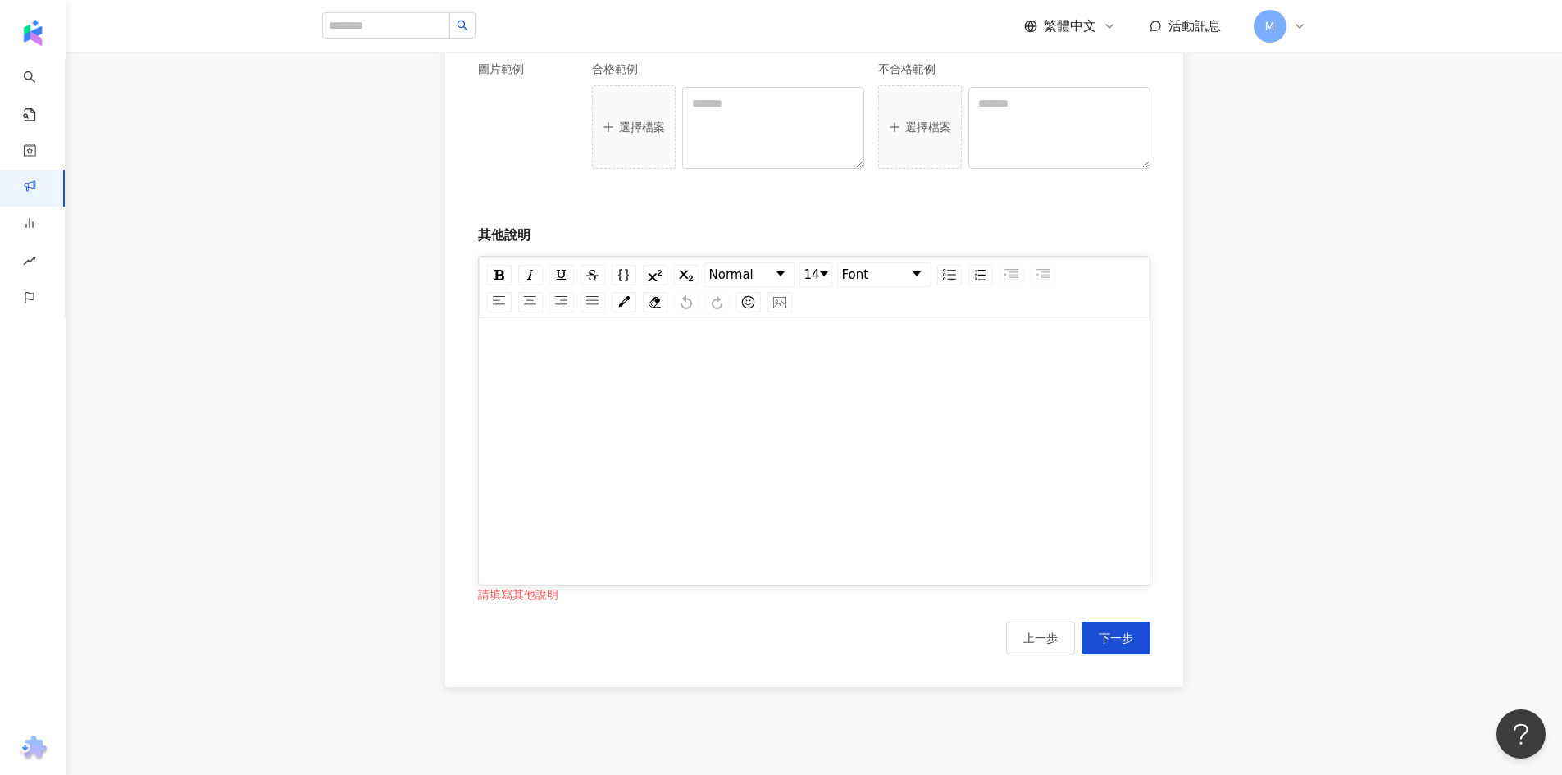
click at [641, 391] on div "rdw-editor" at bounding box center [814, 457] width 637 height 246
click at [1121, 624] on span "下一步" at bounding box center [1116, 619] width 34 height 13
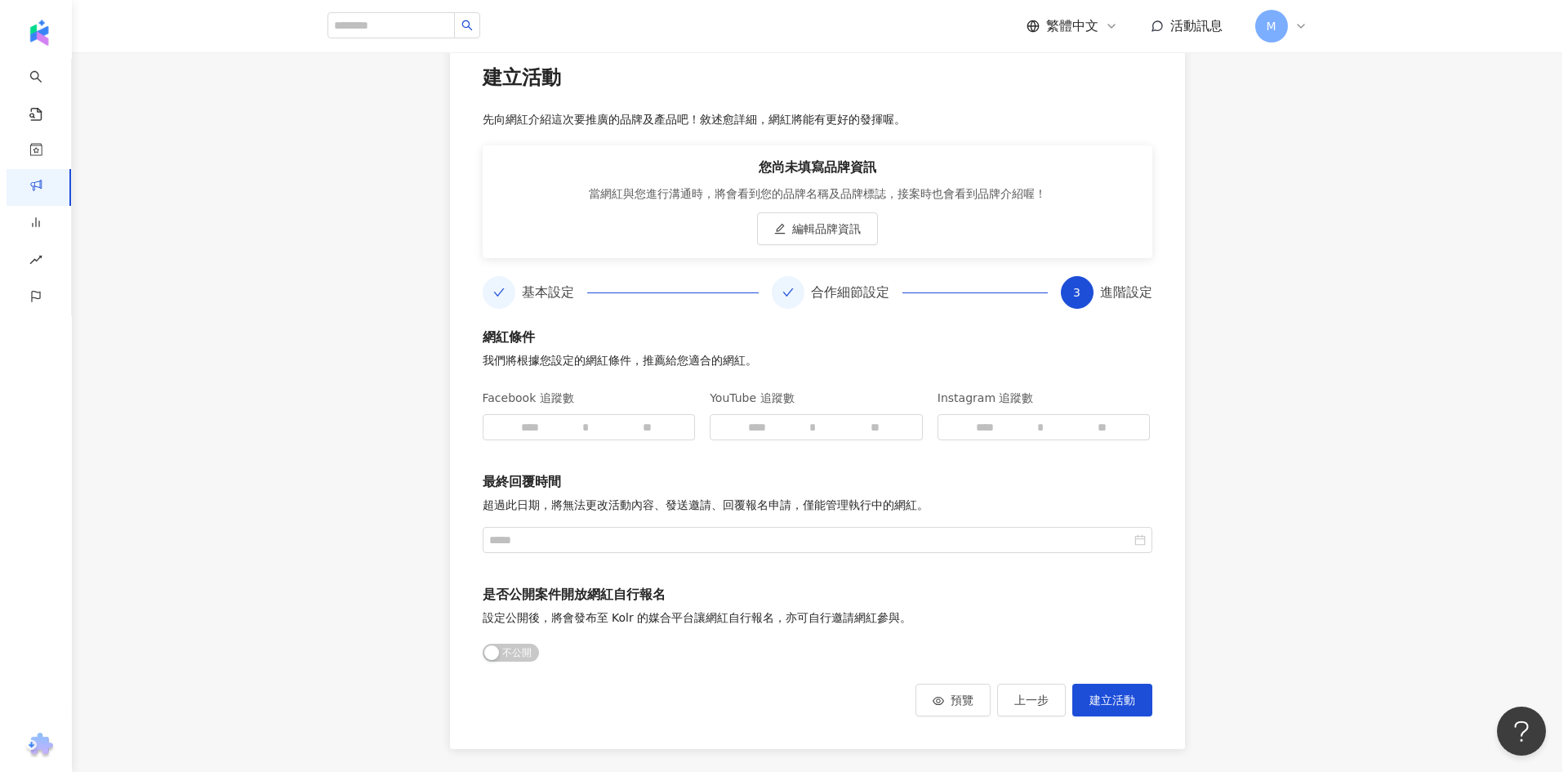
scroll to position [164, 0]
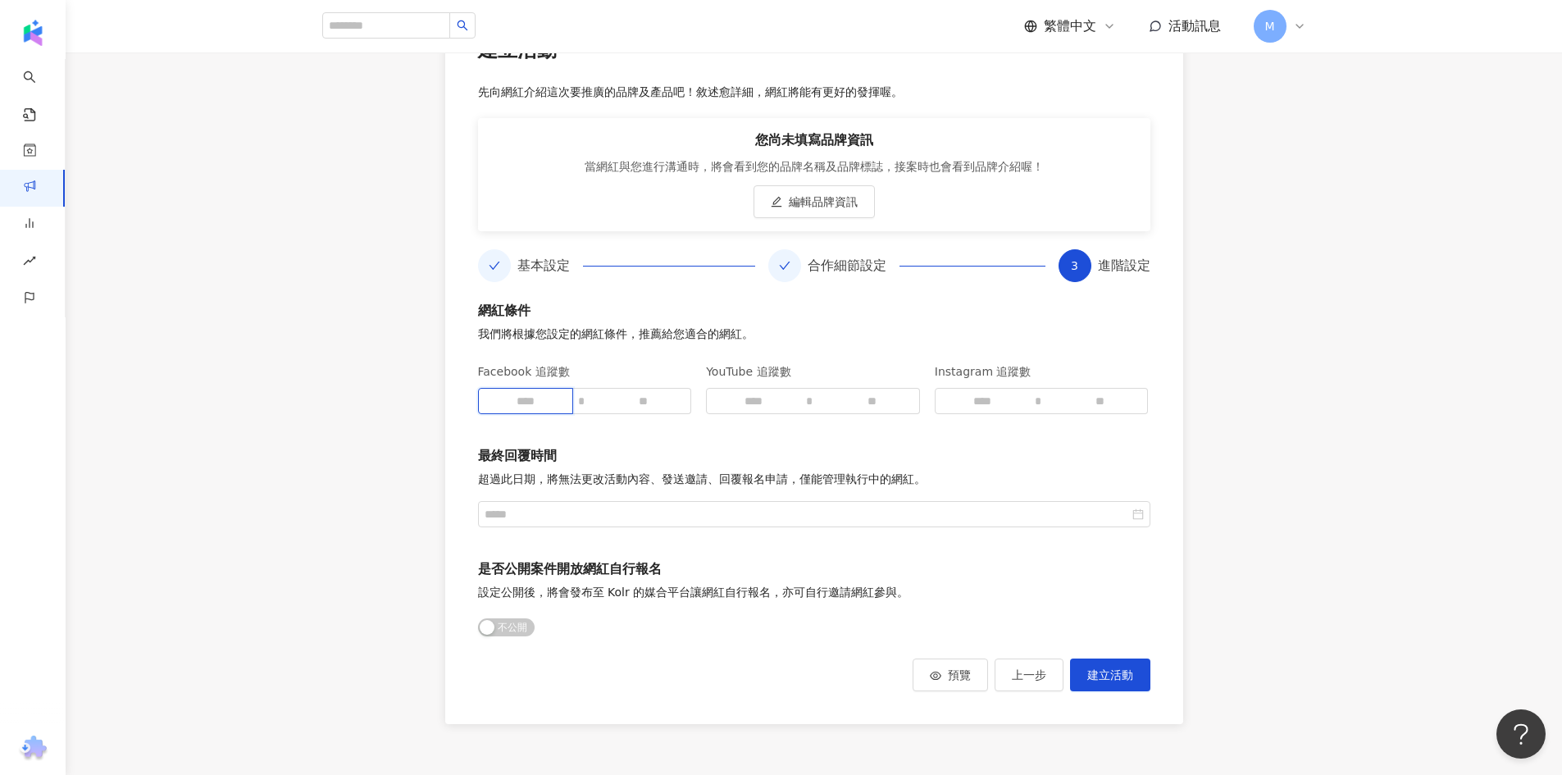
click at [546, 401] on input at bounding box center [526, 401] width 94 height 25
type input "*****"
click at [653, 397] on input at bounding box center [644, 401] width 94 height 25
type input "*****"
click at [997, 399] on input at bounding box center [983, 401] width 94 height 25
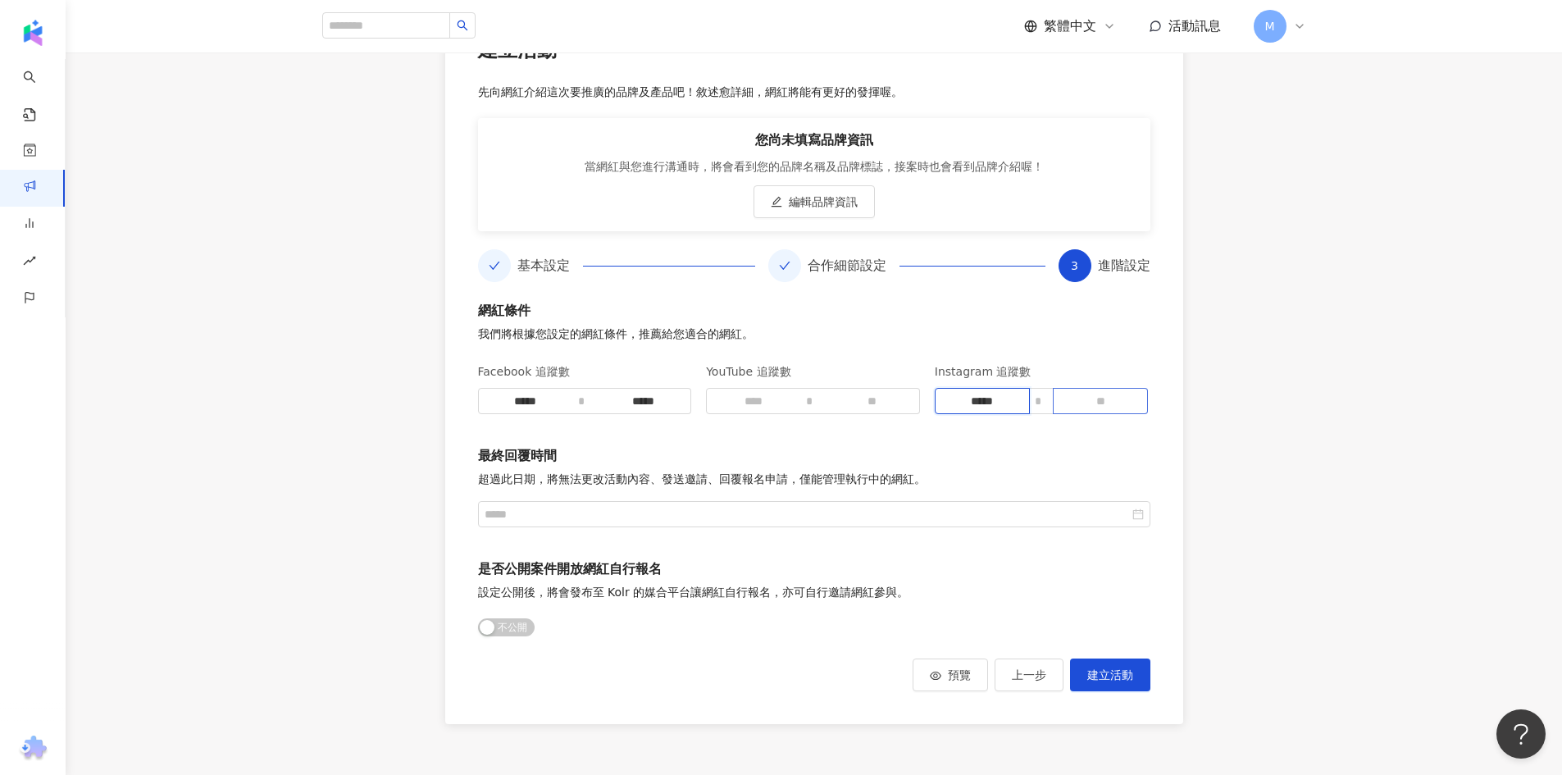
type input "*****"
click at [1093, 403] on input at bounding box center [1101, 401] width 94 height 25
type input "*****"
click at [1126, 671] on span "建立活動" at bounding box center [1111, 674] width 46 height 13
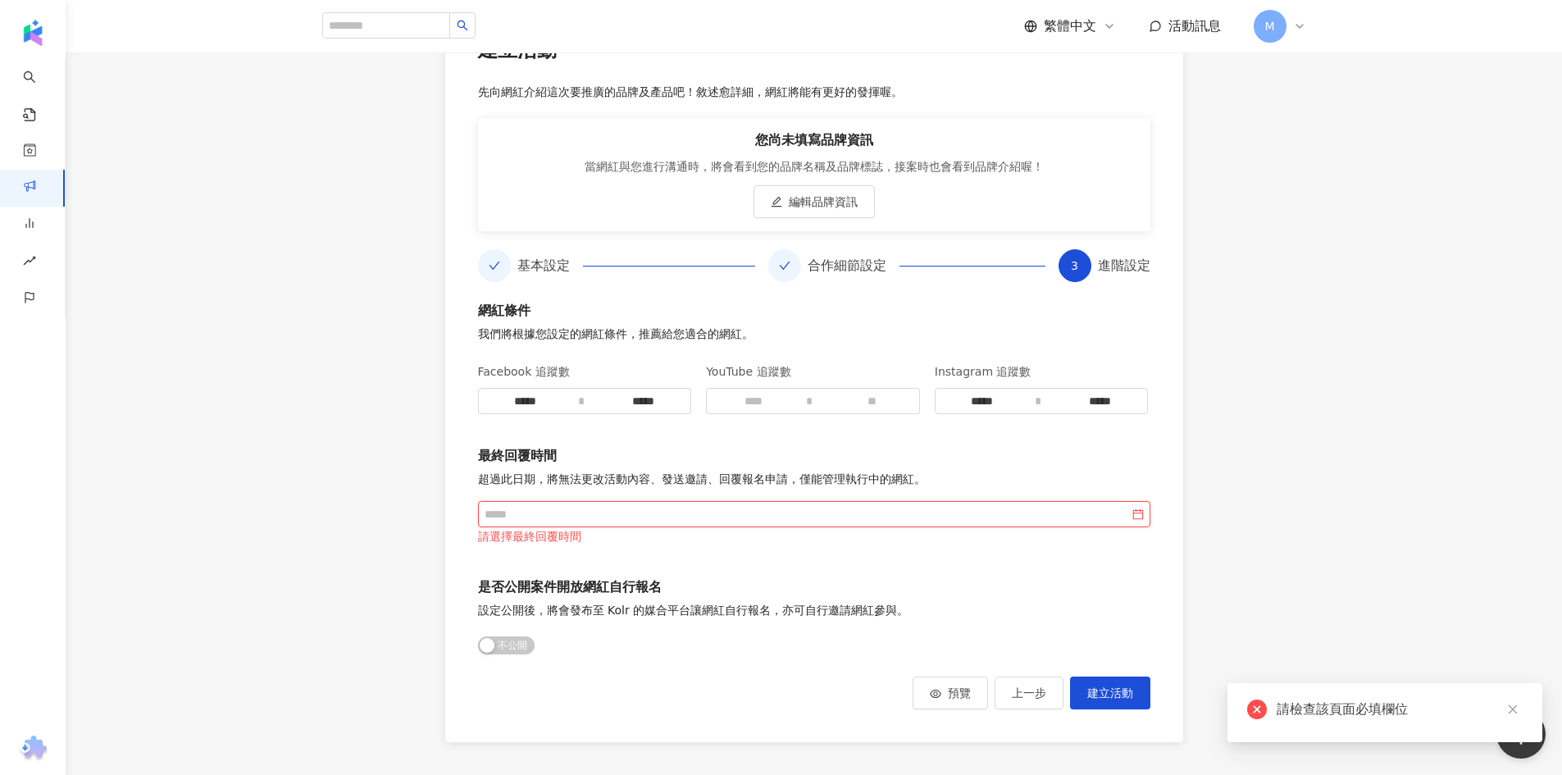
click at [922, 510] on input at bounding box center [807, 514] width 645 height 18
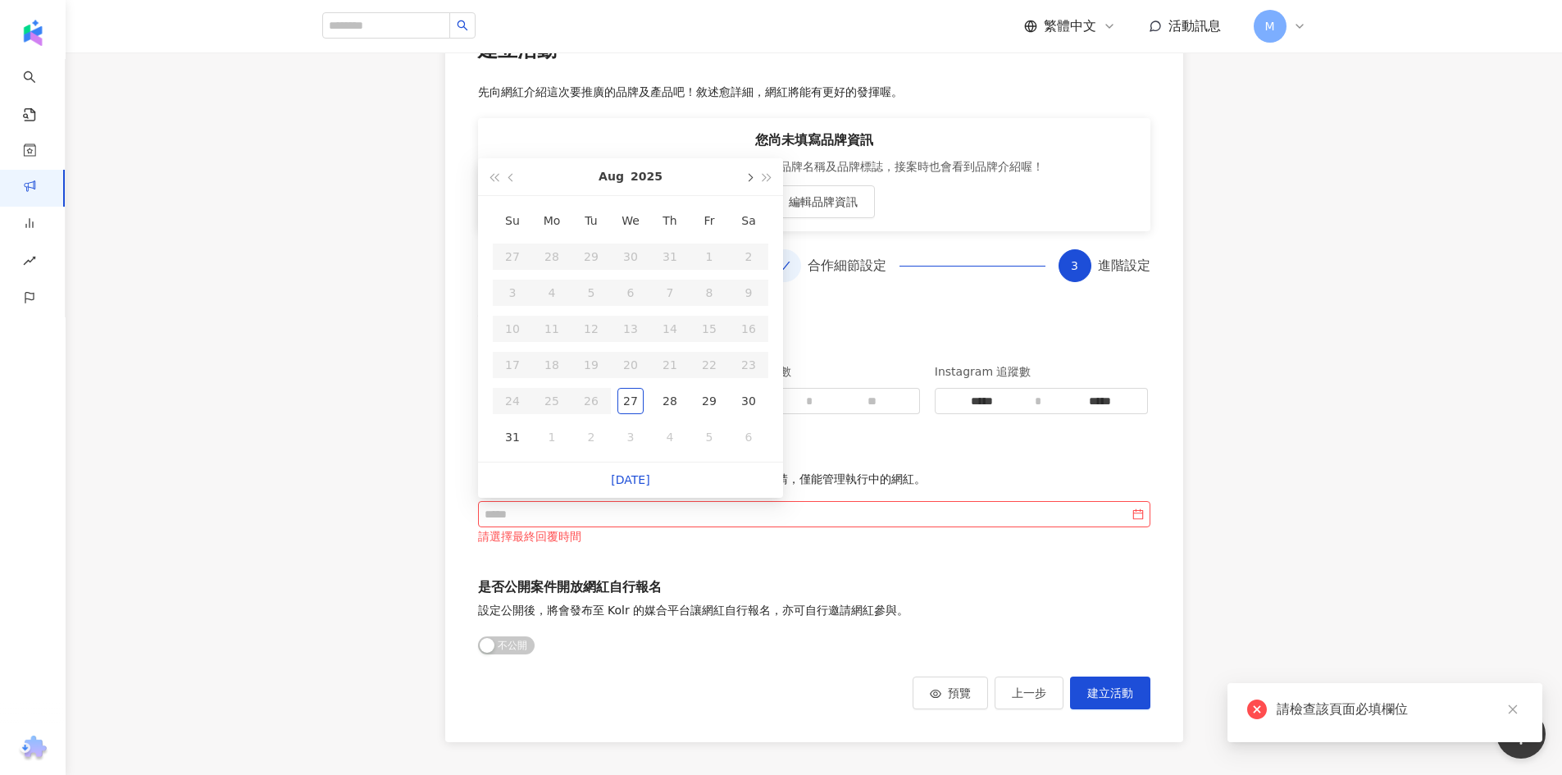
click at [751, 179] on span "button" at bounding box center [749, 178] width 8 height 8
click at [632, 251] on div "1" at bounding box center [631, 257] width 26 height 26
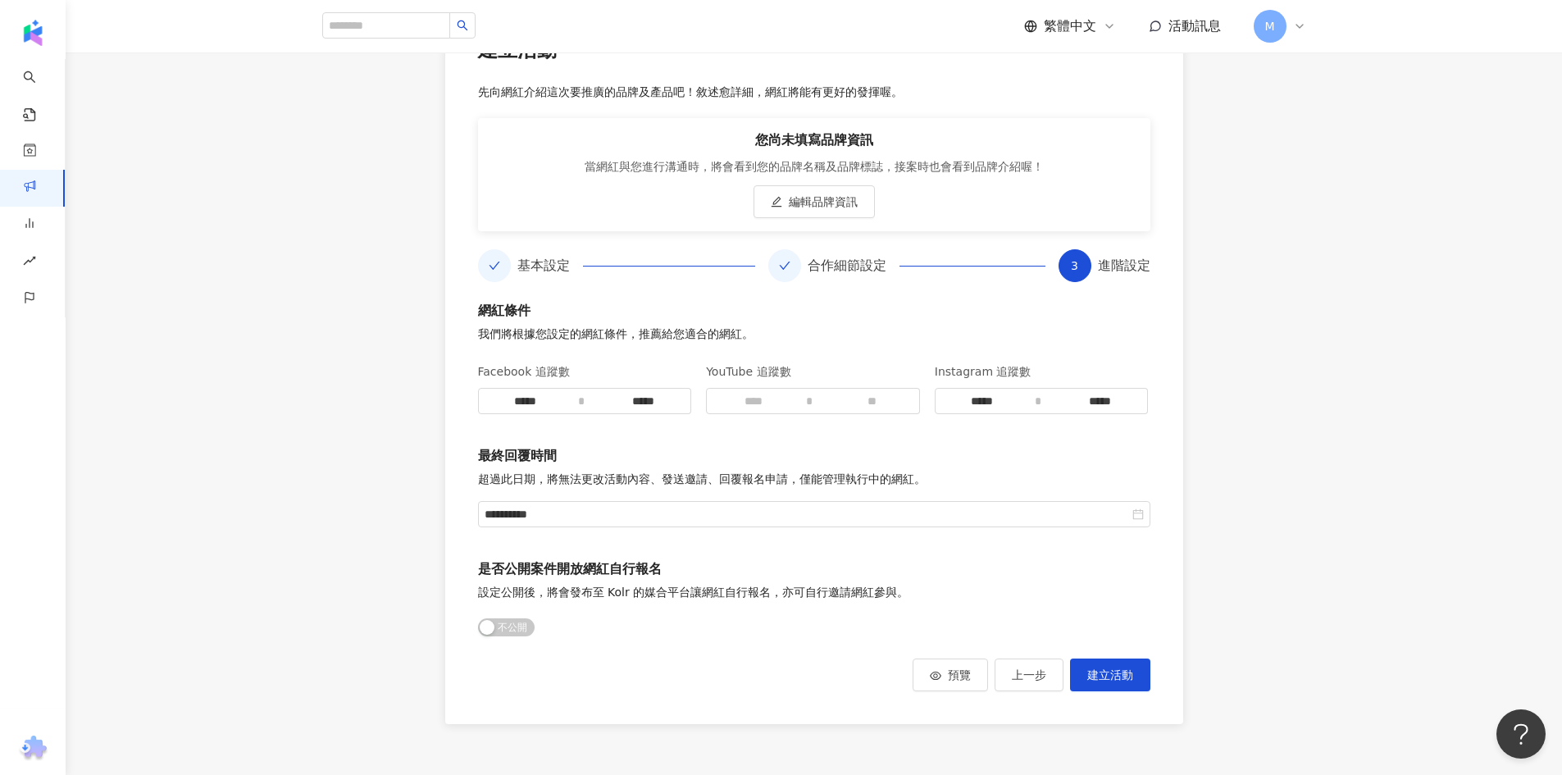
type input "**********"
click at [1122, 680] on span "建立活動" at bounding box center [1111, 674] width 46 height 13
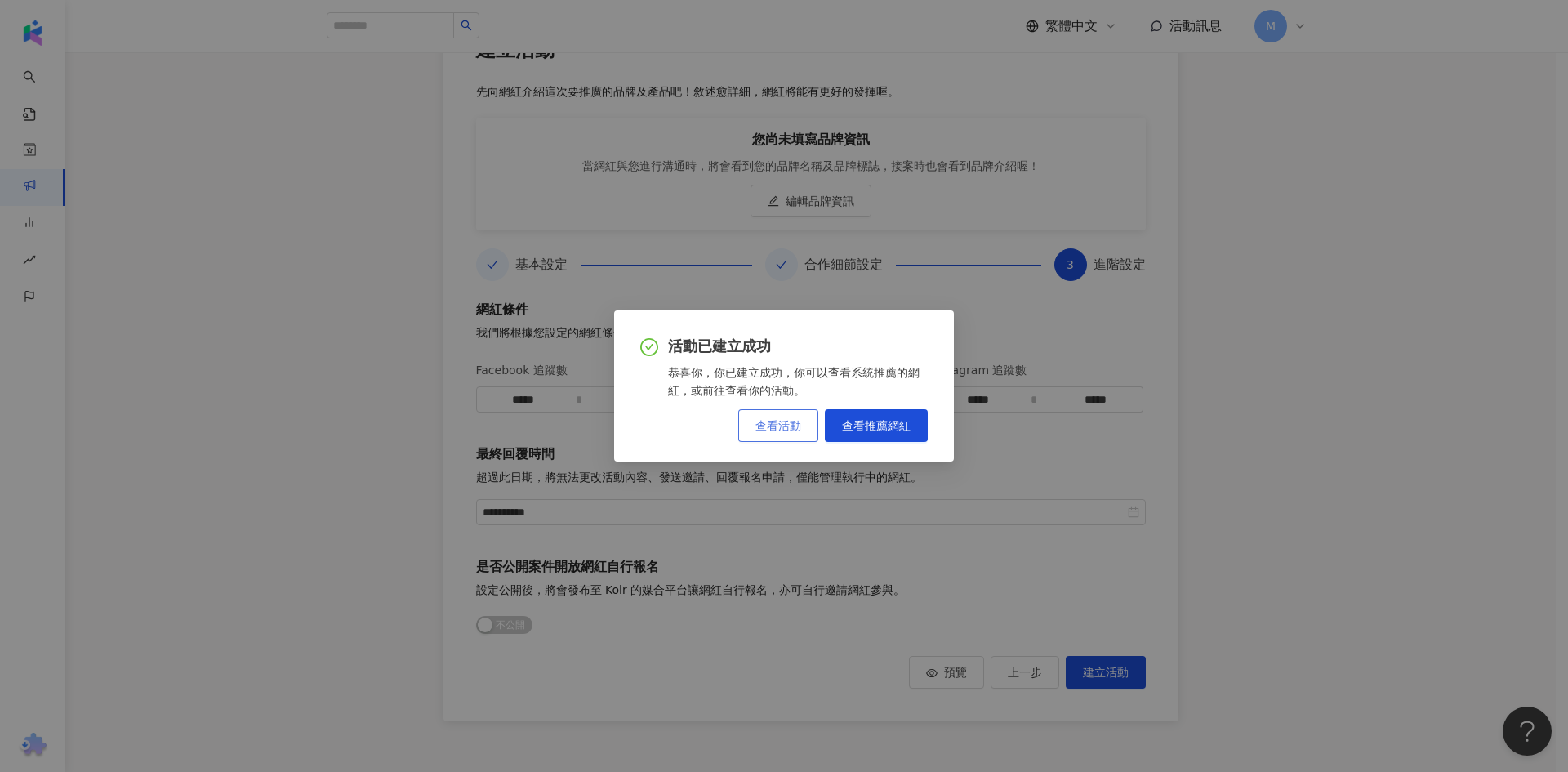
click at [799, 420] on span "查看活動" at bounding box center [779, 425] width 46 height 13
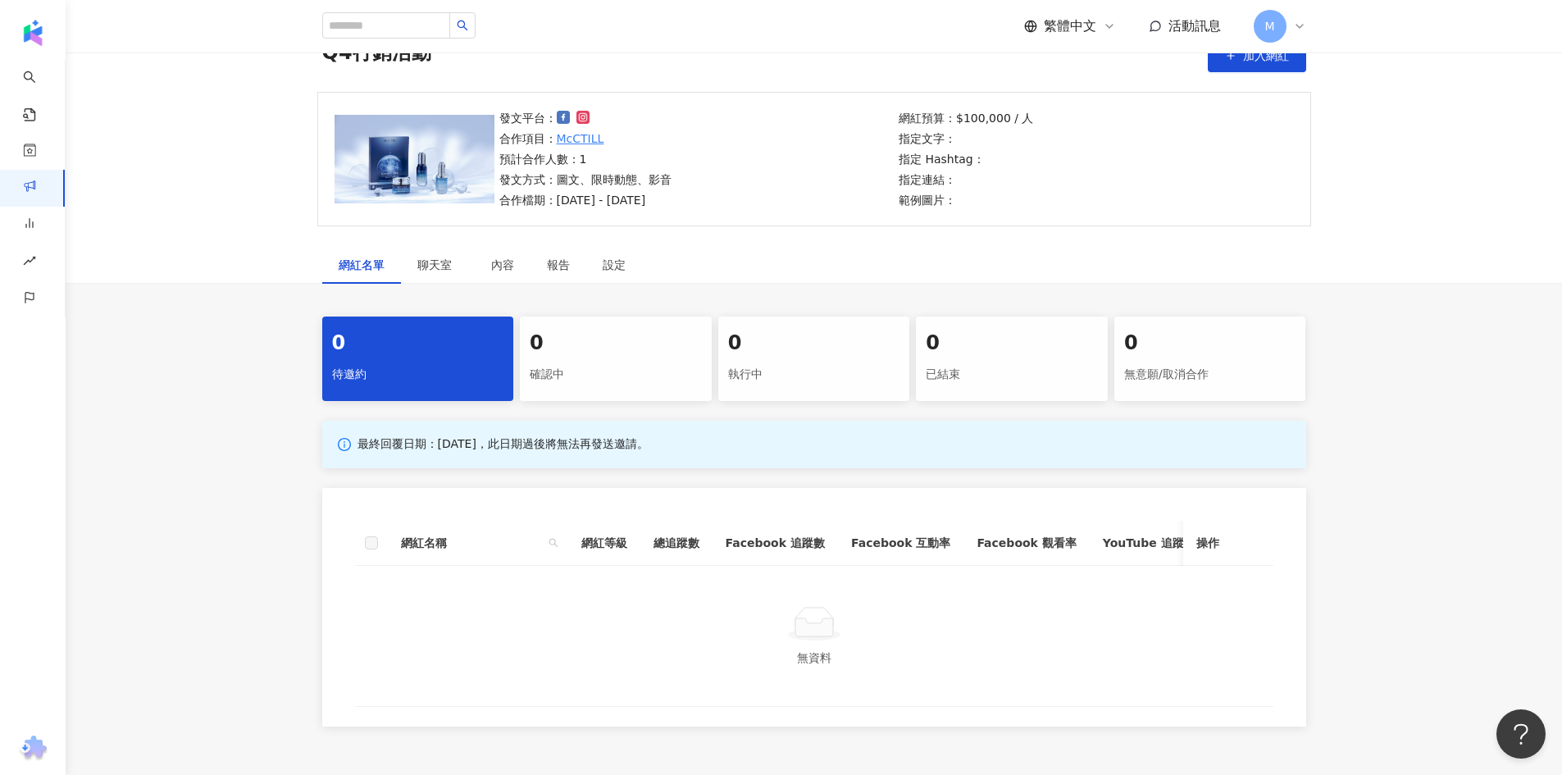
scroll to position [239, 0]
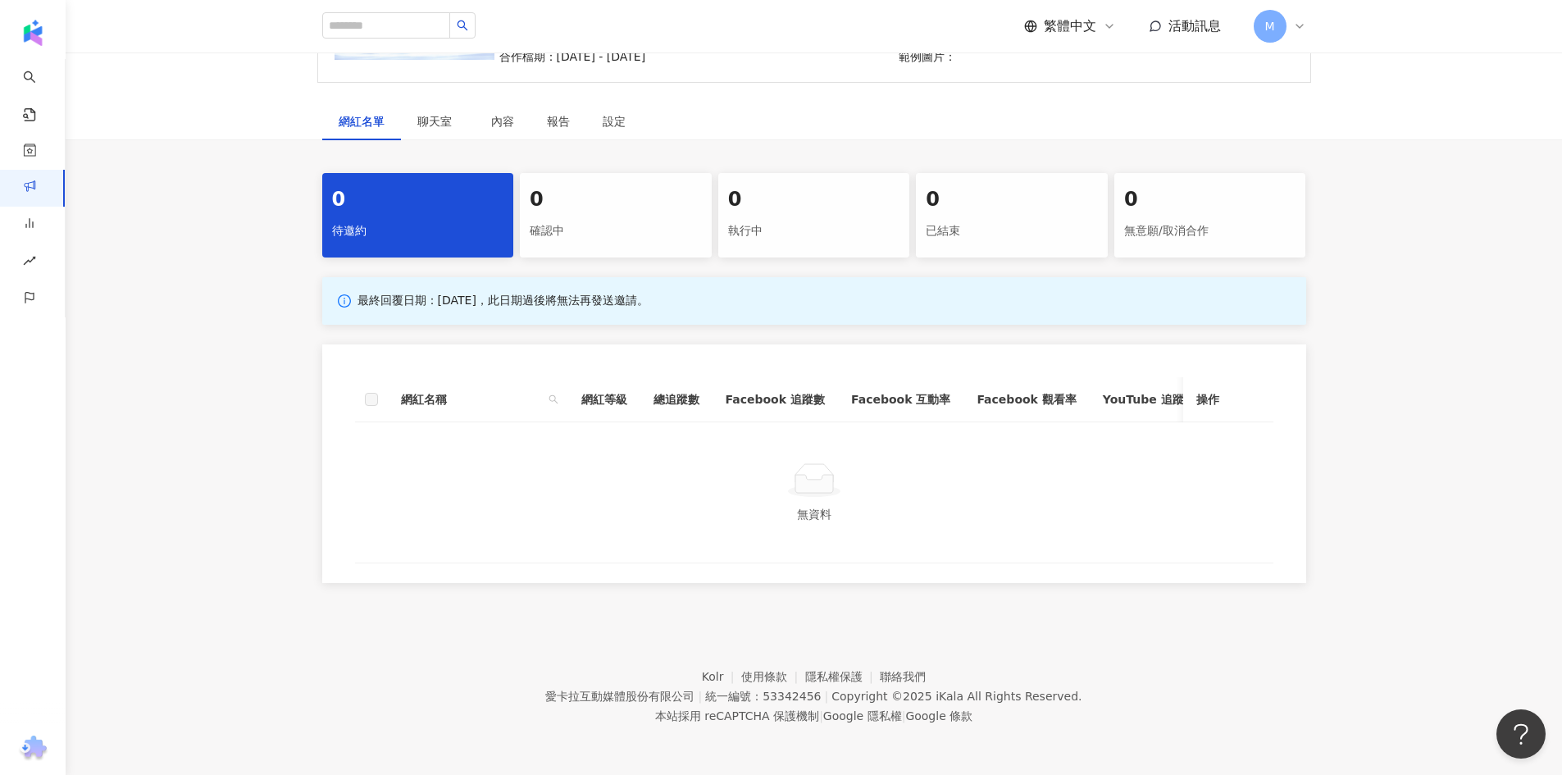
click at [369, 293] on p "最終回覆日期：2025/10/1，此日期過後將無法再發送邀請。" at bounding box center [503, 301] width 291 height 16
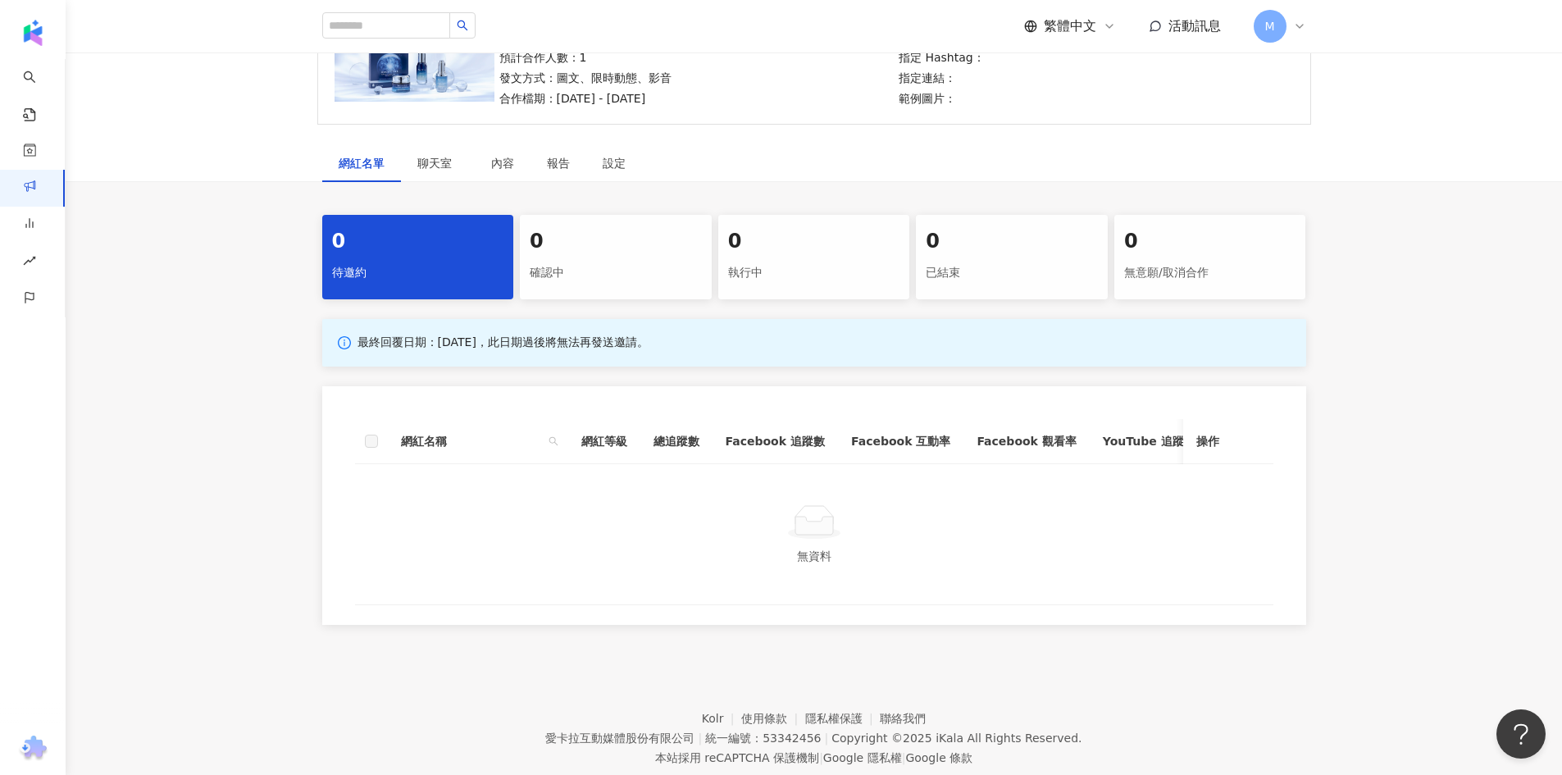
scroll to position [75, 0]
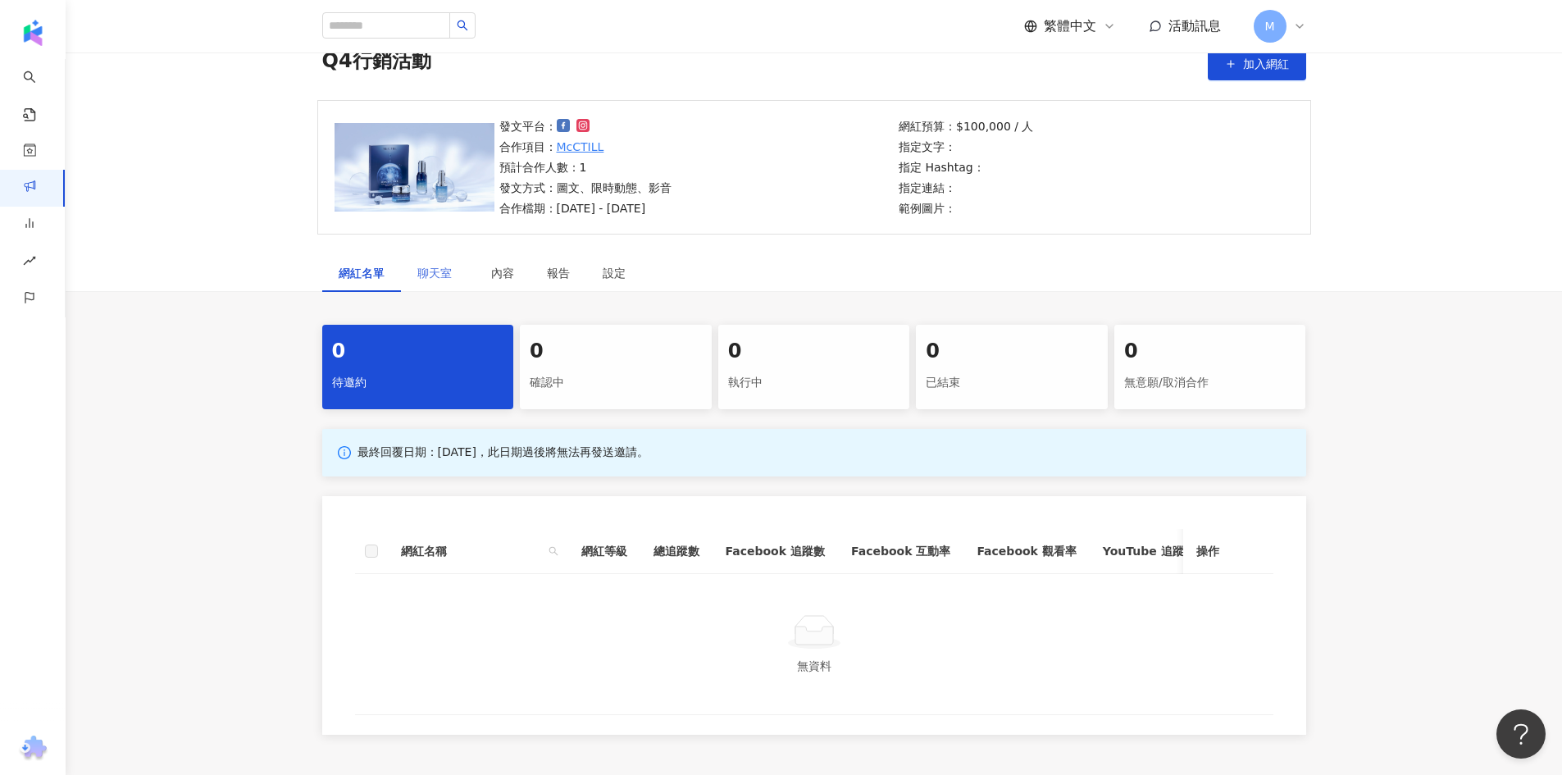
click at [449, 262] on div "聊天室" at bounding box center [438, 273] width 74 height 38
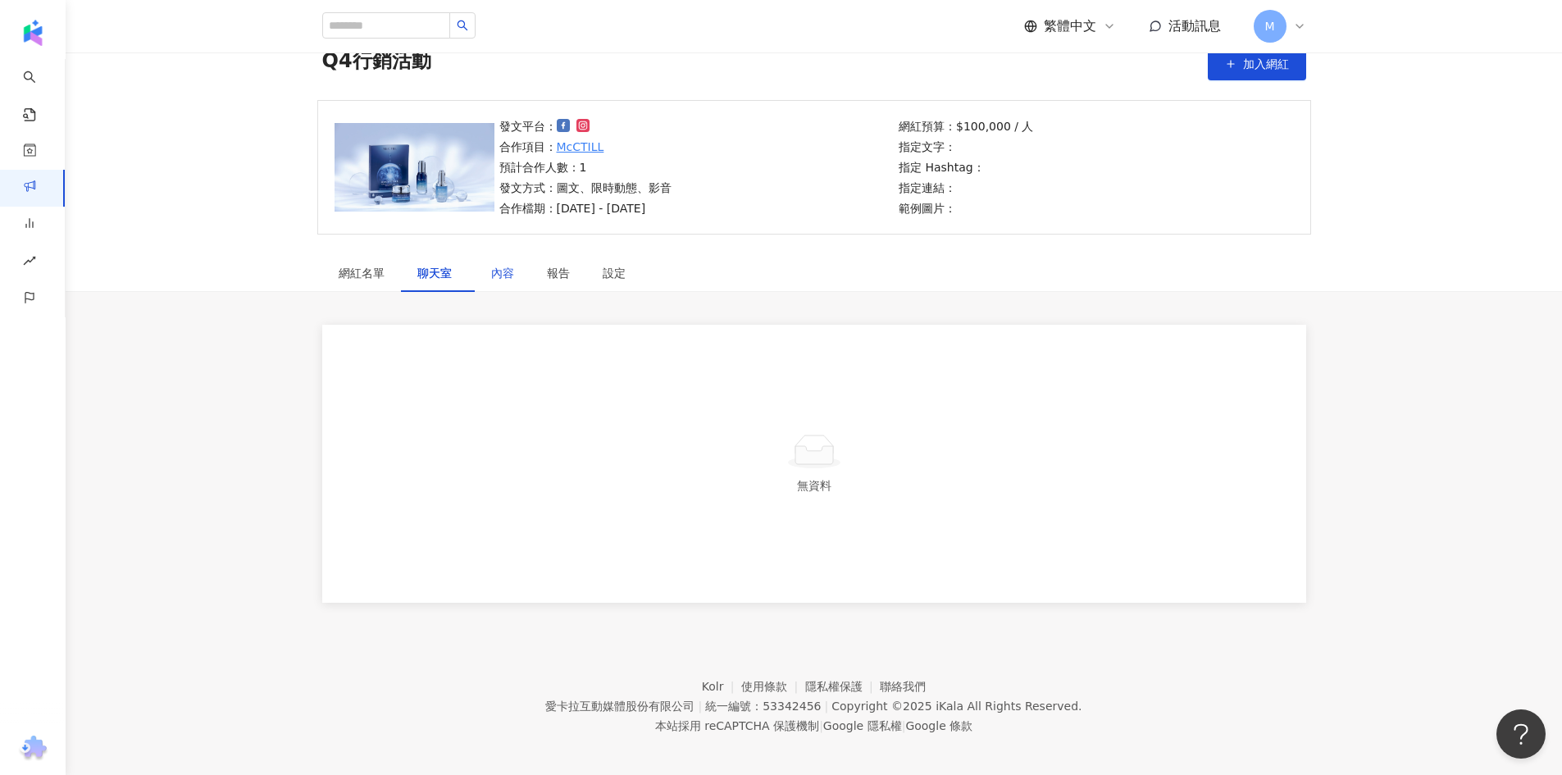
click at [502, 270] on div "內容" at bounding box center [502, 273] width 23 height 18
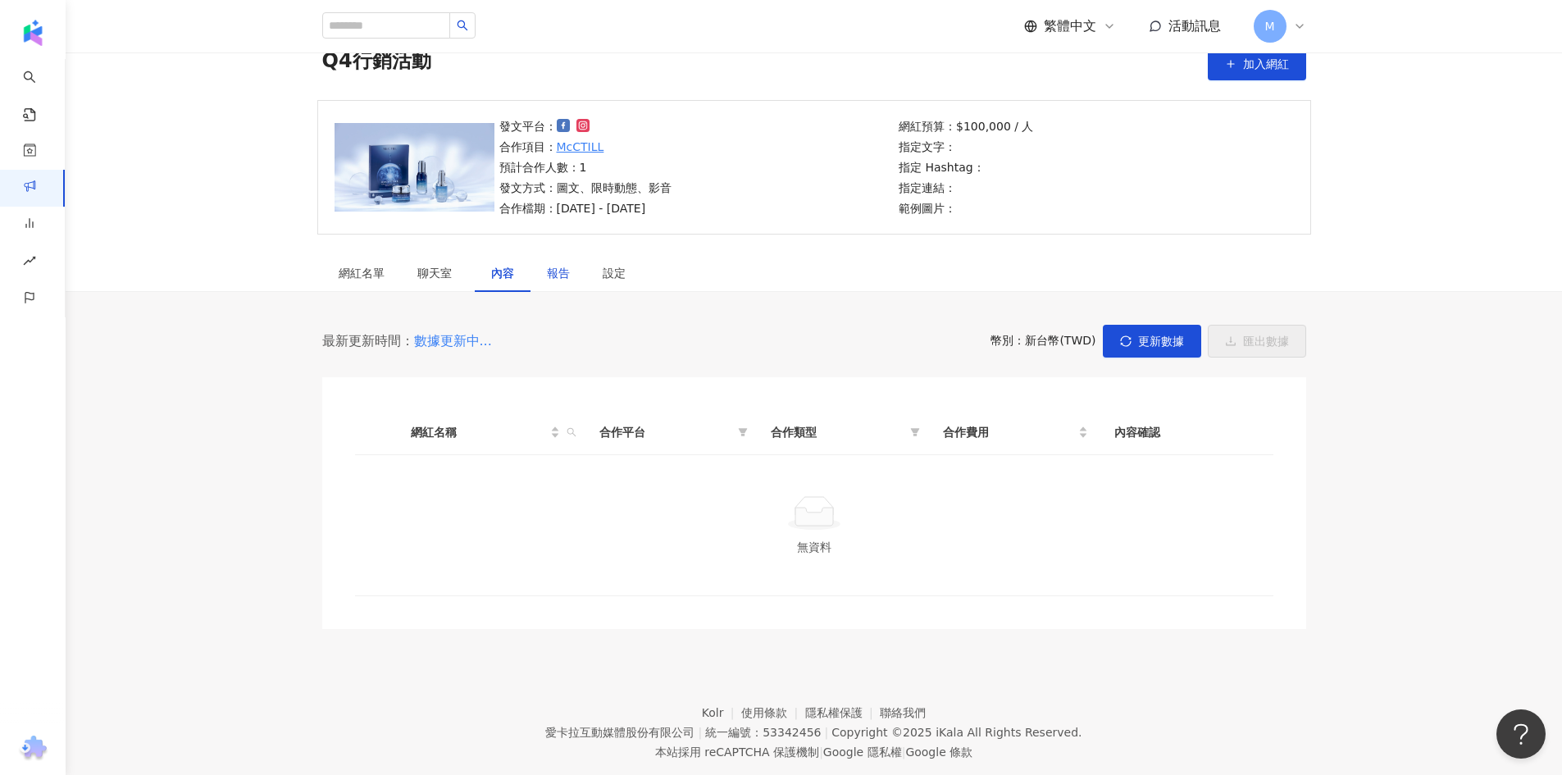
click at [569, 278] on div "報告" at bounding box center [558, 273] width 23 height 18
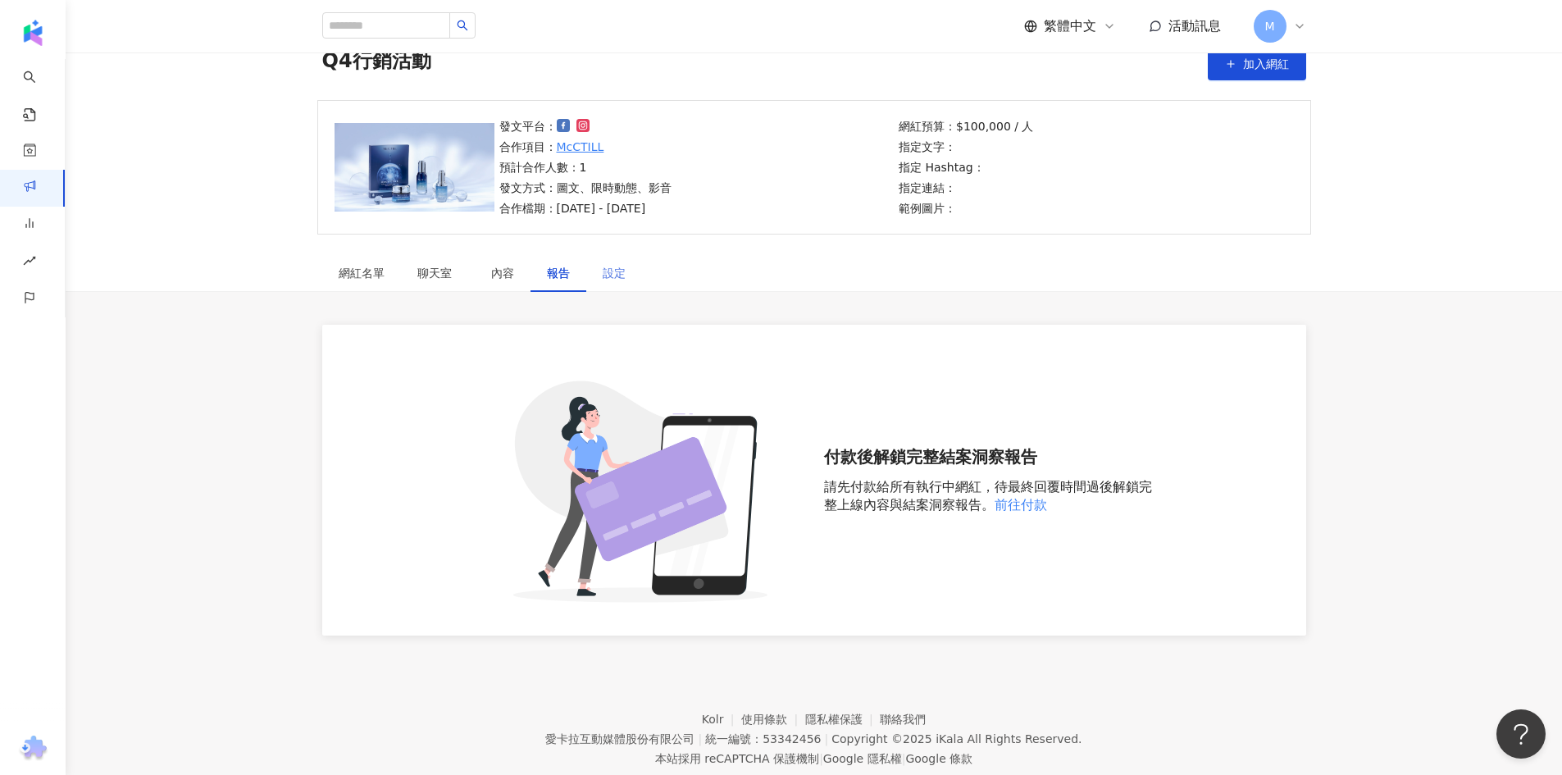
click at [605, 282] on div "設定" at bounding box center [614, 273] width 56 height 38
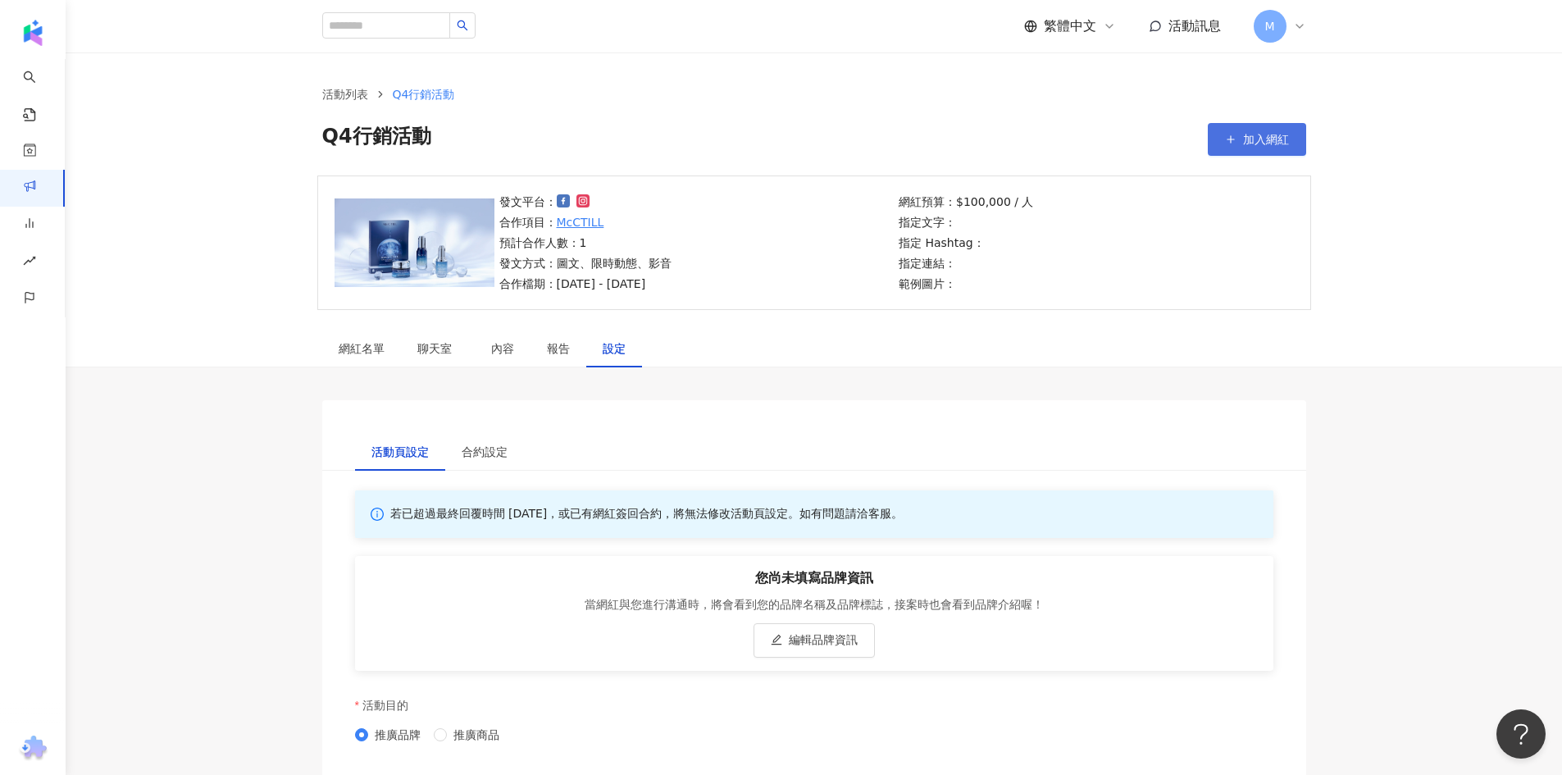
click at [1229, 135] on icon "button" at bounding box center [1230, 139] width 11 height 11
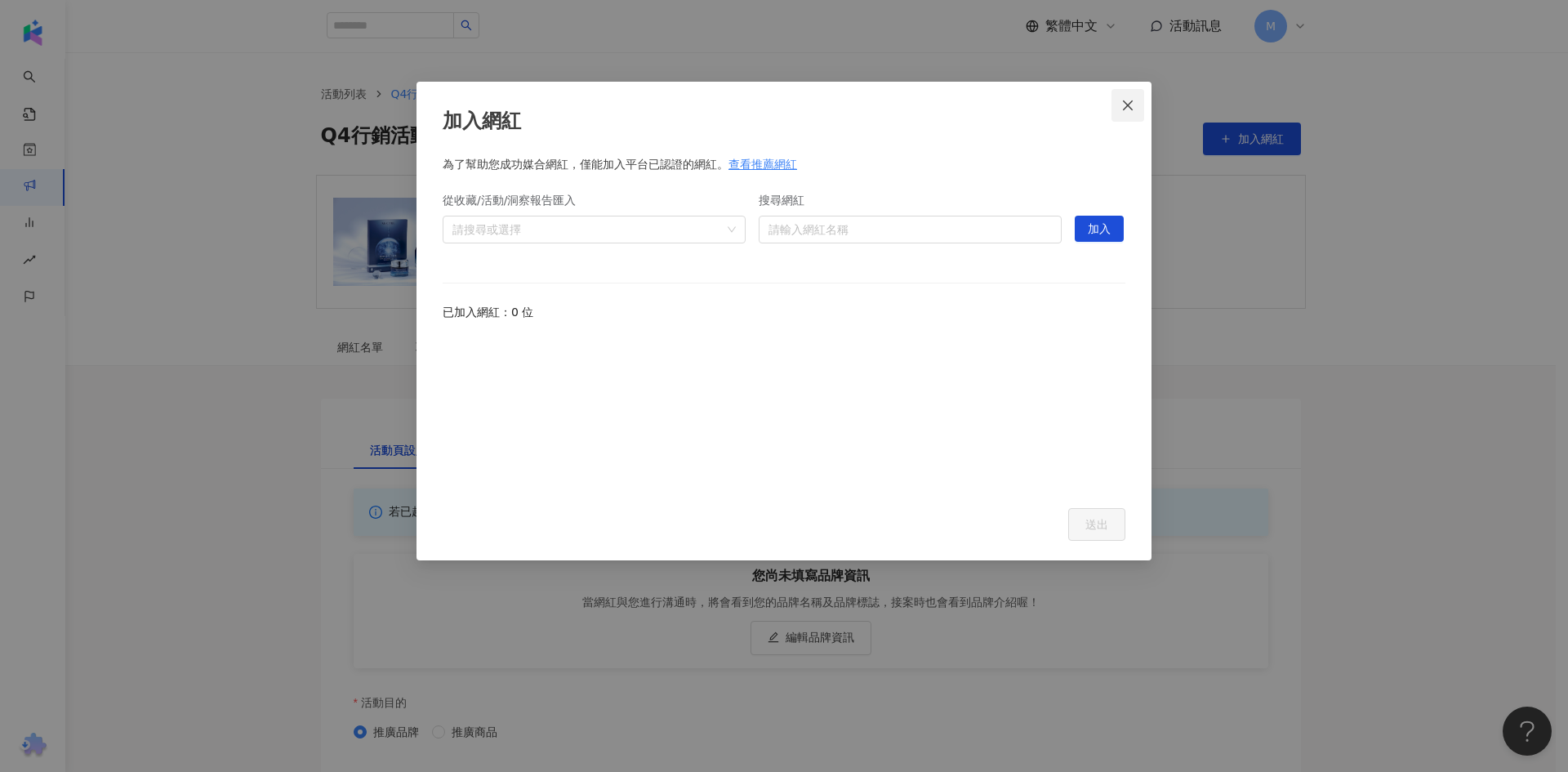
click at [1135, 107] on span "Close" at bounding box center [1127, 105] width 33 height 13
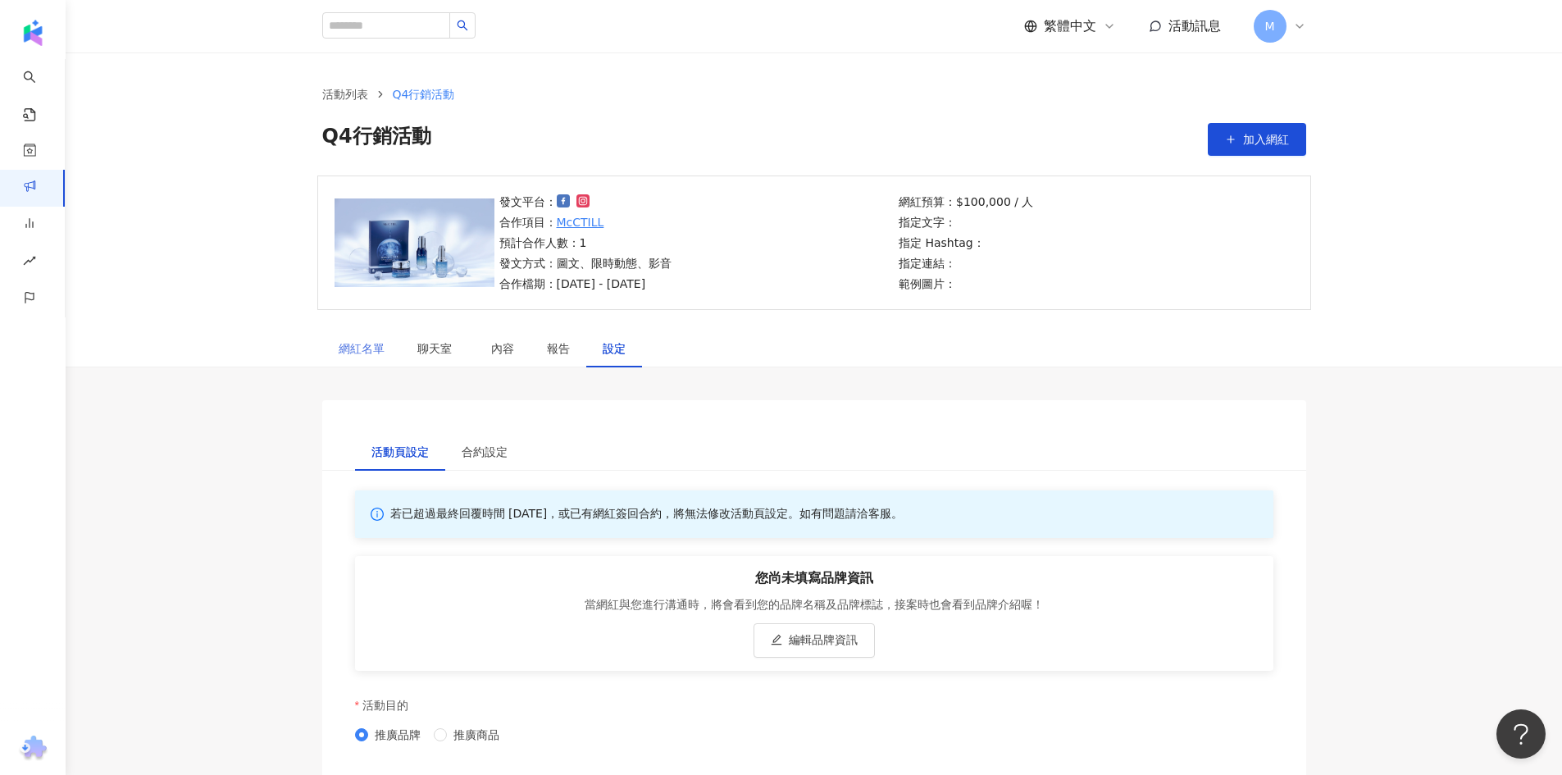
click at [366, 335] on div "網紅名單" at bounding box center [361, 349] width 79 height 38
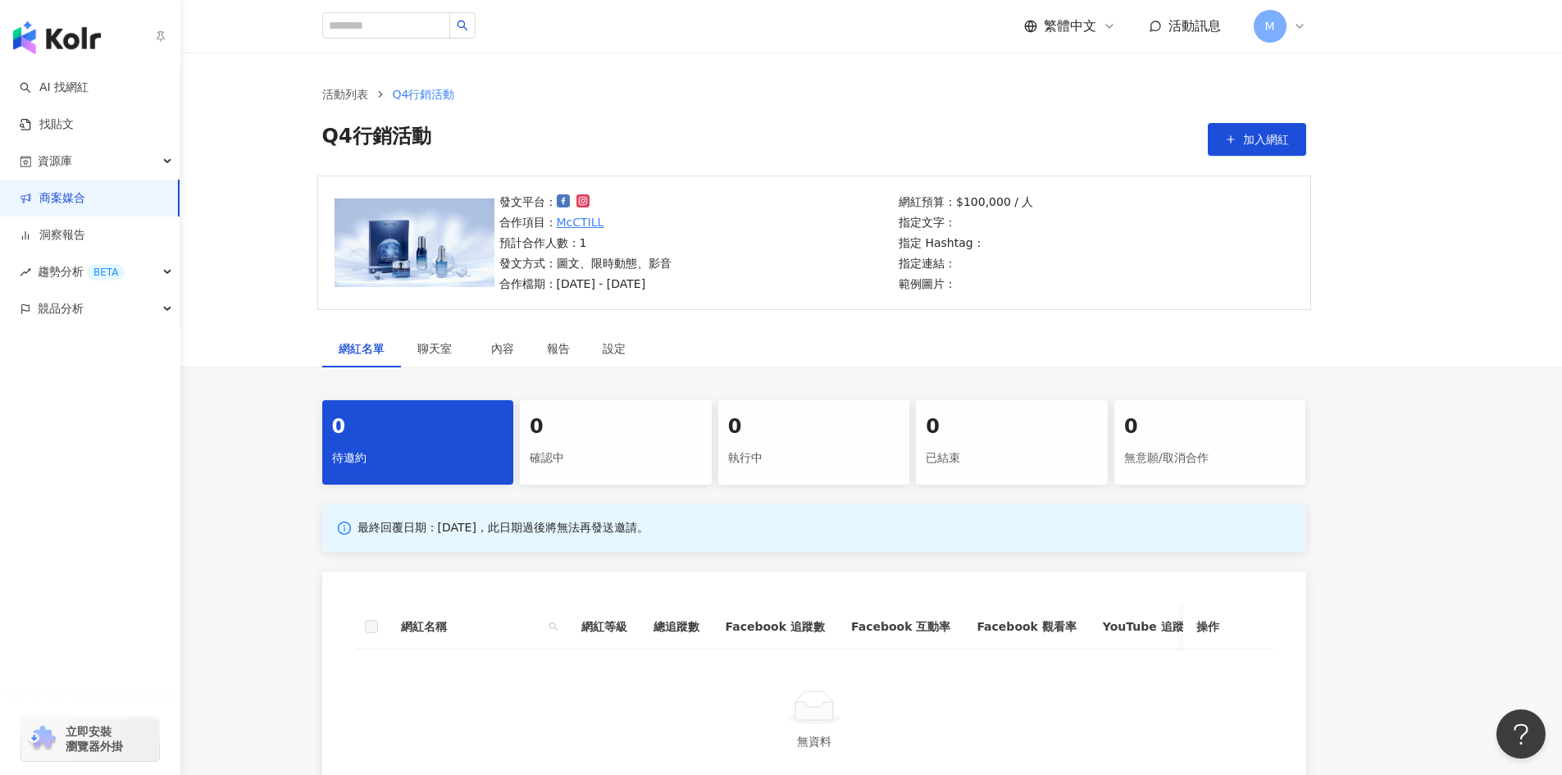
click at [58, 197] on link "商案媒合" at bounding box center [53, 198] width 66 height 16
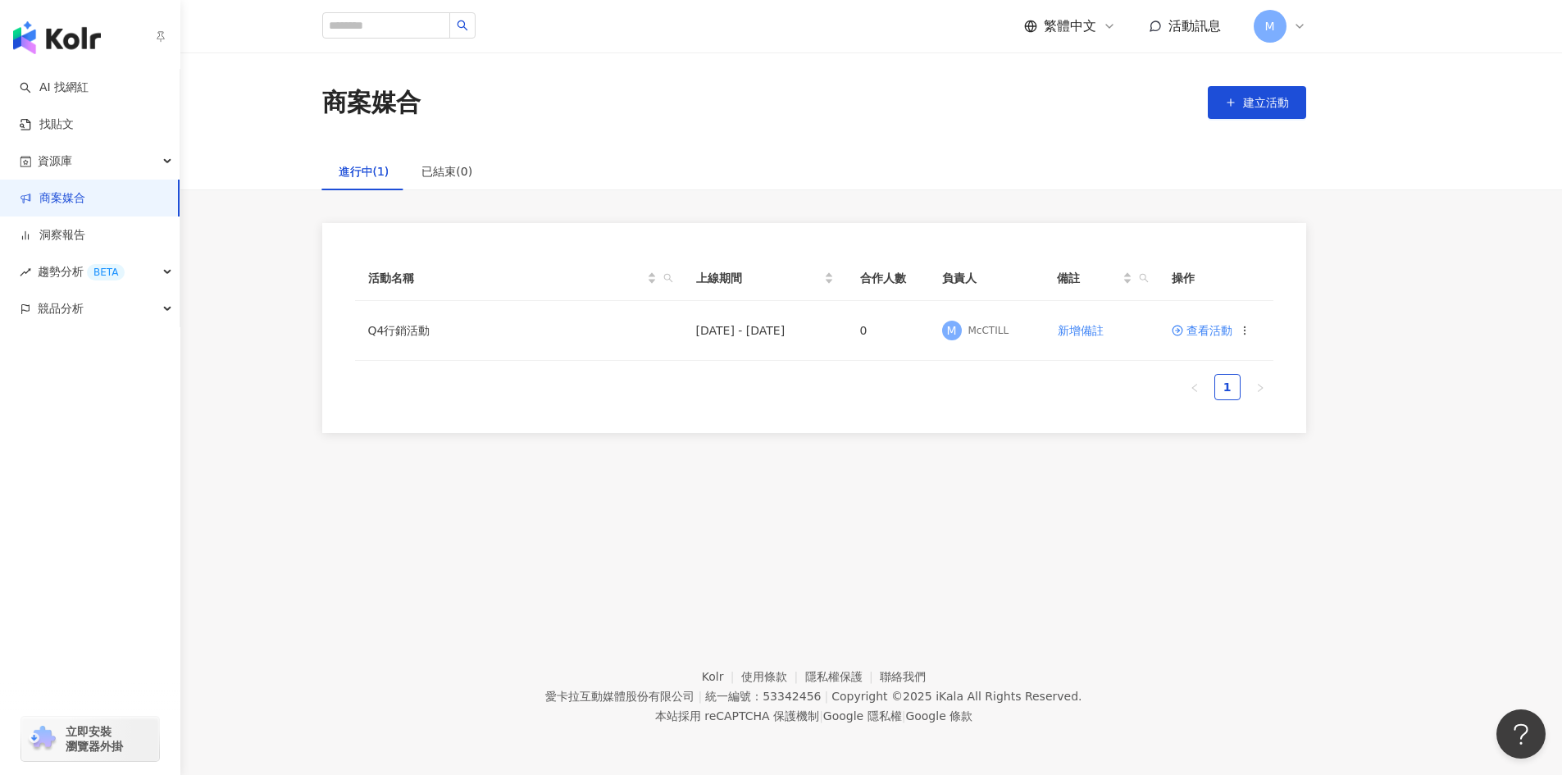
click at [62, 197] on link "商案媒合" at bounding box center [53, 198] width 66 height 16
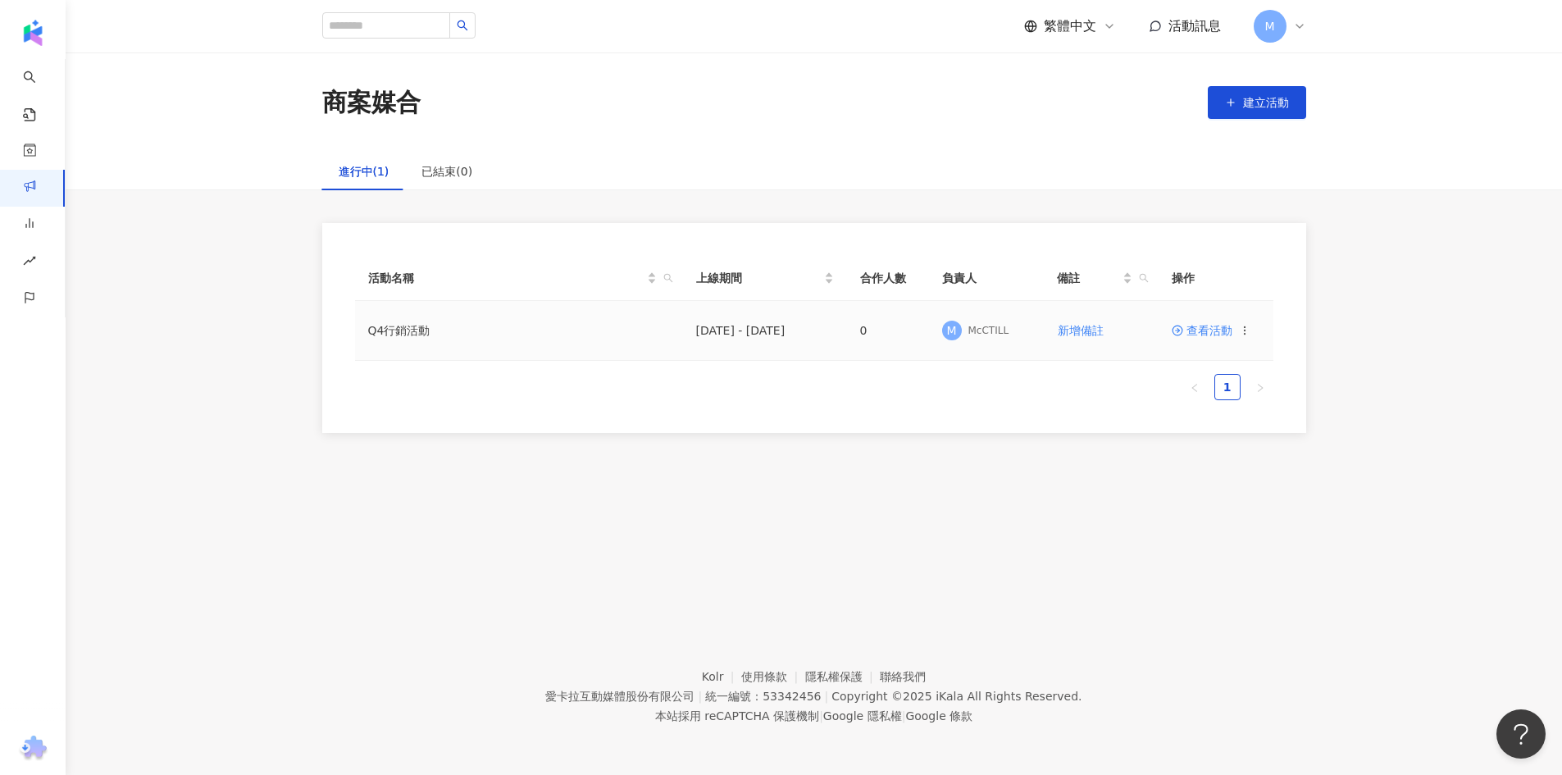
click at [1242, 328] on icon at bounding box center [1244, 330] width 11 height 11
click at [1213, 326] on span "查看活動" at bounding box center [1202, 330] width 61 height 11
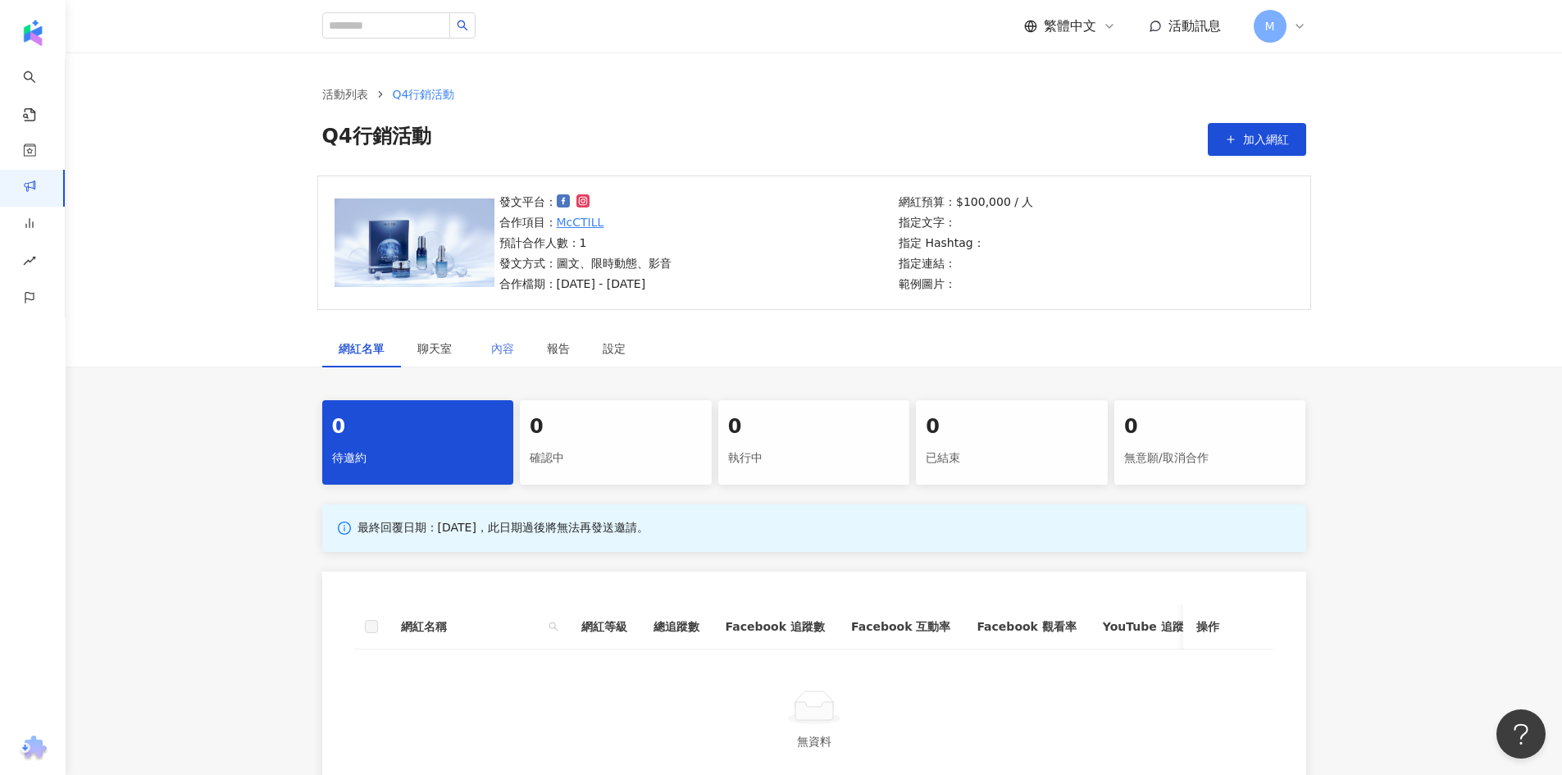
click at [482, 347] on div "內容" at bounding box center [503, 349] width 56 height 38
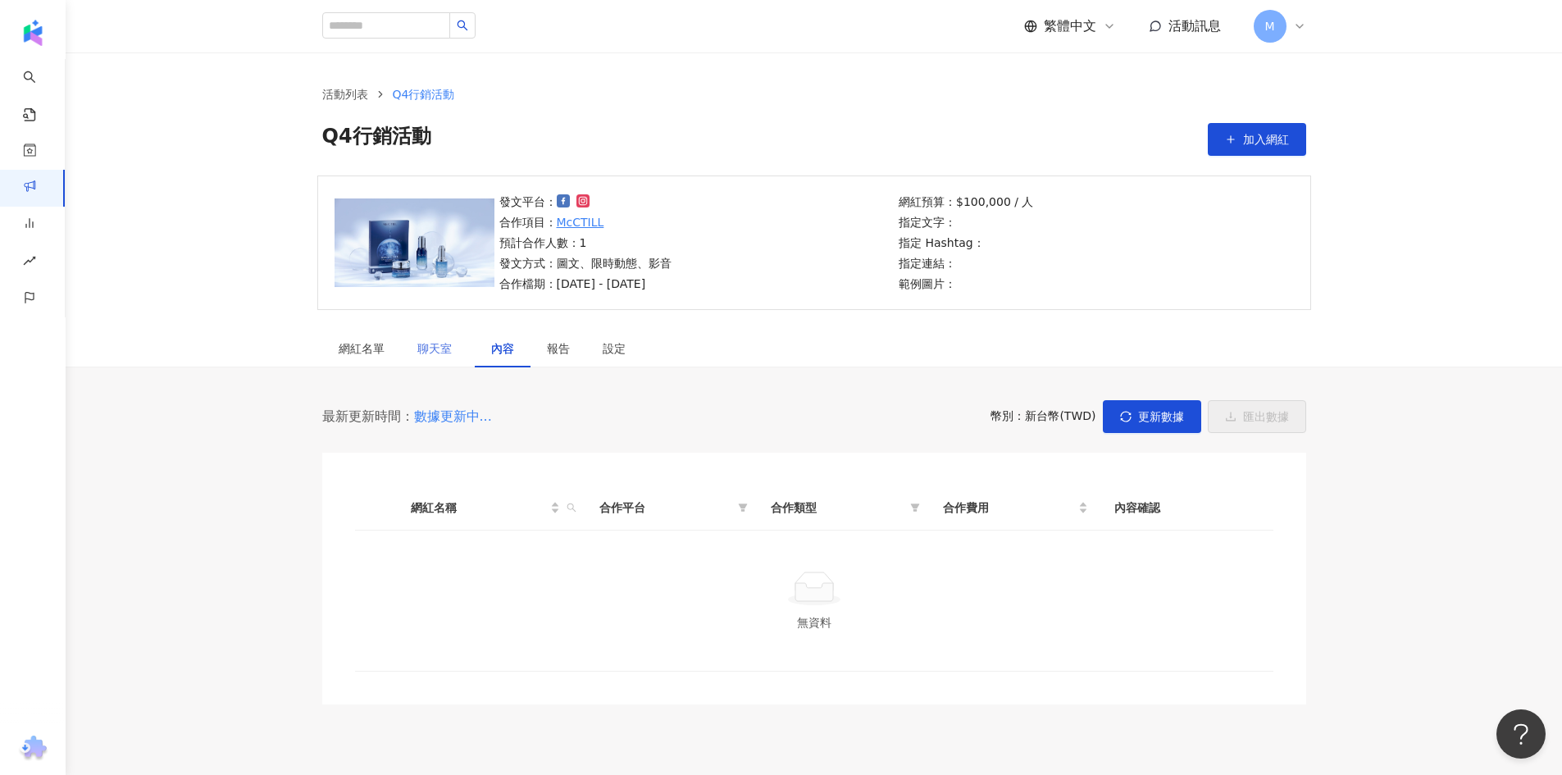
click at [464, 348] on div "聊天室" at bounding box center [438, 349] width 74 height 38
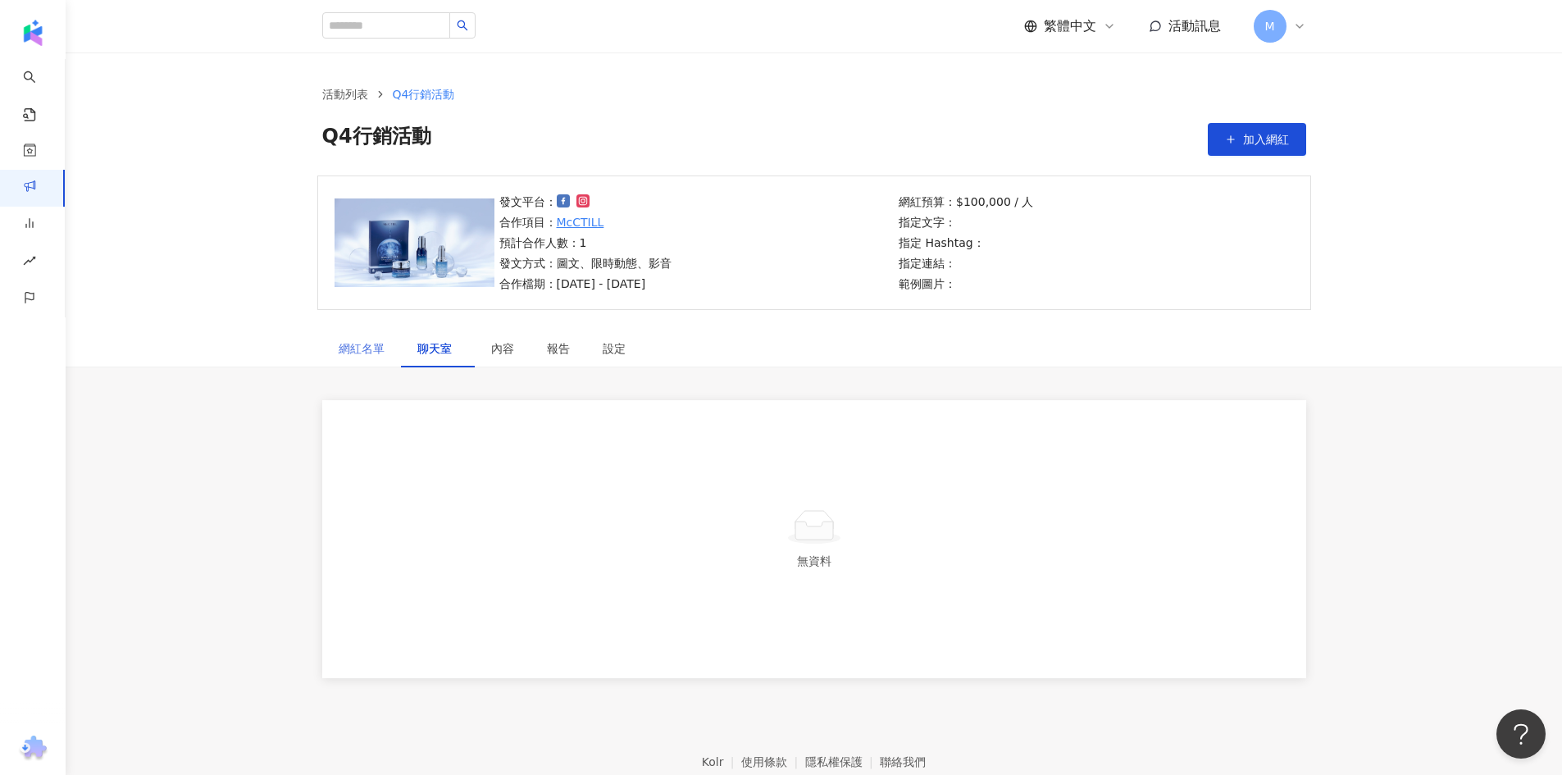
click at [393, 355] on div "網紅名單" at bounding box center [361, 349] width 79 height 38
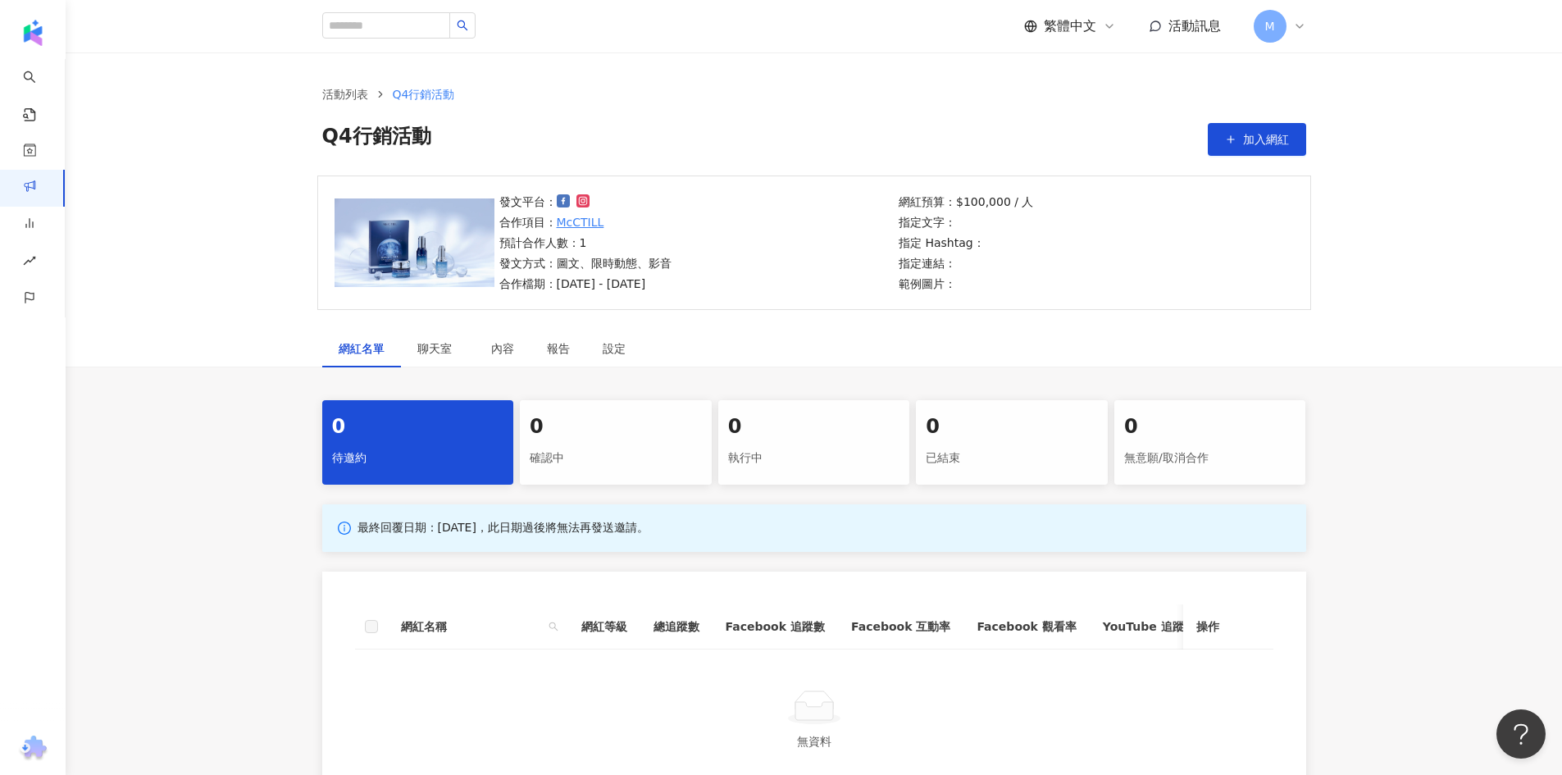
click at [581, 445] on div "確認中" at bounding box center [616, 459] width 172 height 28
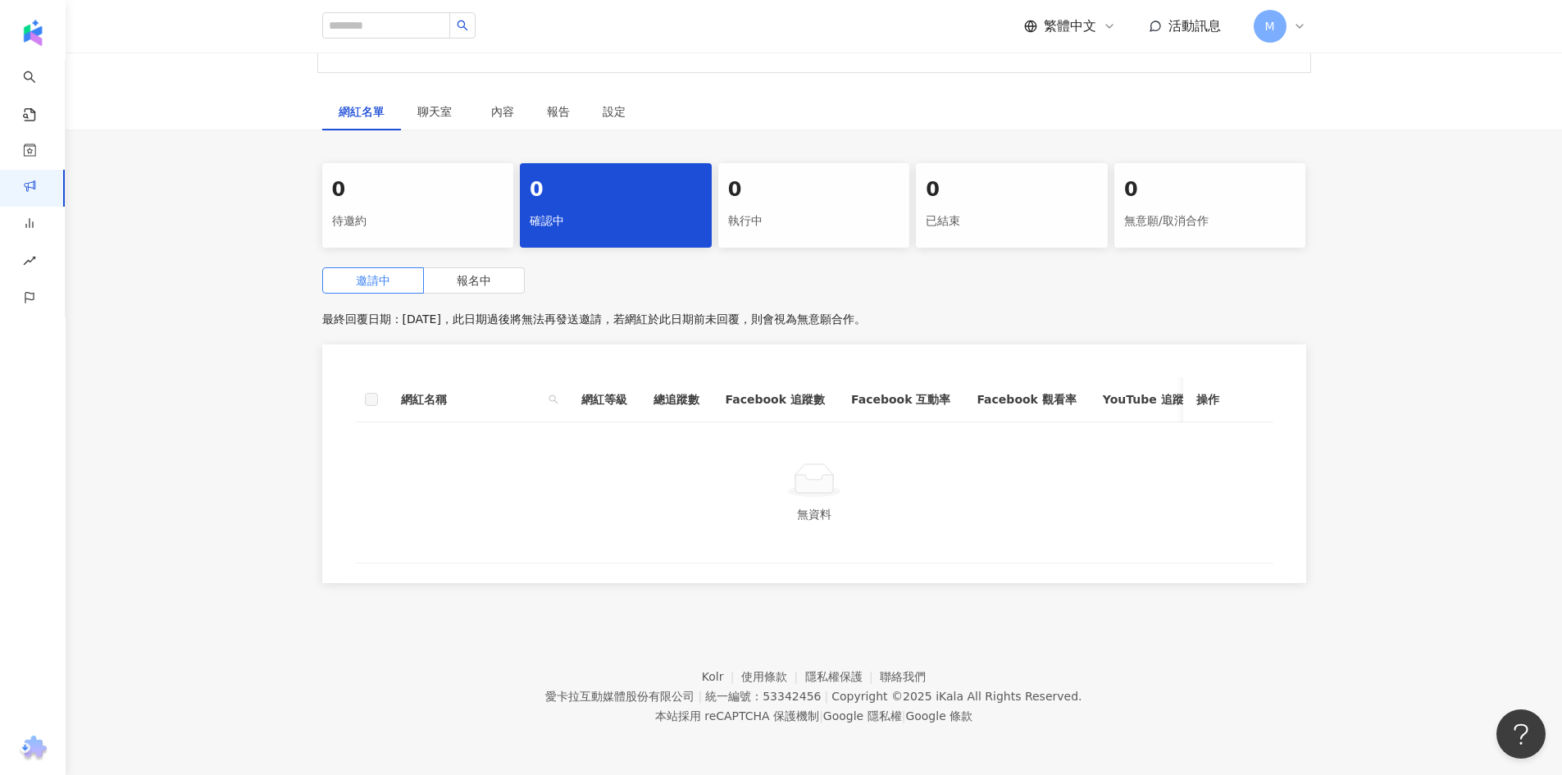
scroll to position [249, 0]
click at [767, 208] on div "執行中" at bounding box center [814, 222] width 172 height 28
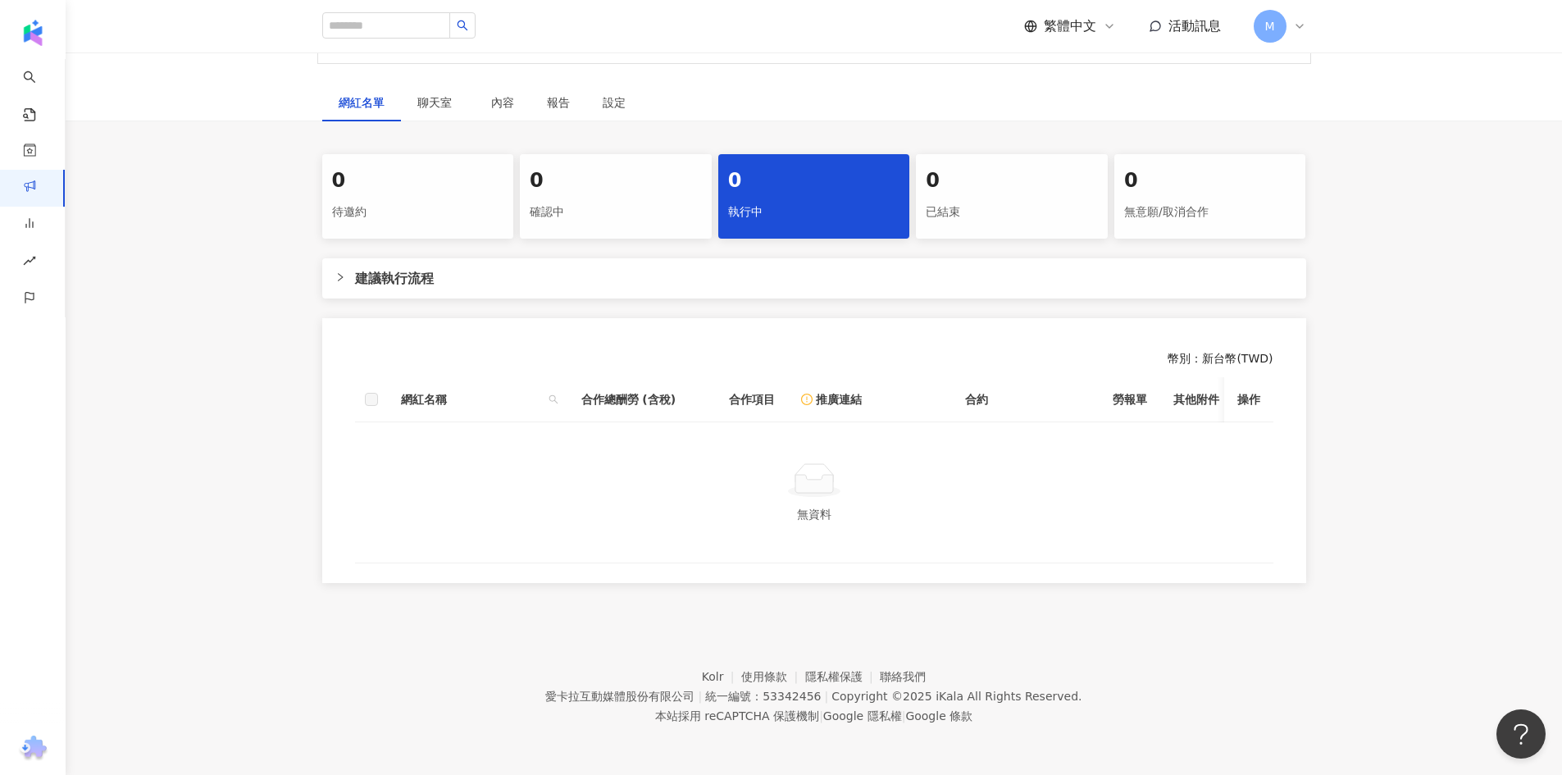
click at [442, 268] on span "建議執行流程" at bounding box center [824, 278] width 938 height 21
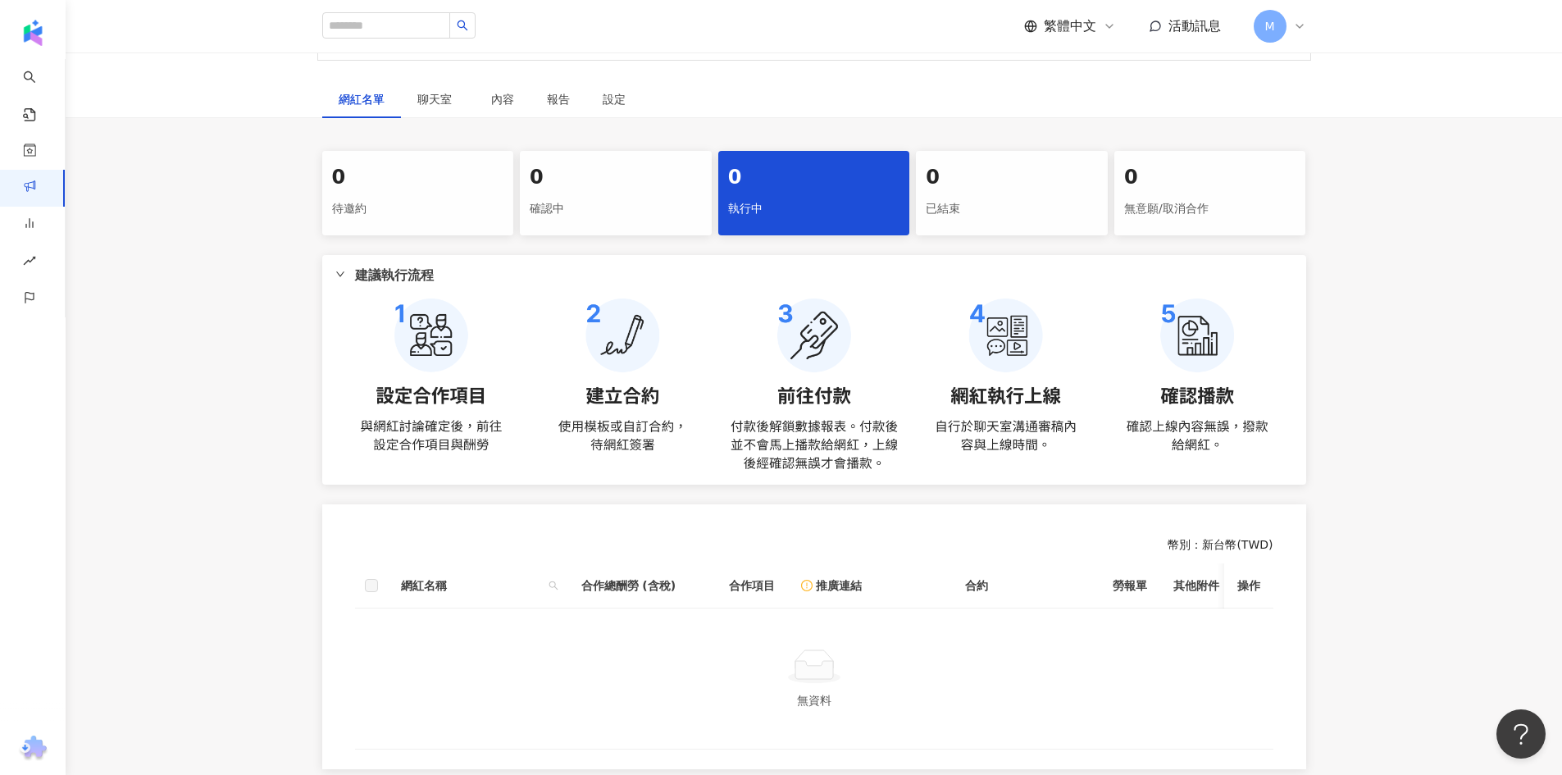
drag, startPoint x: 634, startPoint y: 359, endPoint x: 631, endPoint y: 374, distance: 15.1
click at [635, 359] on img at bounding box center [814, 385] width 958 height 173
drag, startPoint x: 632, startPoint y: 424, endPoint x: 630, endPoint y: 439, distance: 15.0
click at [632, 426] on img at bounding box center [814, 385] width 958 height 173
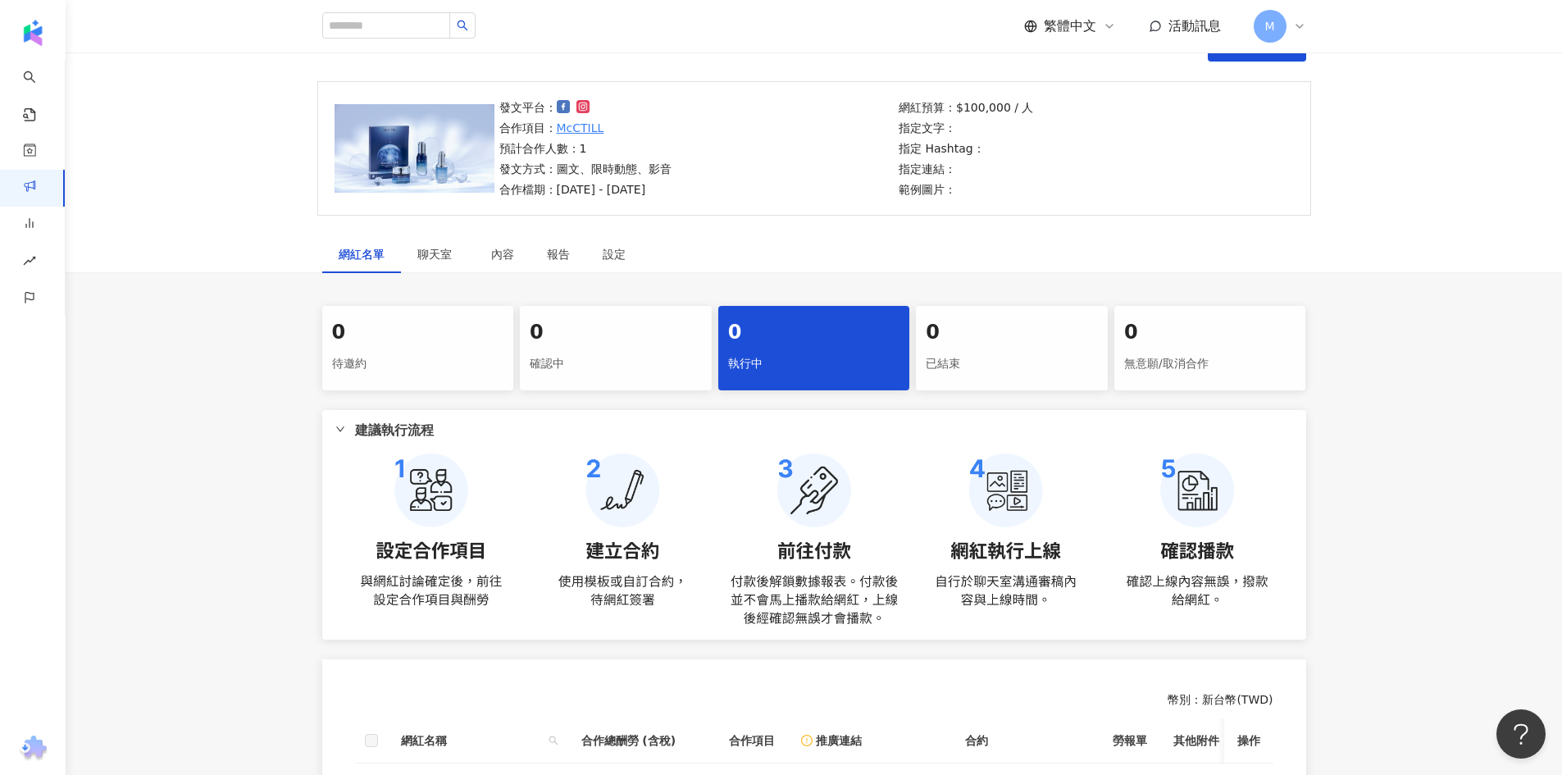
scroll to position [85, 0]
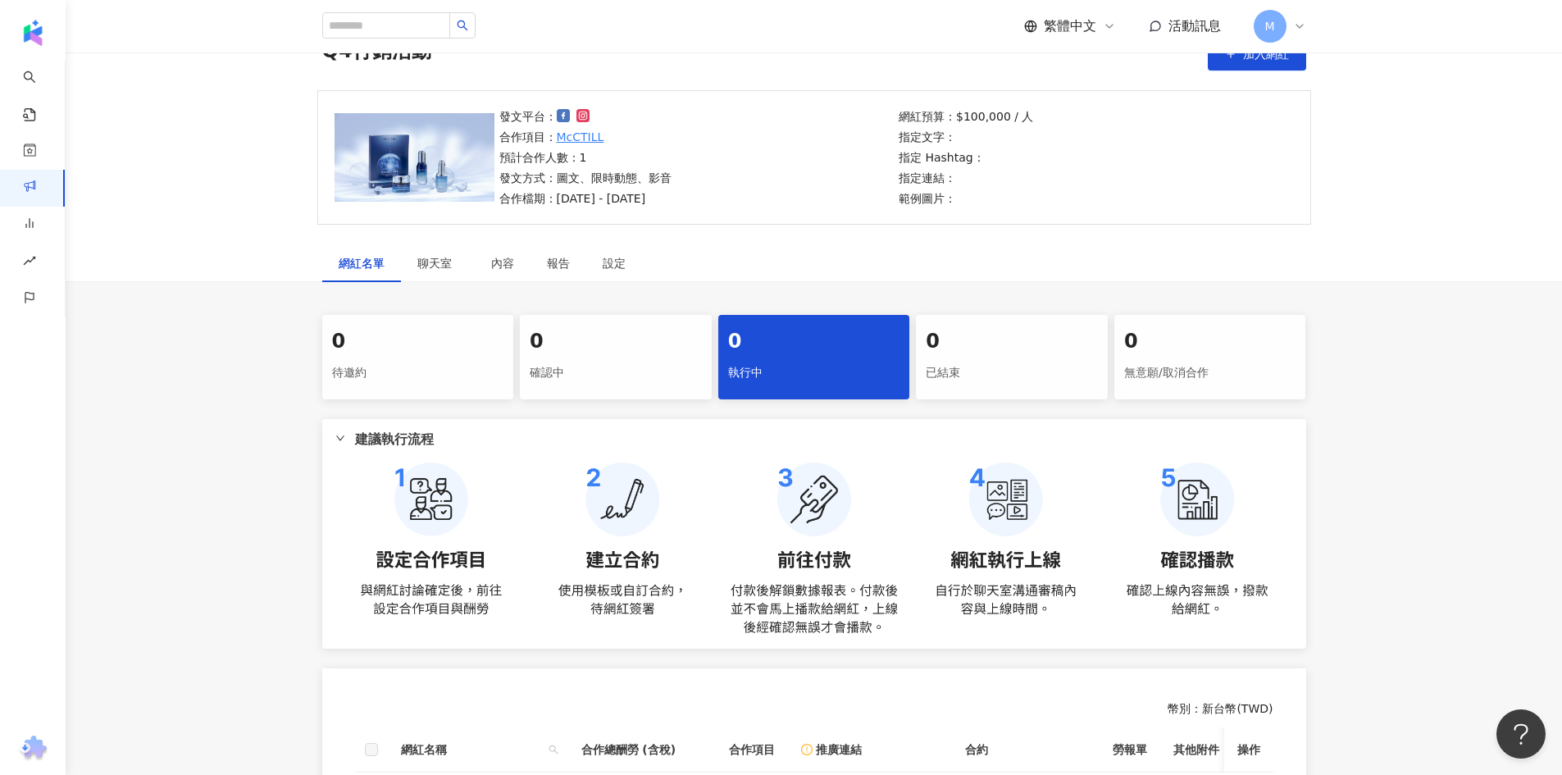
click at [637, 368] on div "確認中" at bounding box center [616, 373] width 172 height 28
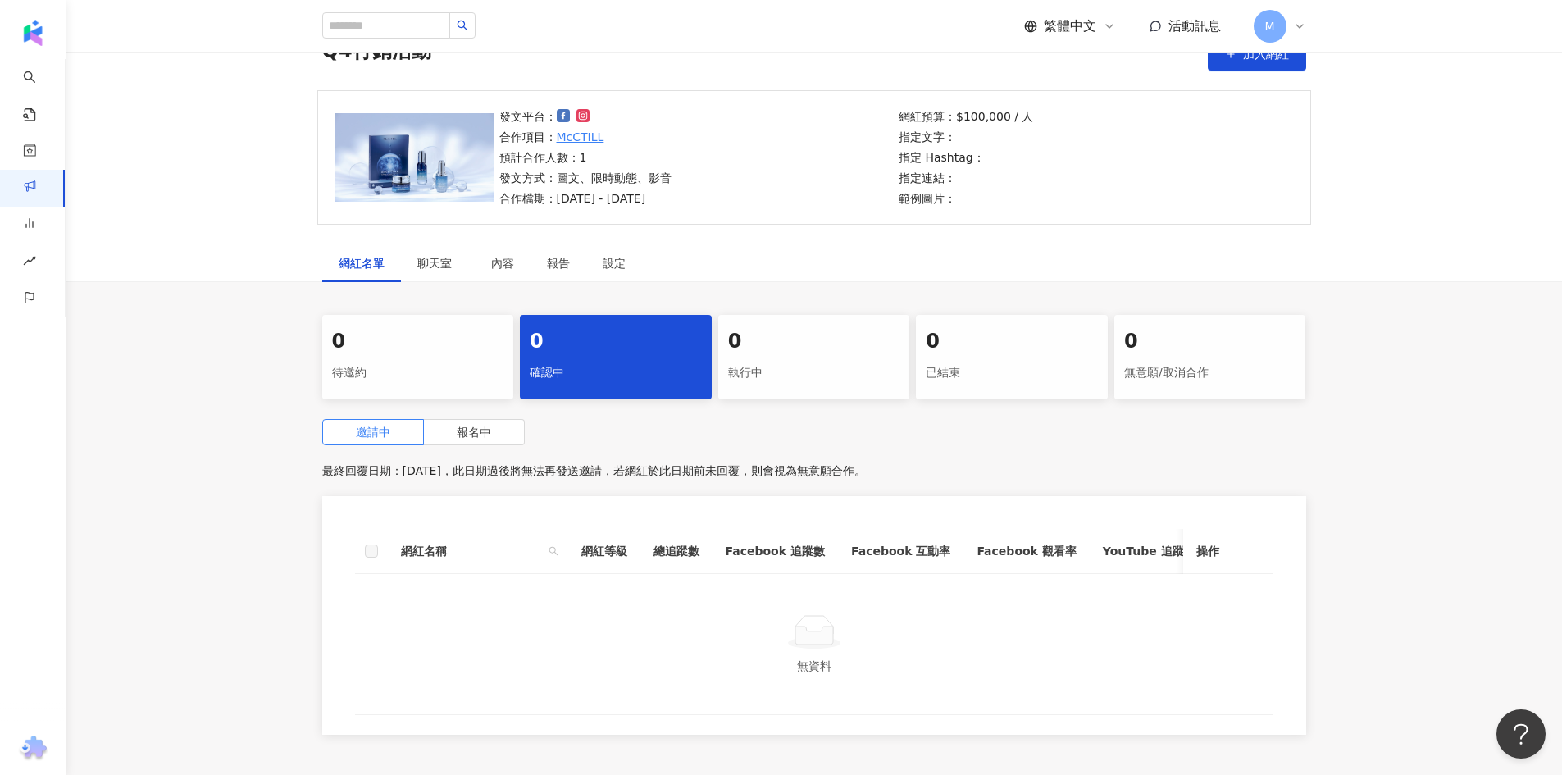
click at [442, 353] on div "0" at bounding box center [418, 342] width 172 height 28
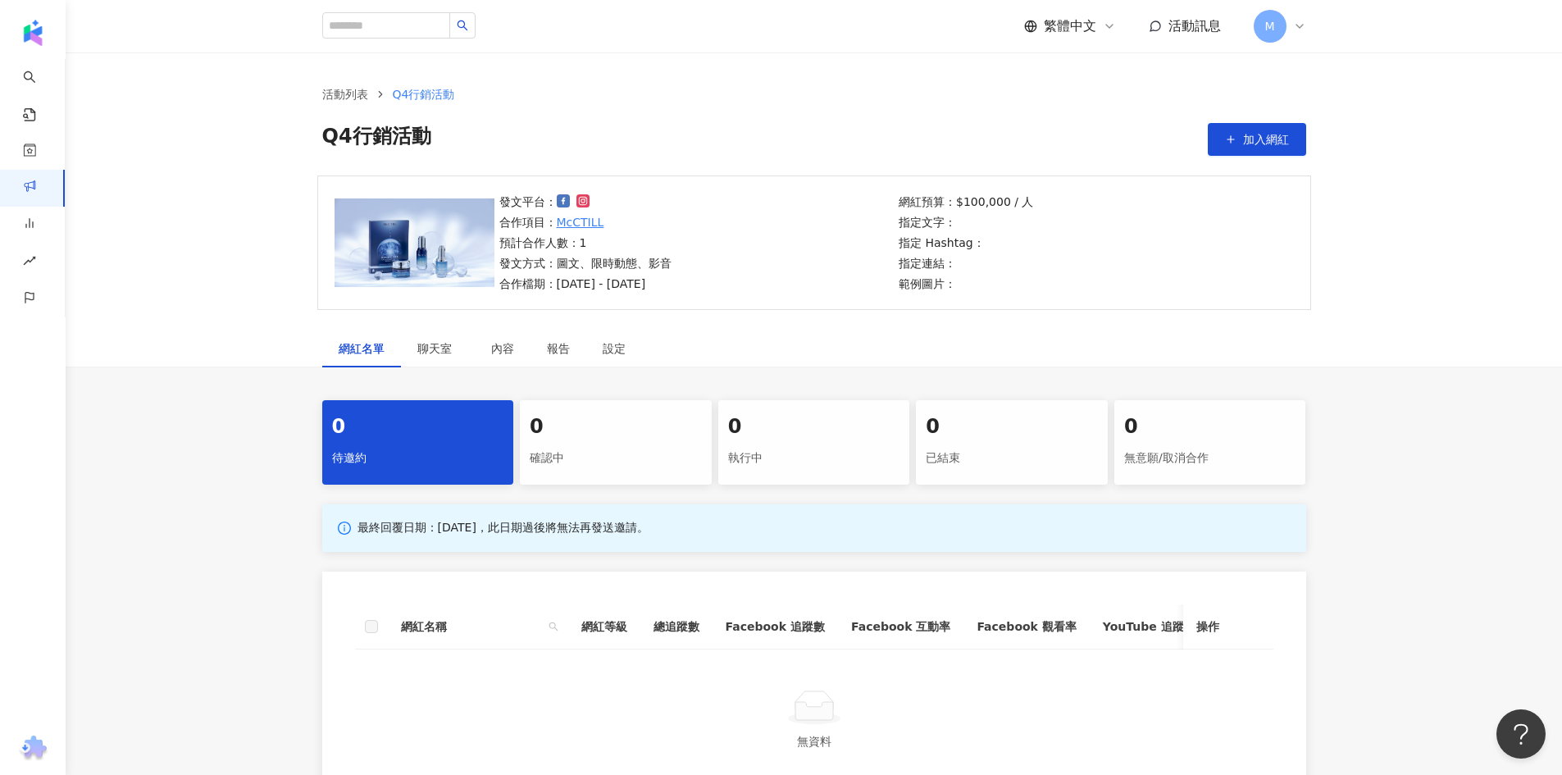
click at [1109, 30] on icon at bounding box center [1109, 26] width 13 height 13
click at [1108, 25] on icon at bounding box center [1109, 26] width 13 height 13
click at [1298, 21] on icon at bounding box center [1299, 26] width 13 height 13
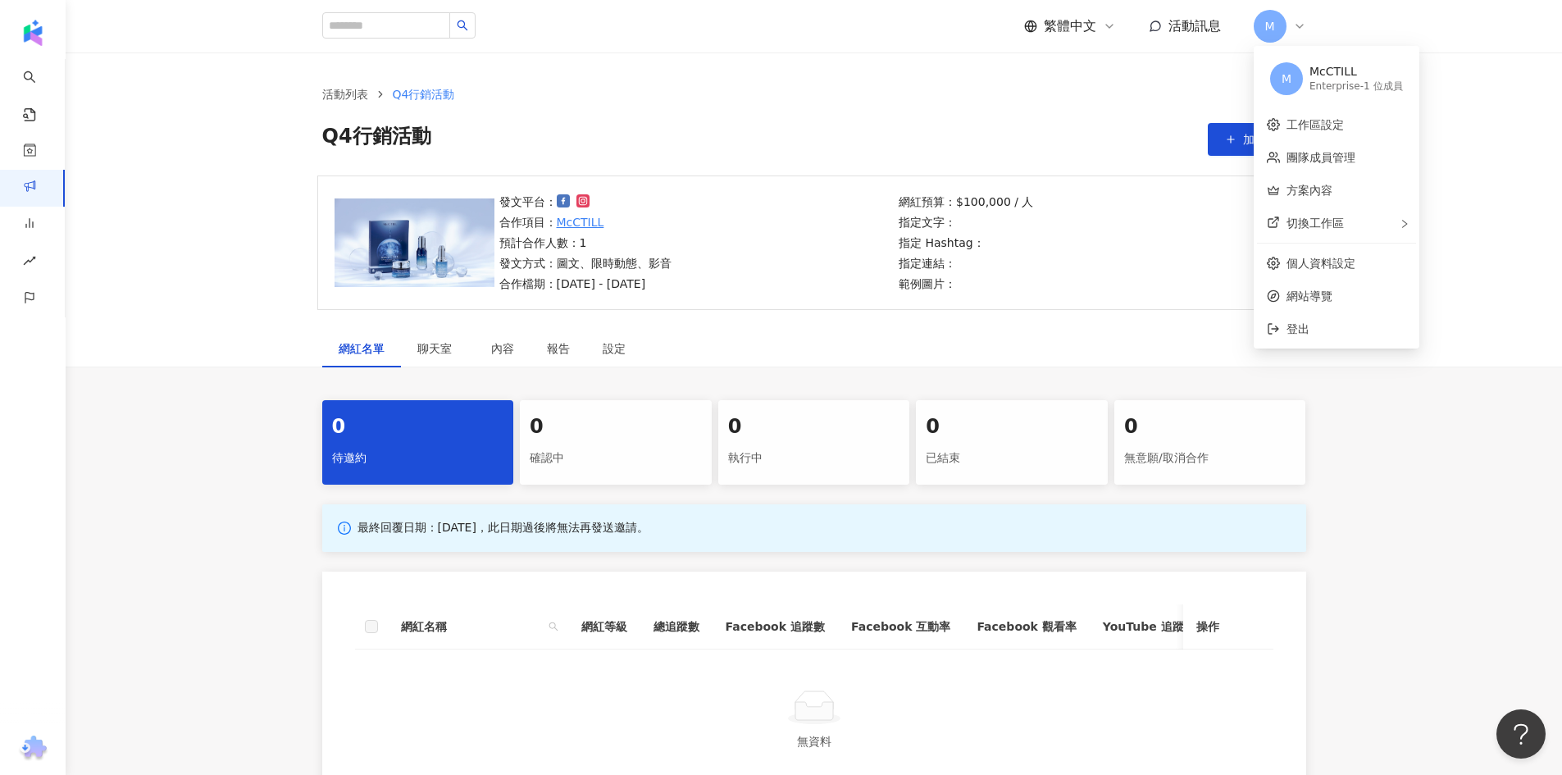
click at [1299, 21] on icon at bounding box center [1299, 26] width 13 height 13
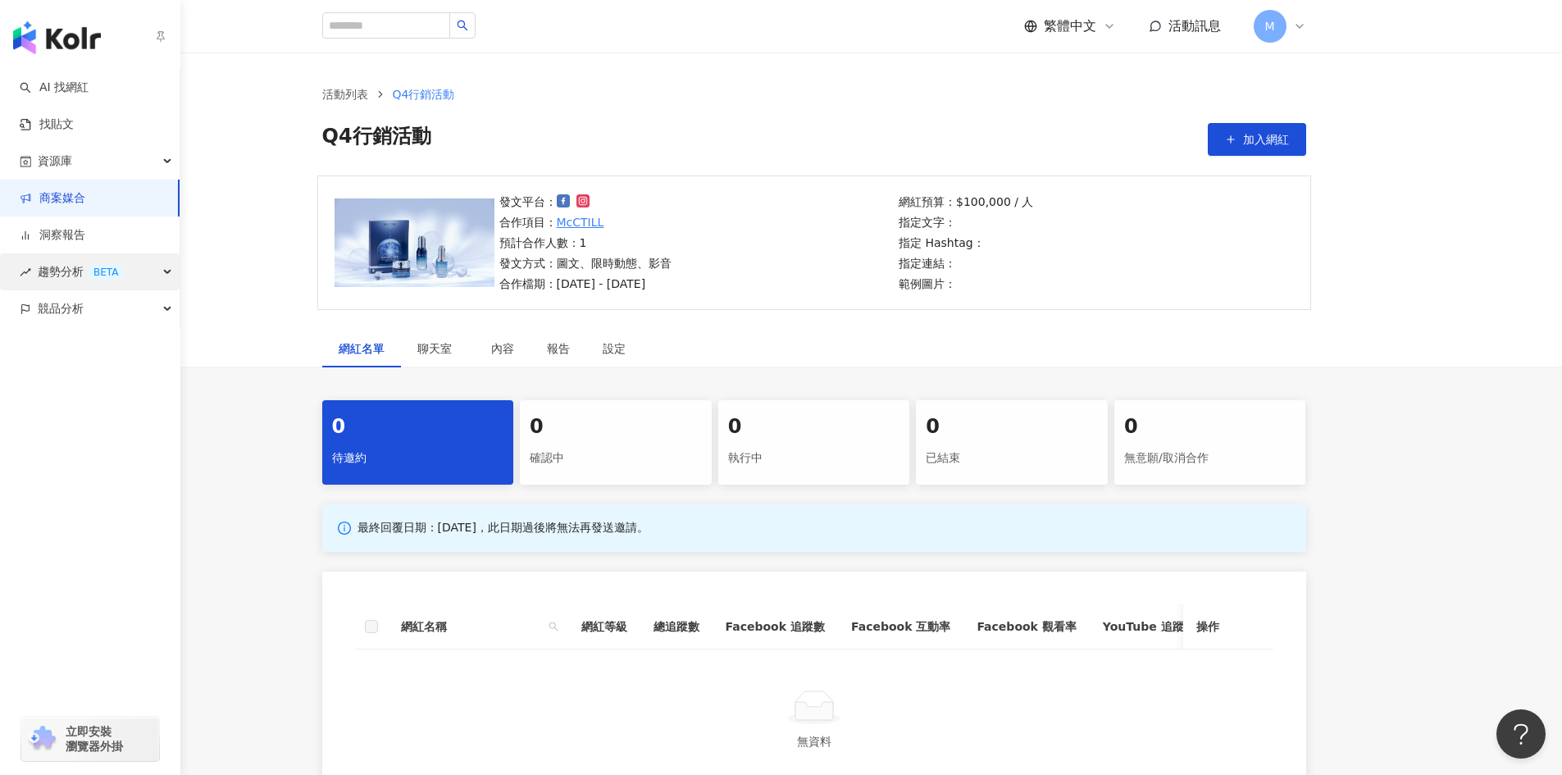
click at [166, 265] on div "趨勢分析 BETA" at bounding box center [90, 271] width 180 height 37
click at [166, 266] on div "趨勢分析 BETA" at bounding box center [90, 271] width 180 height 37
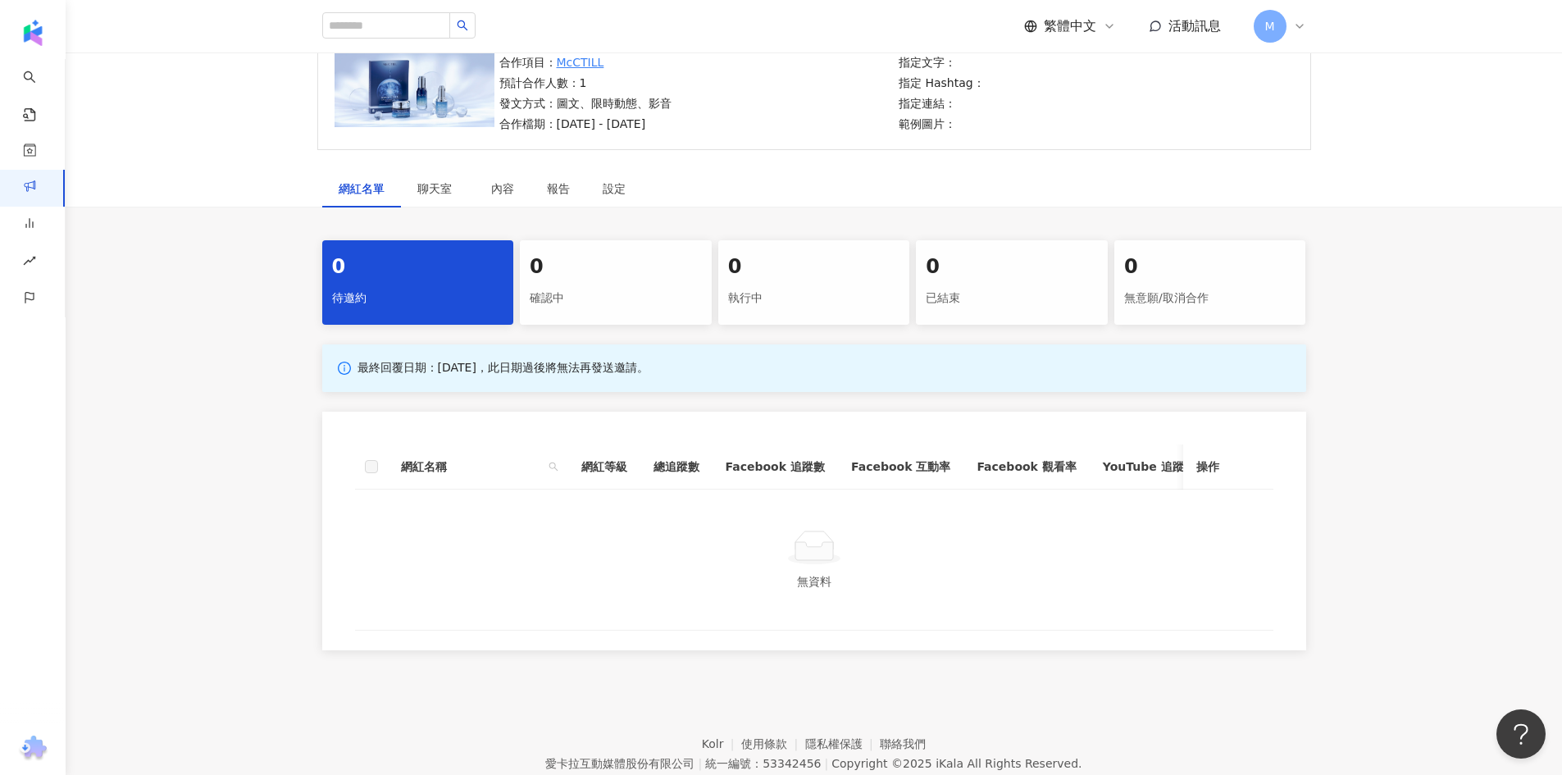
scroll to position [239, 0]
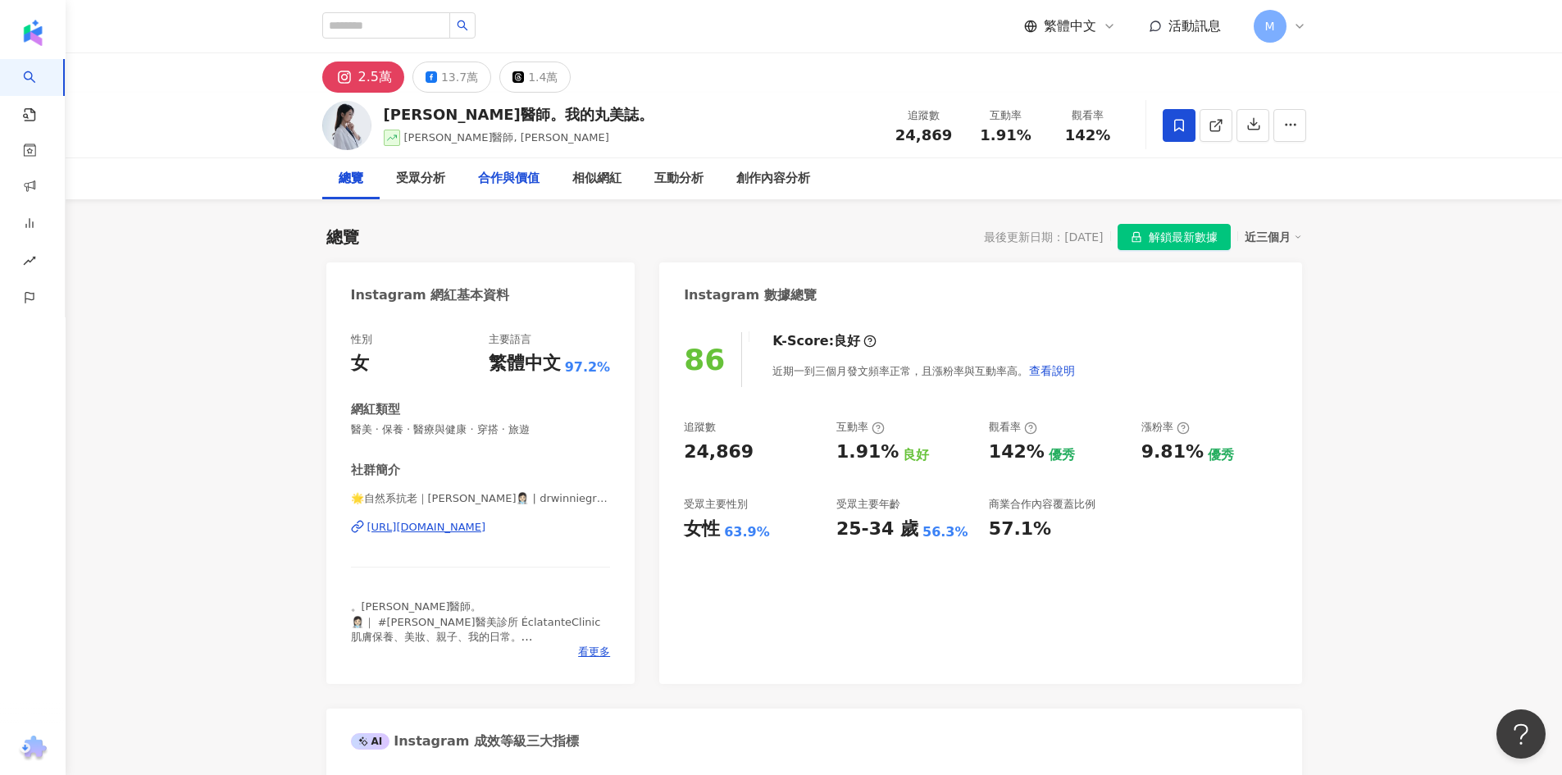
click at [499, 170] on div "合作與價值" at bounding box center [509, 179] width 62 height 20
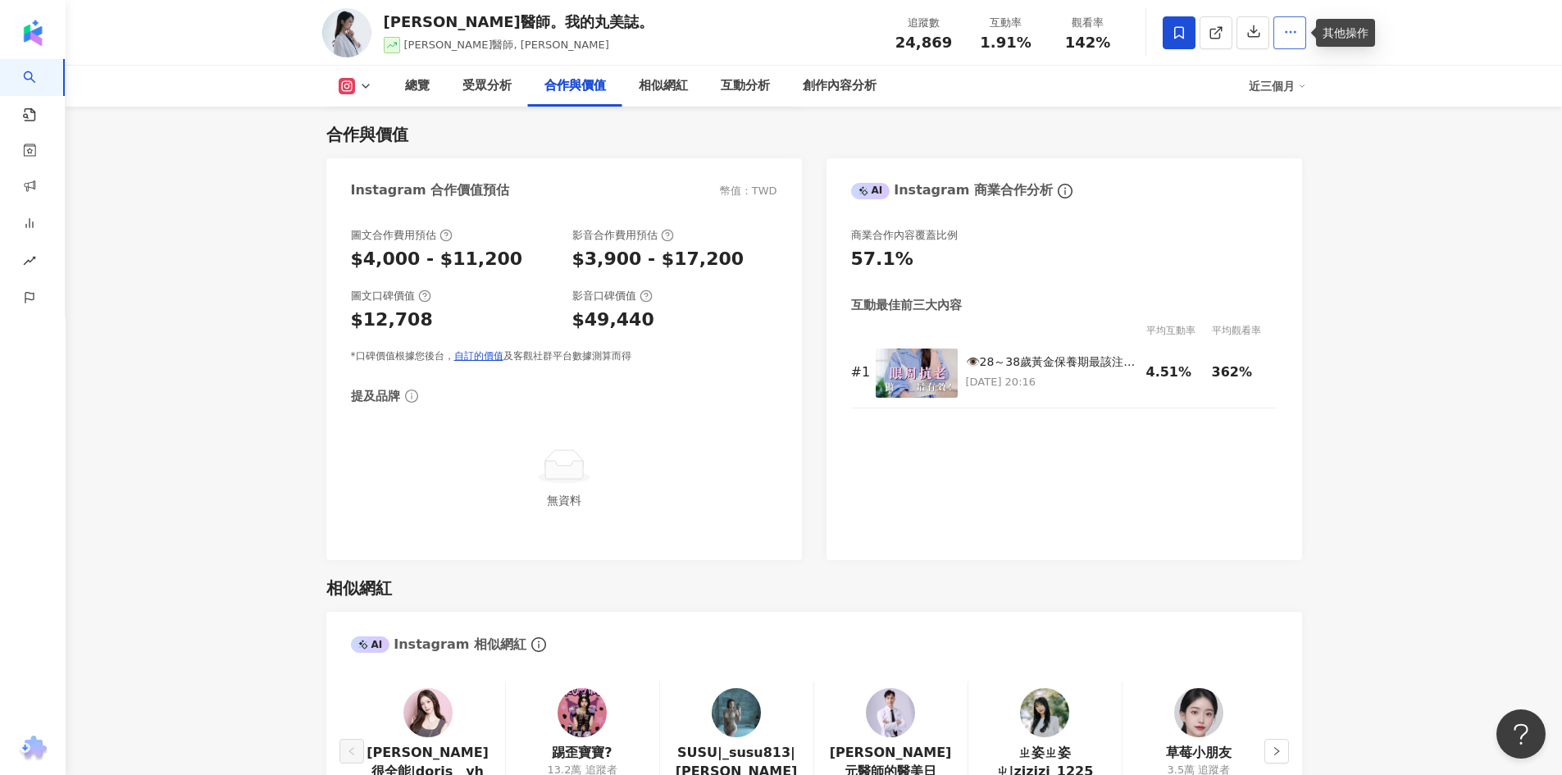
click at [1290, 33] on circle "button" at bounding box center [1291, 32] width 2 height 2
click at [1293, 81] on li "查看合作資訊" at bounding box center [1258, 72] width 89 height 33
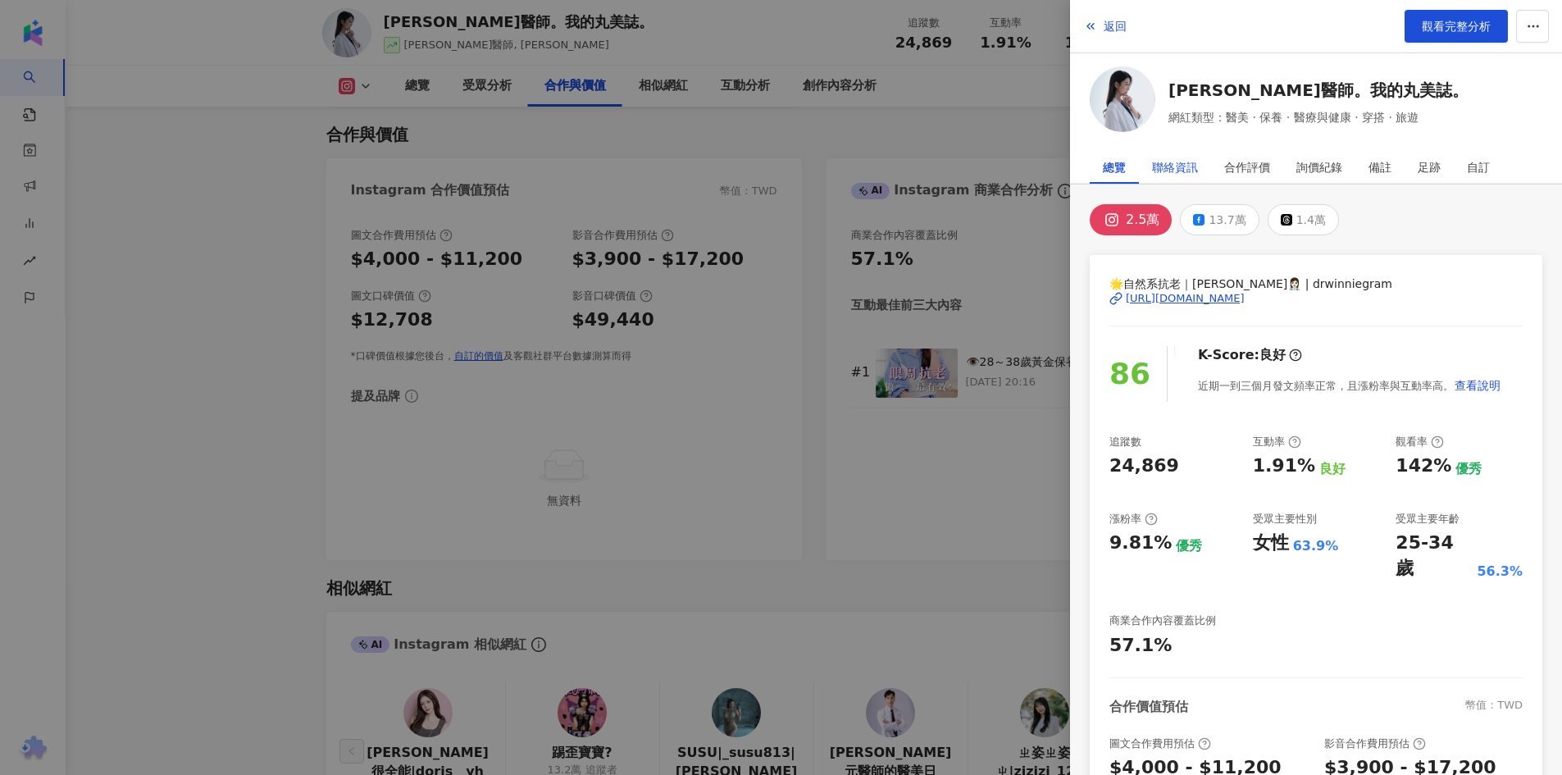
click at [1160, 166] on div "聯絡資訊" at bounding box center [1175, 167] width 46 height 33
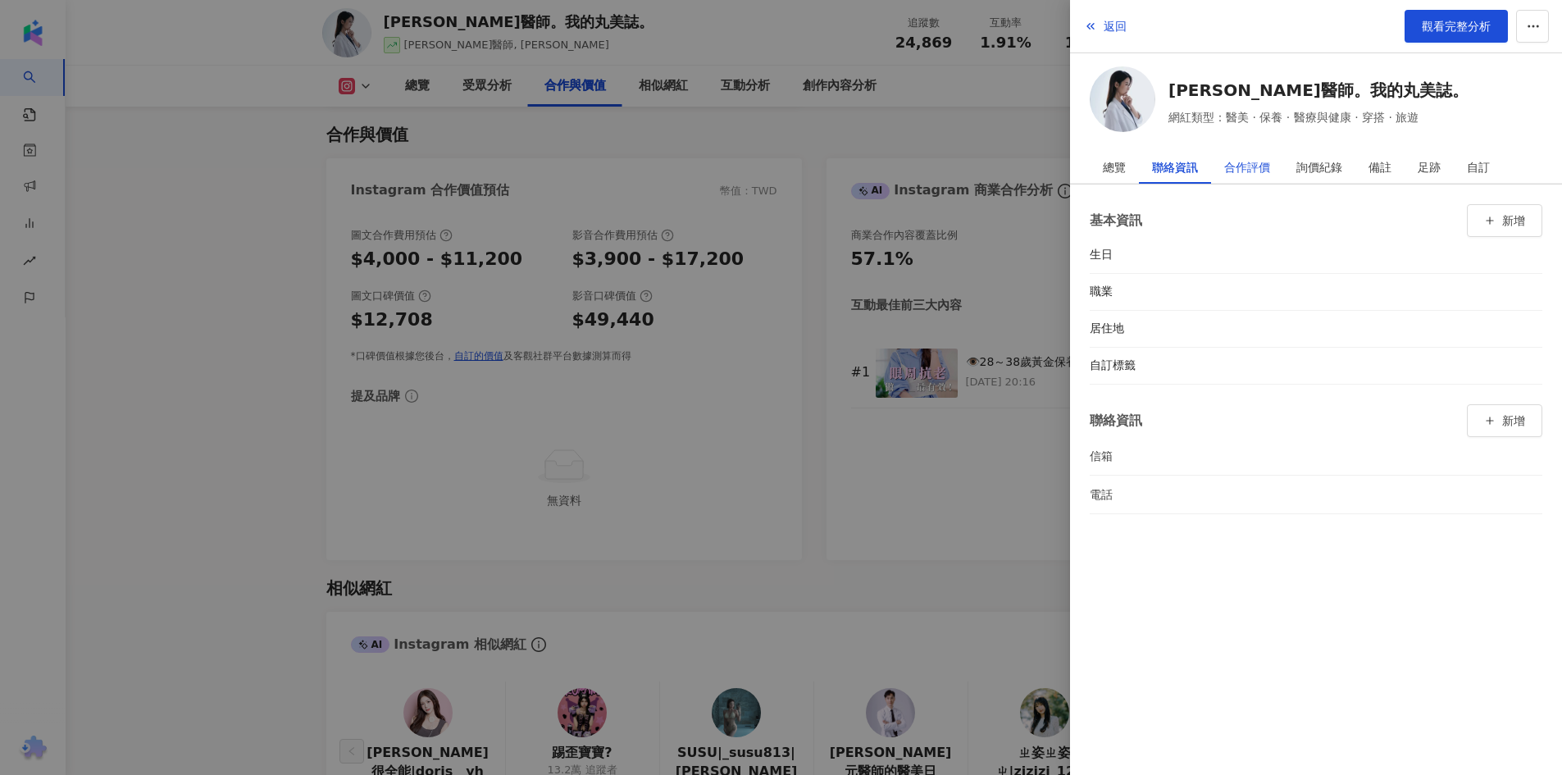
click at [1255, 165] on div "合作評價" at bounding box center [1248, 167] width 46 height 33
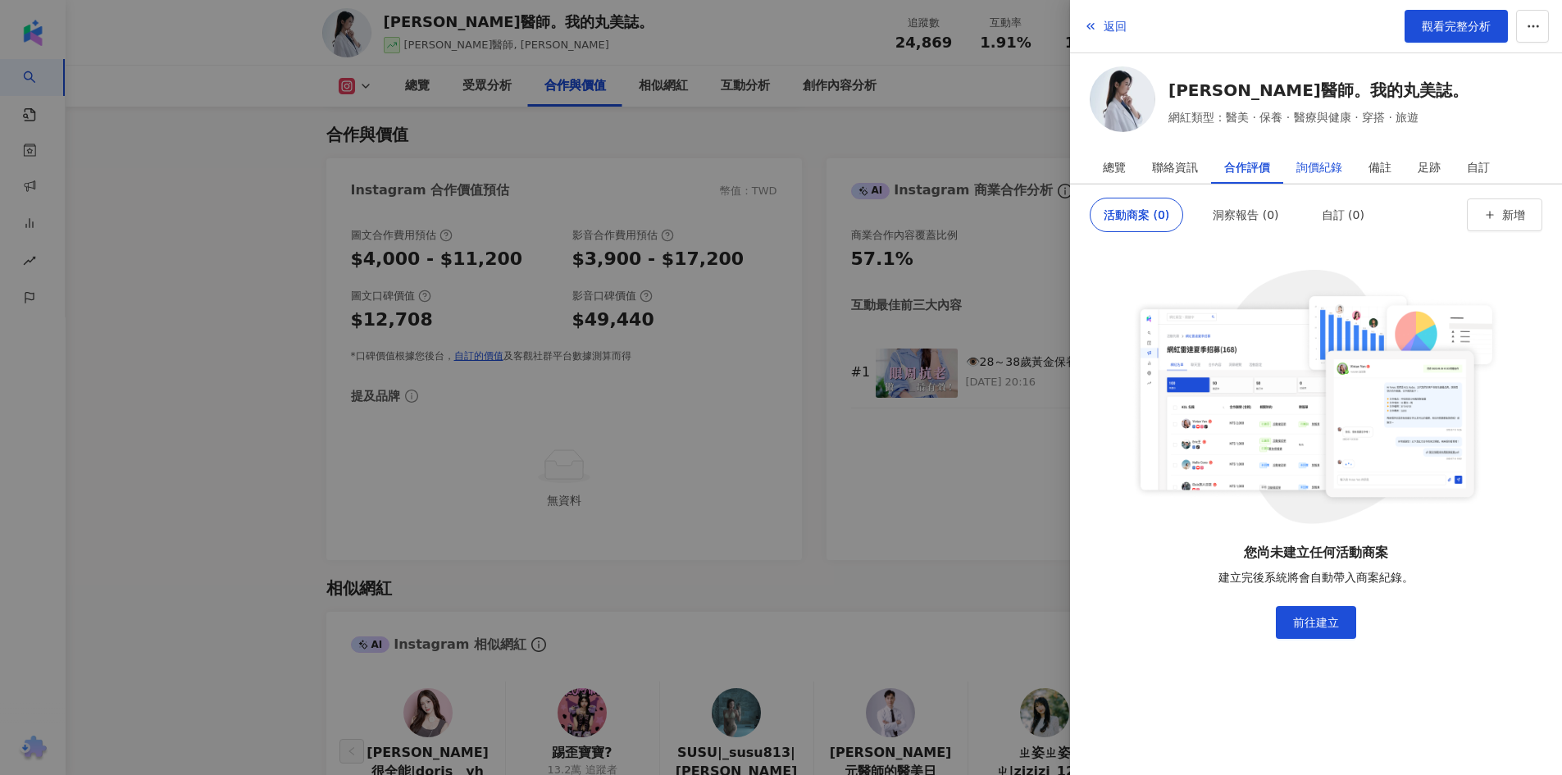
click at [1322, 160] on div "詢價紀錄" at bounding box center [1320, 167] width 46 height 33
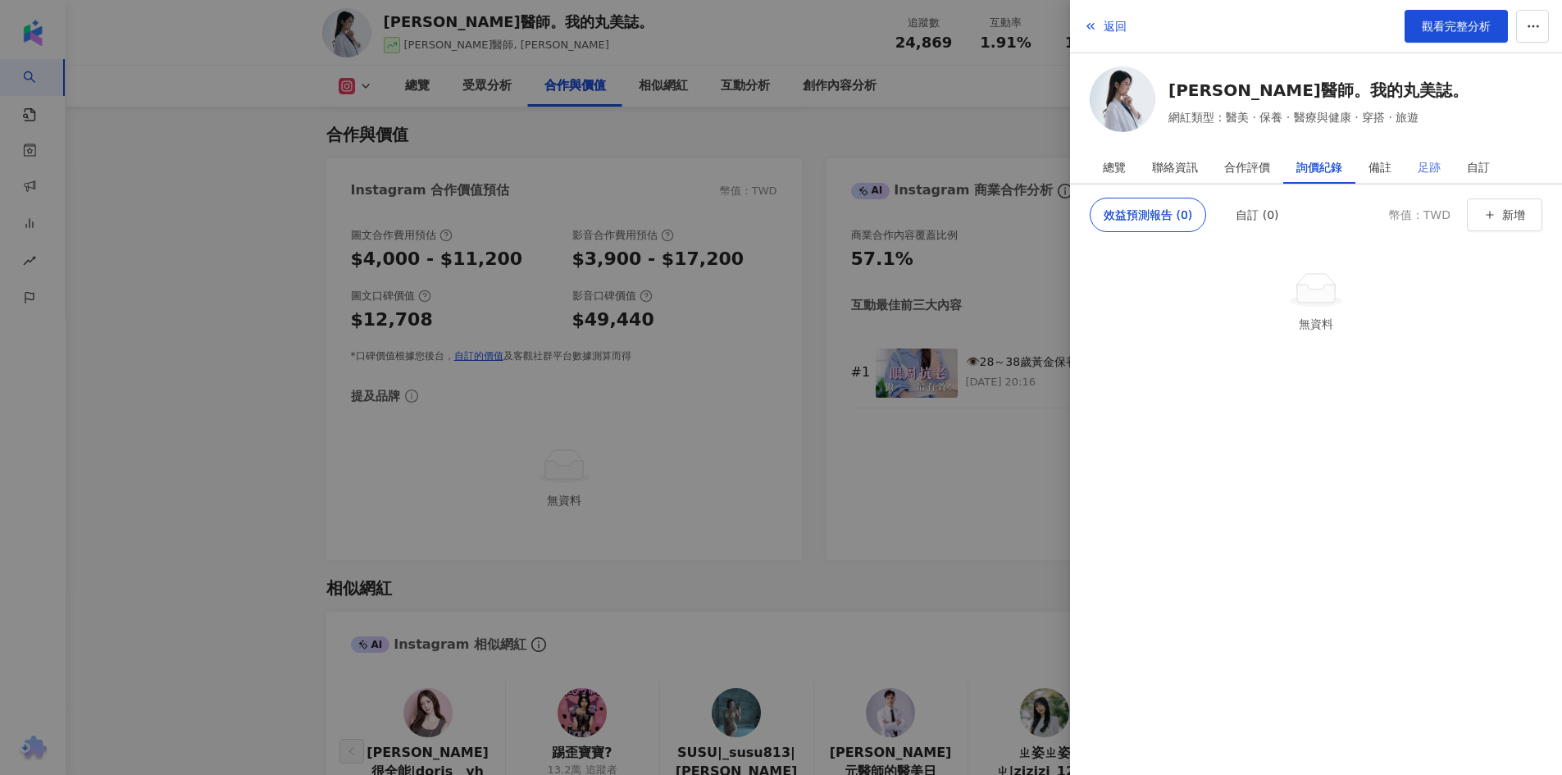
click at [1441, 166] on div "足跡" at bounding box center [1429, 167] width 49 height 33
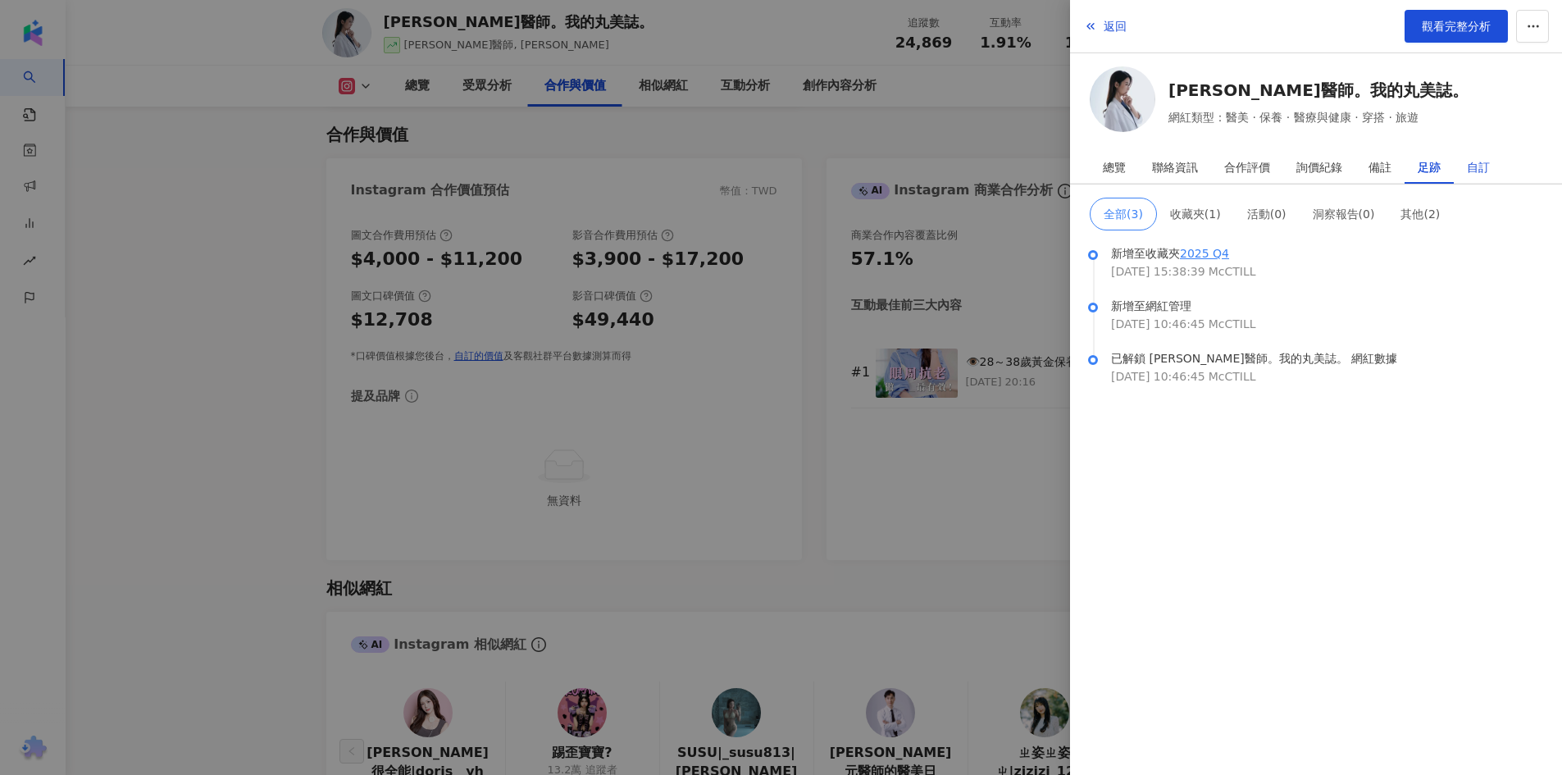
click at [1467, 166] on div "自訂" at bounding box center [1478, 167] width 23 height 33
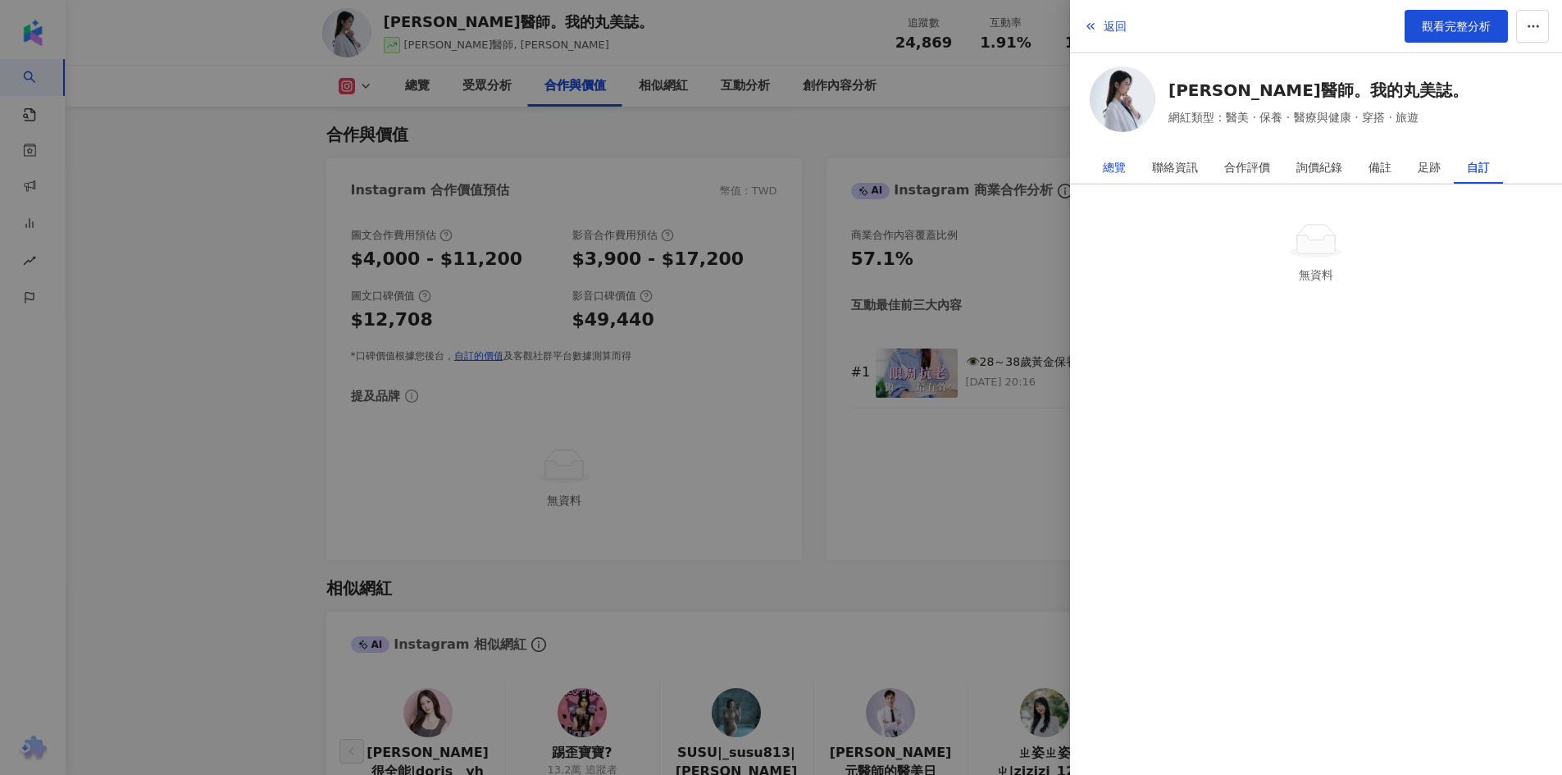
click at [1122, 170] on div "總覽" at bounding box center [1114, 167] width 23 height 33
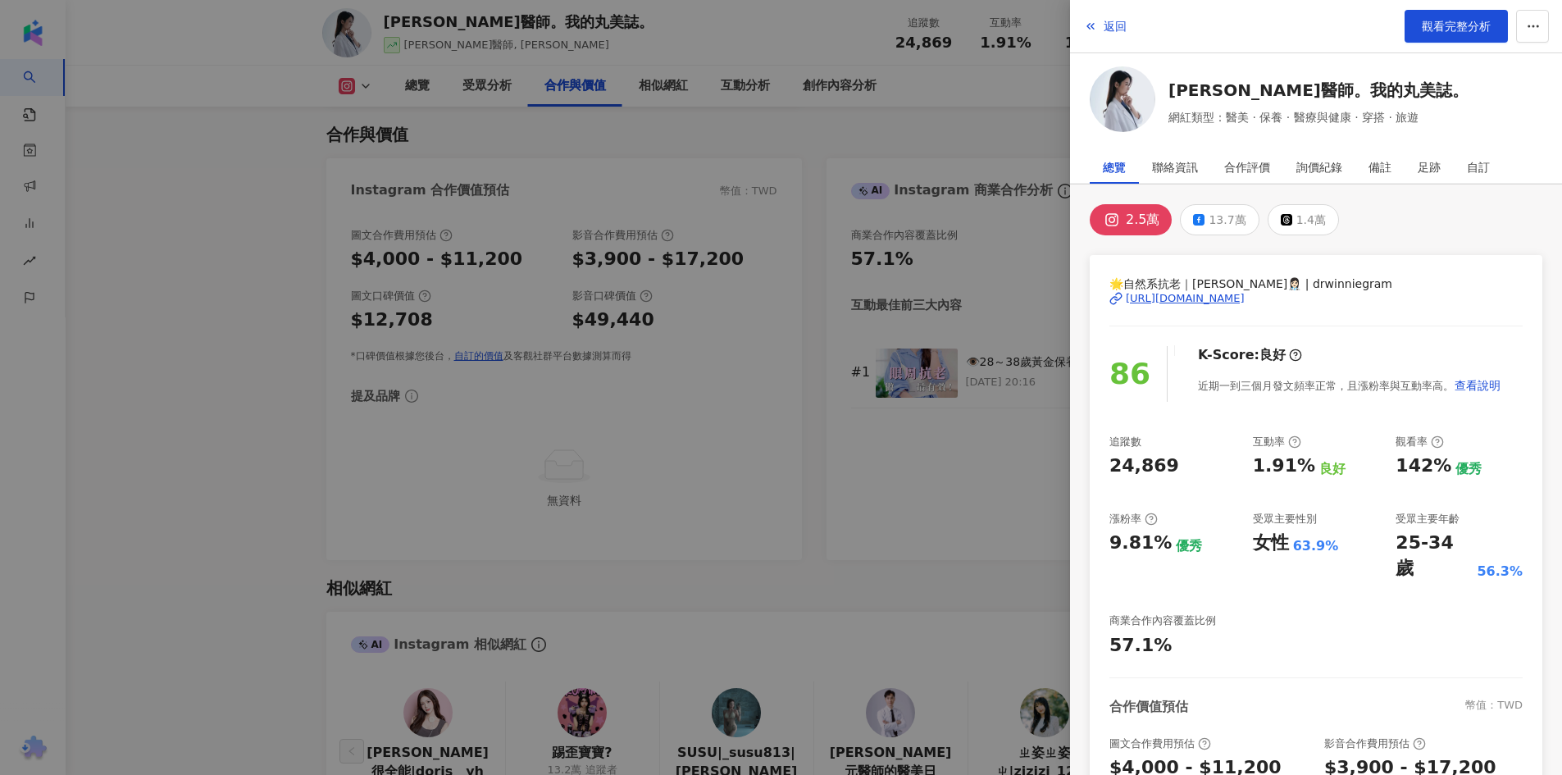
click at [997, 120] on div at bounding box center [781, 387] width 1562 height 775
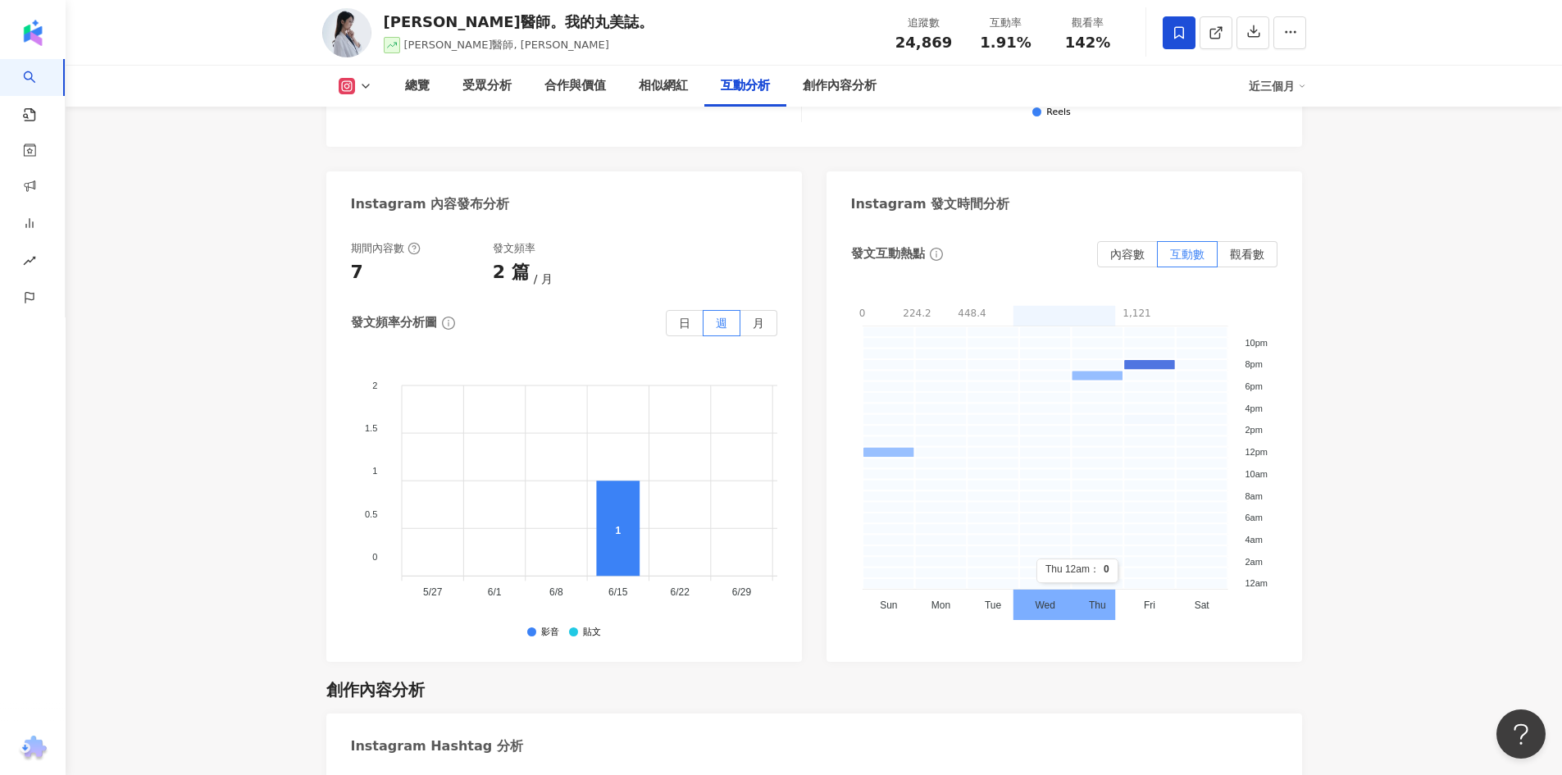
scroll to position [3619, 0]
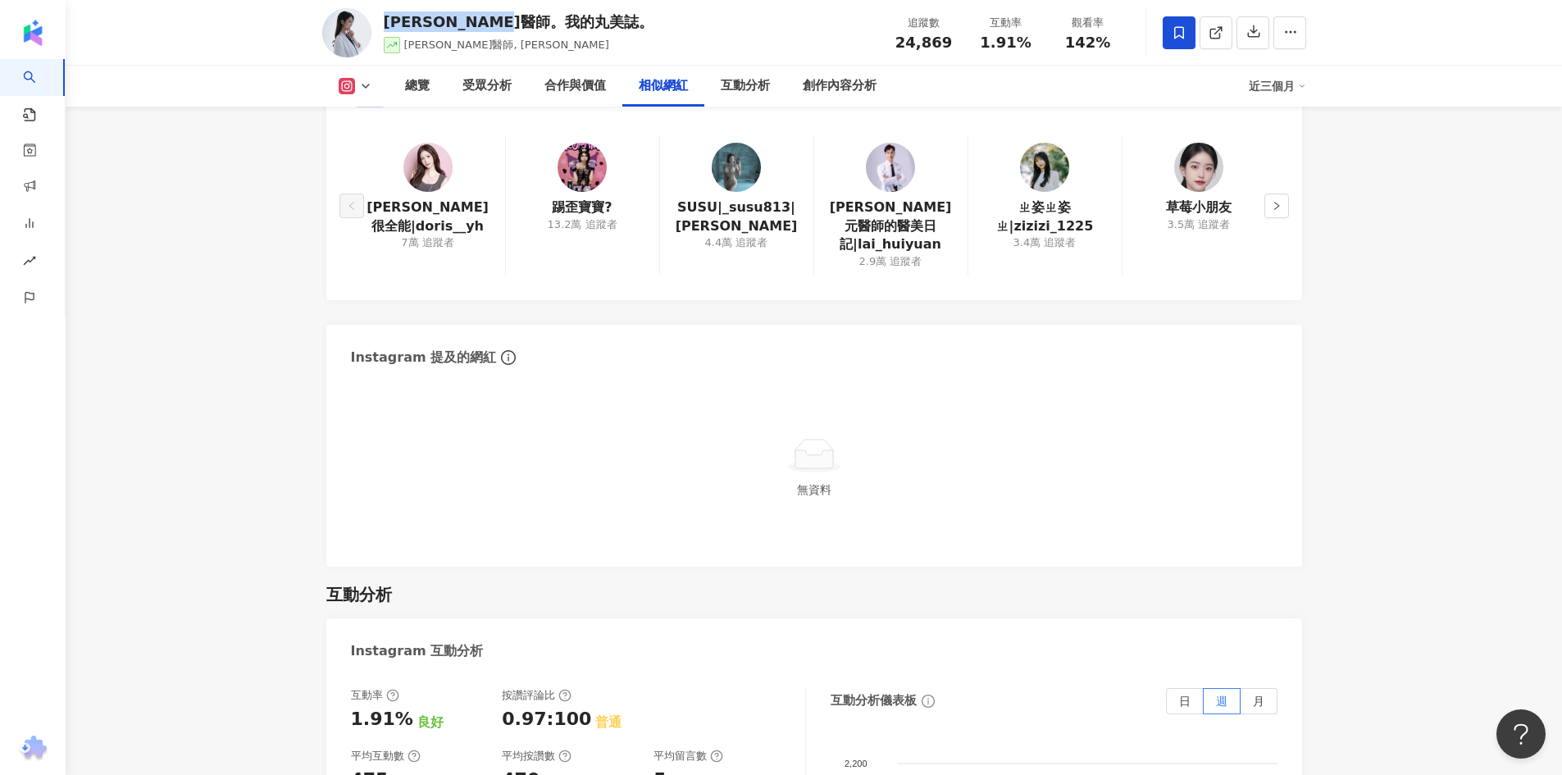
drag, startPoint x: 381, startPoint y: 20, endPoint x: 559, endPoint y: 10, distance: 177.4
click at [559, 10] on div "[PERSON_NAME]醫師。我的丸美誌。 [PERSON_NAME]醫師, [PERSON_NAME] 追蹤數 24,869 互動率 1.91% 觀看率 …" at bounding box center [815, 32] width 1050 height 65
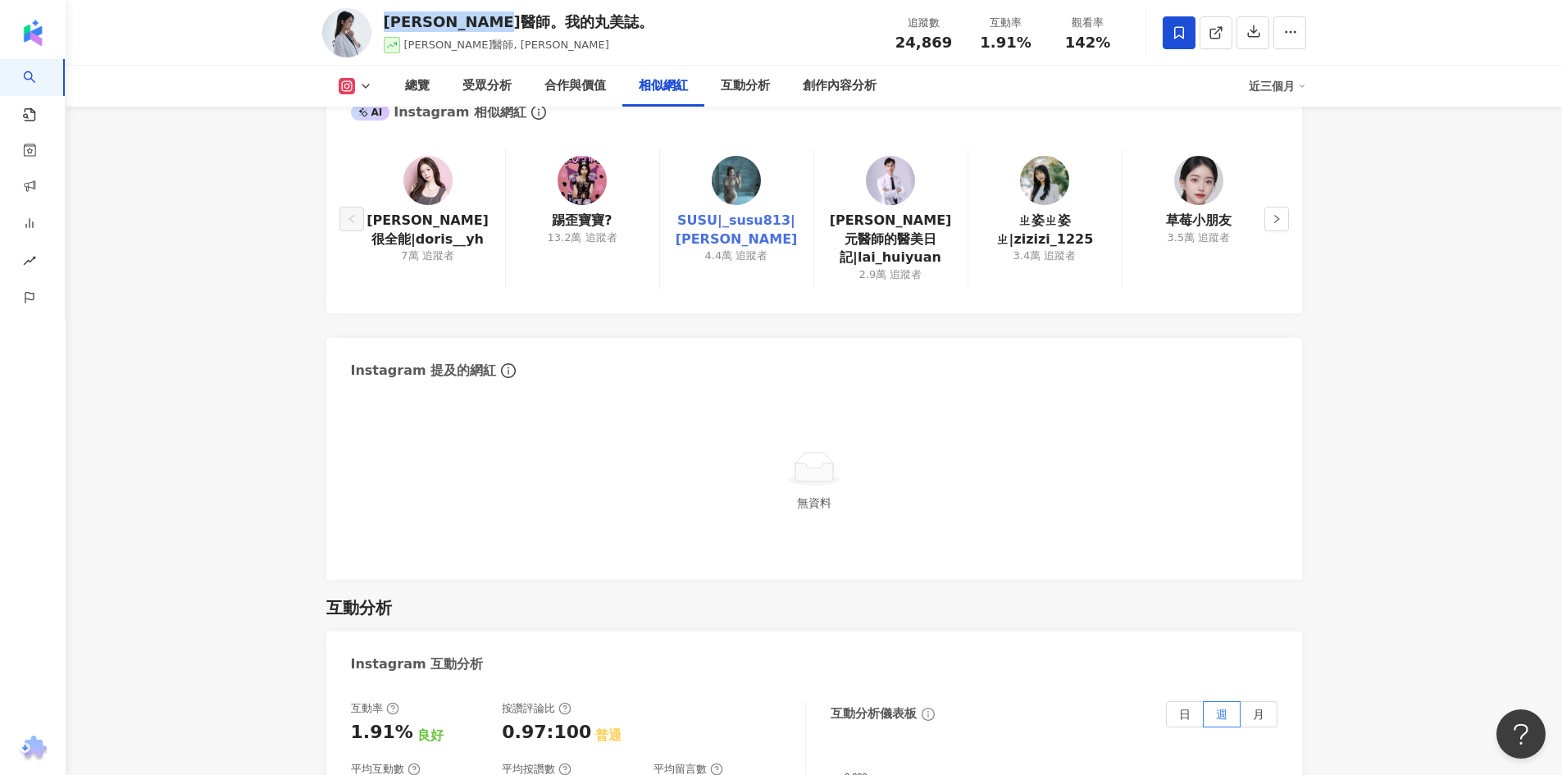
copy div "[PERSON_NAME]醫師。我的丸美誌。"
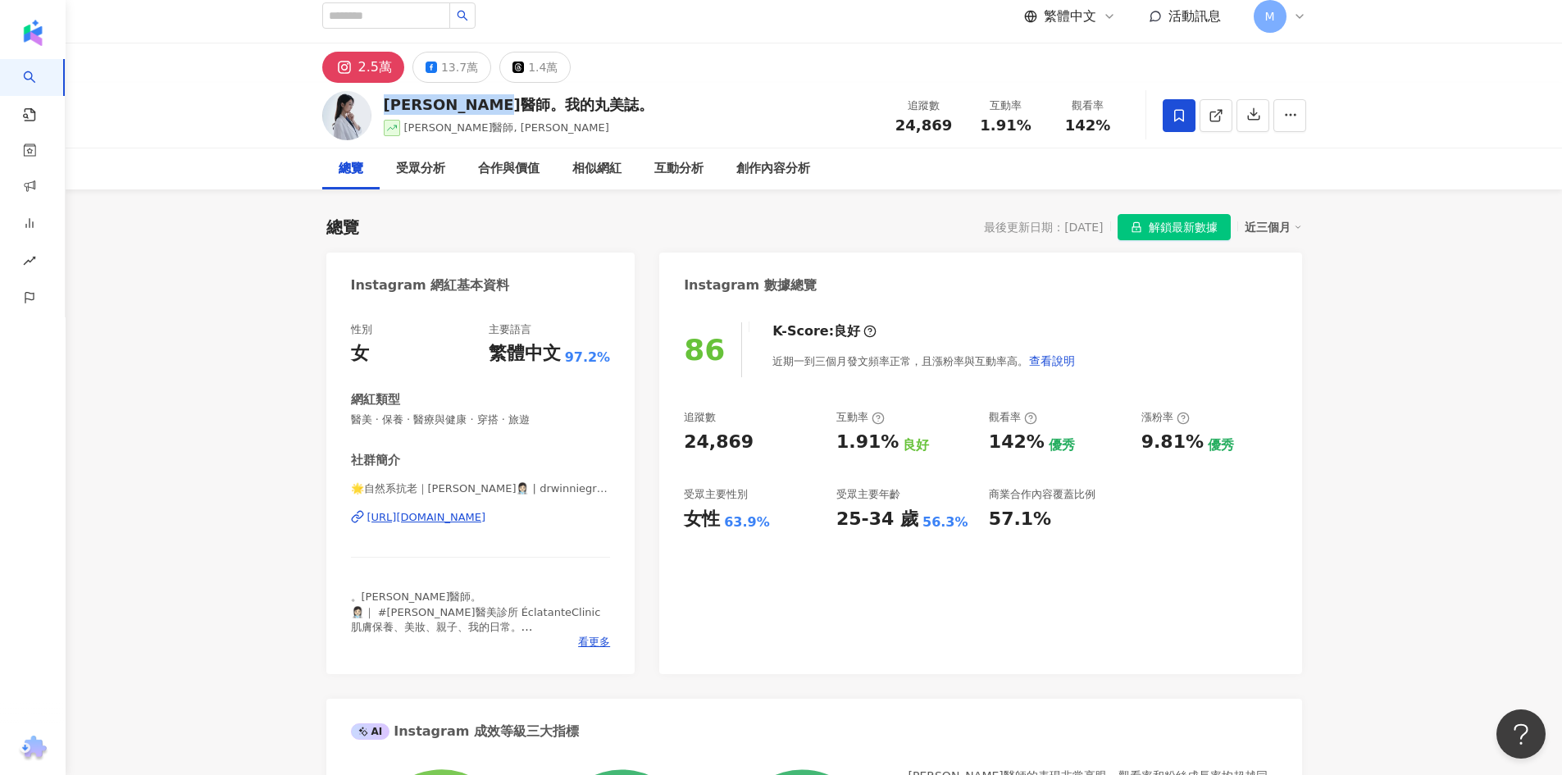
scroll to position [0, 0]
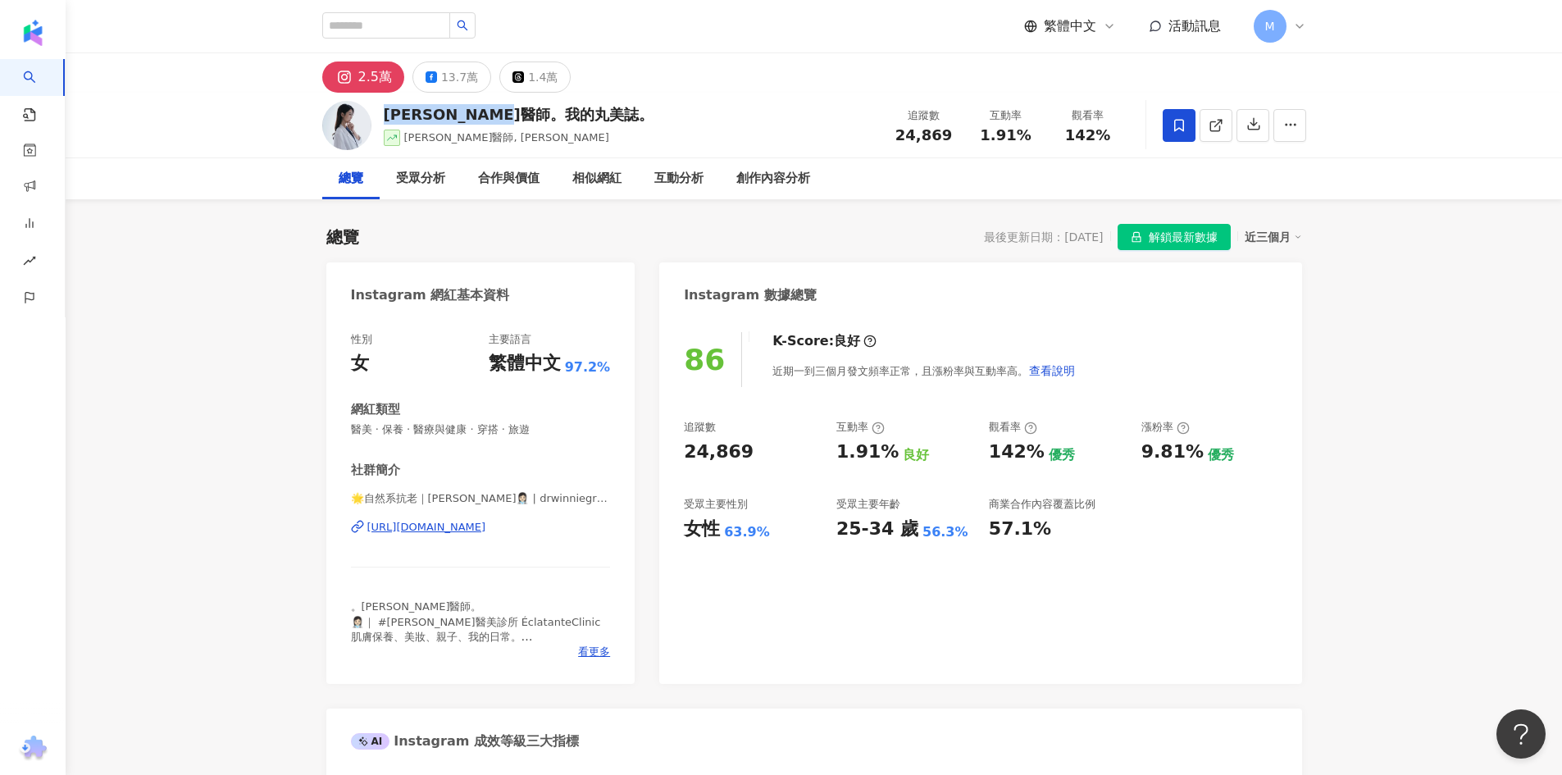
click at [486, 532] on div "[URL][DOMAIN_NAME]" at bounding box center [426, 527] width 119 height 15
